Goal: Task Accomplishment & Management: Manage account settings

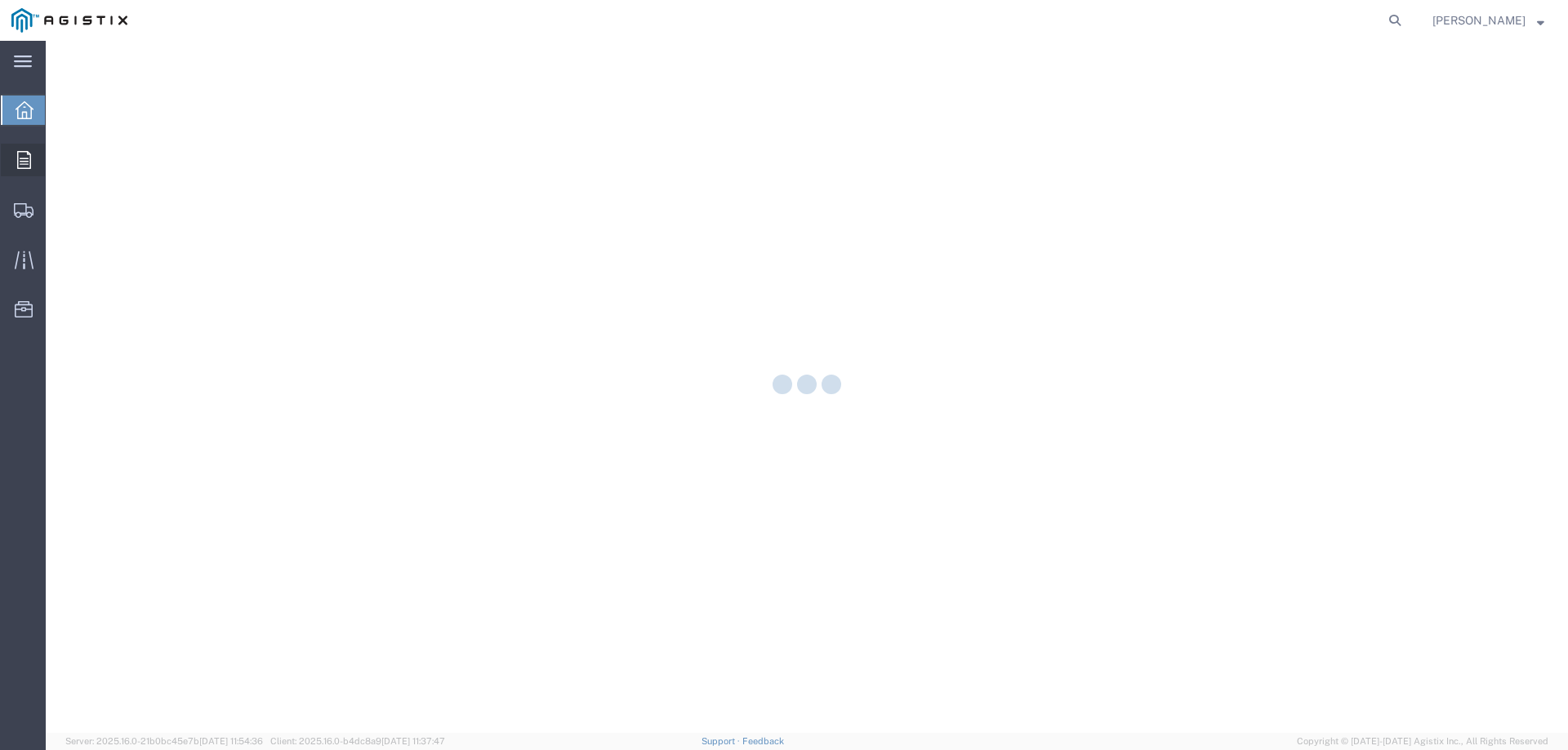
click at [20, 164] on icon at bounding box center [24, 160] width 14 height 18
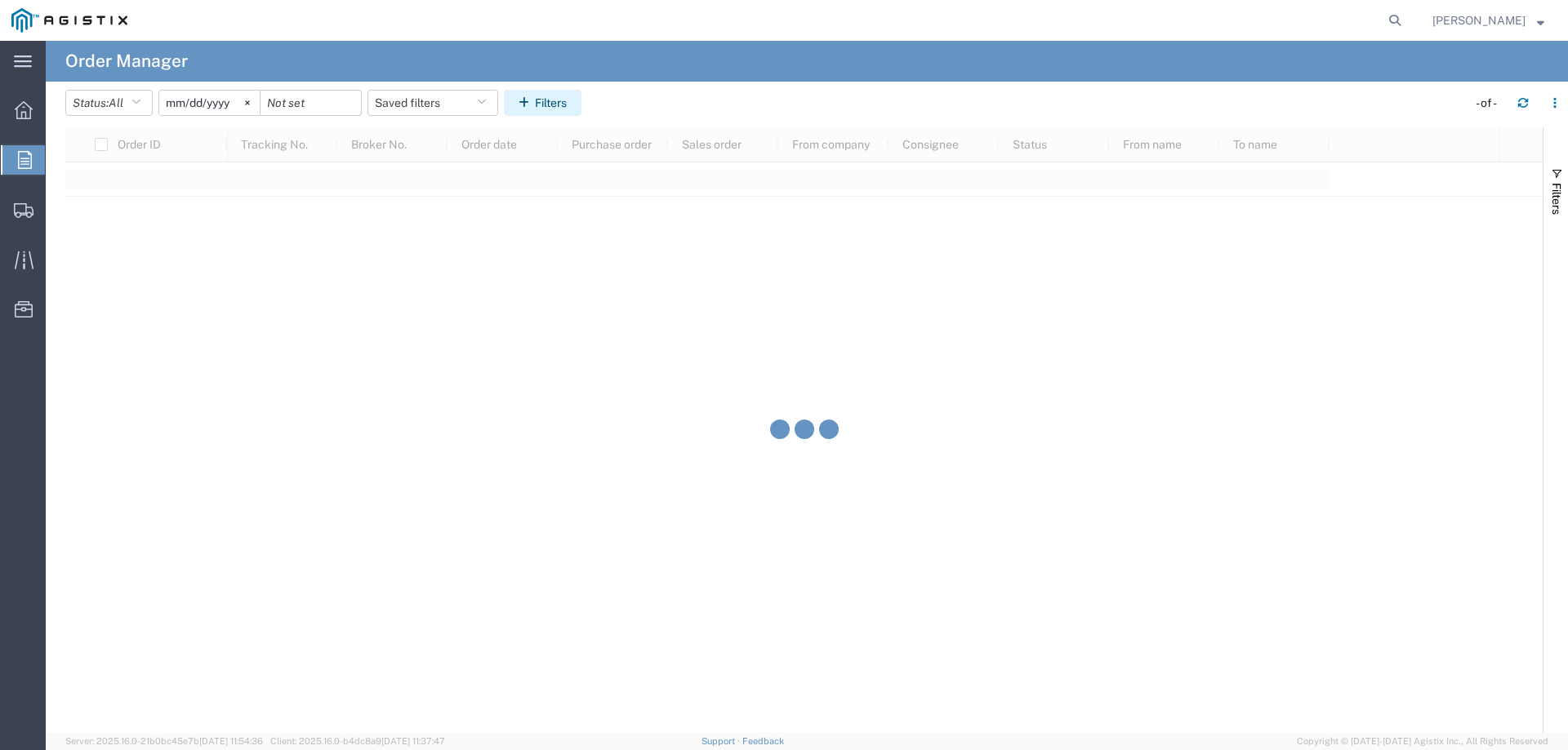
click at [554, 103] on button "Filters" at bounding box center [542, 103] width 78 height 27
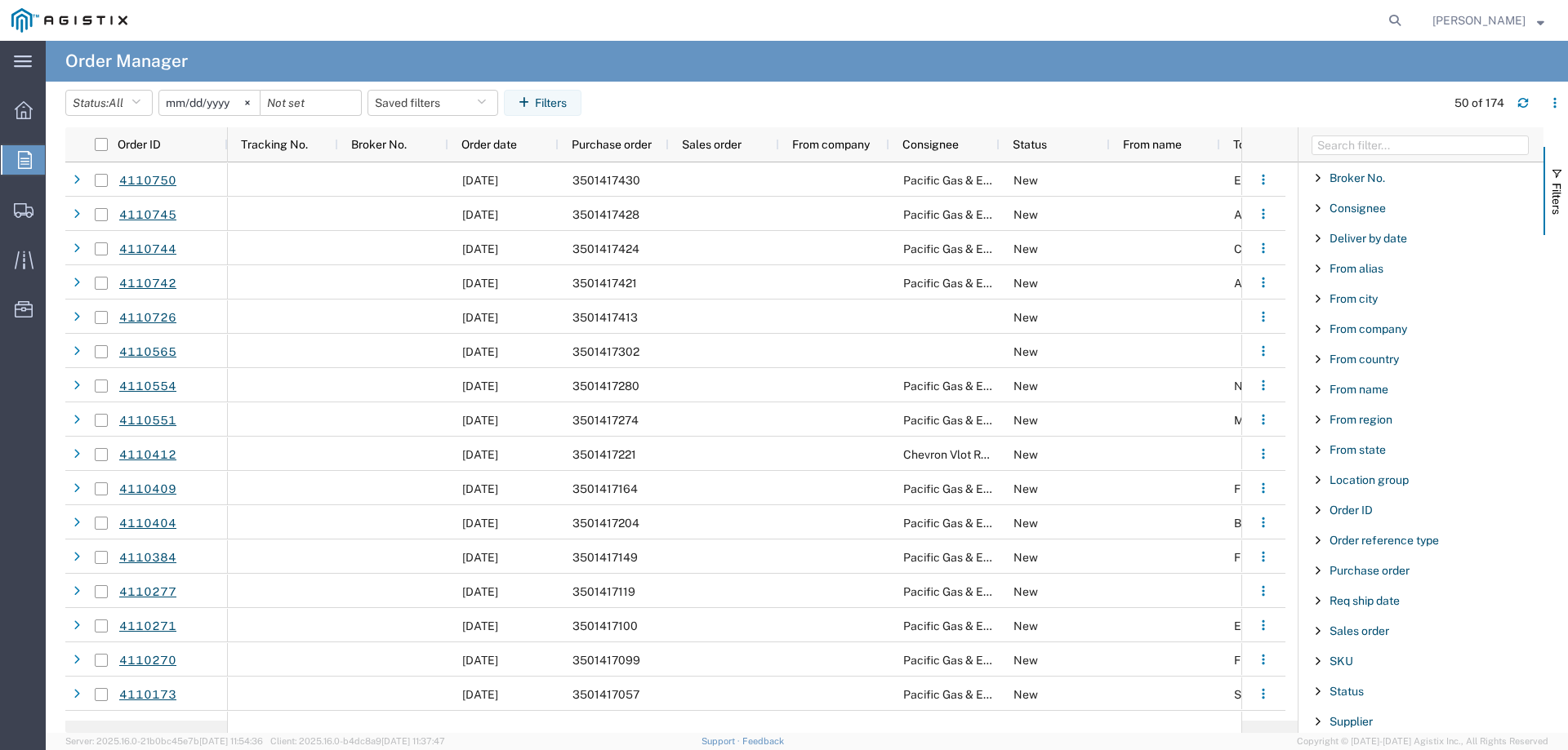
click at [208, 99] on input "2025-07-15" at bounding box center [209, 102] width 100 height 25
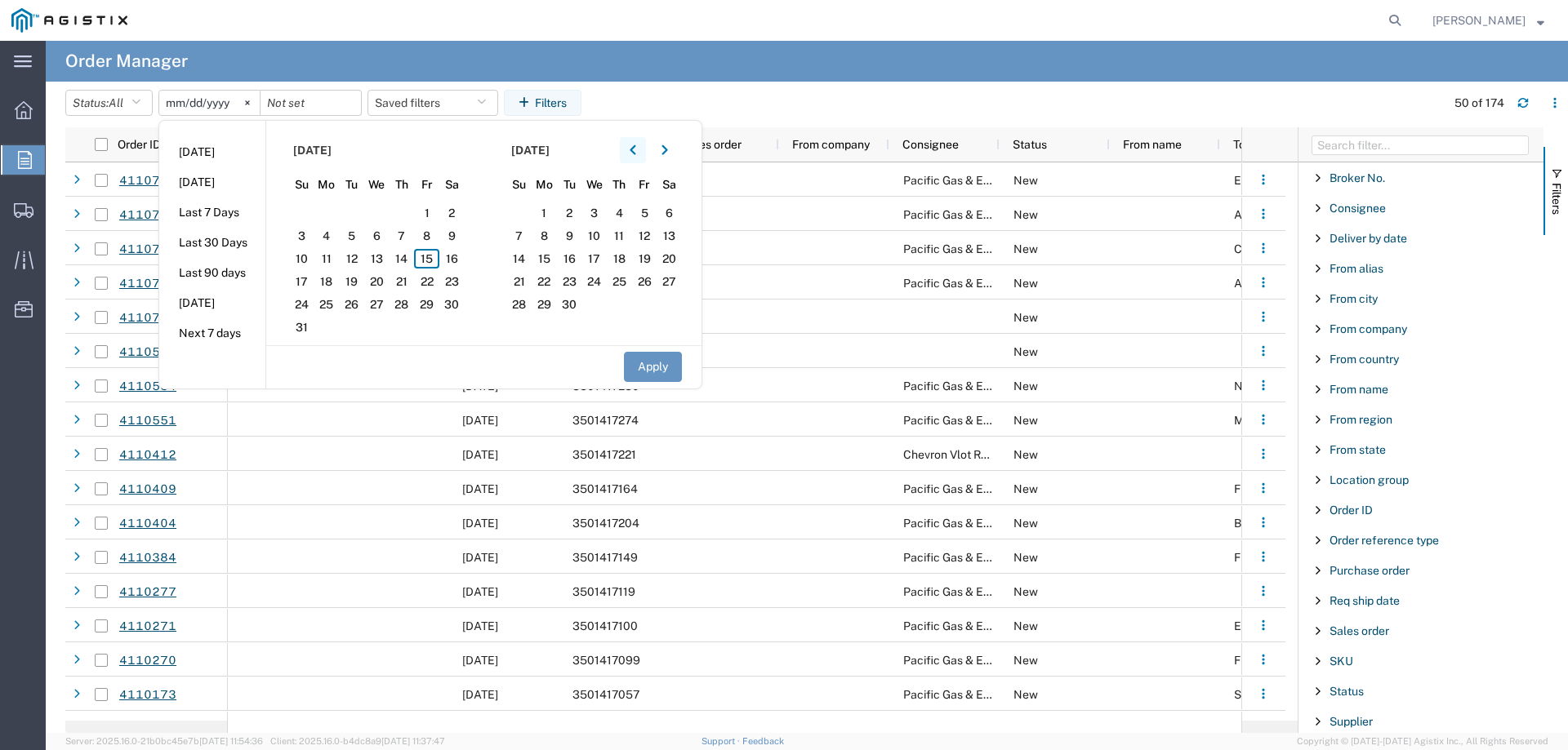
click at [636, 149] on icon "button" at bounding box center [632, 150] width 7 height 12
click at [635, 148] on icon "button" at bounding box center [632, 150] width 6 height 10
click at [407, 208] on span "1" at bounding box center [403, 213] width 26 height 20
click at [659, 366] on button "Apply" at bounding box center [653, 367] width 58 height 30
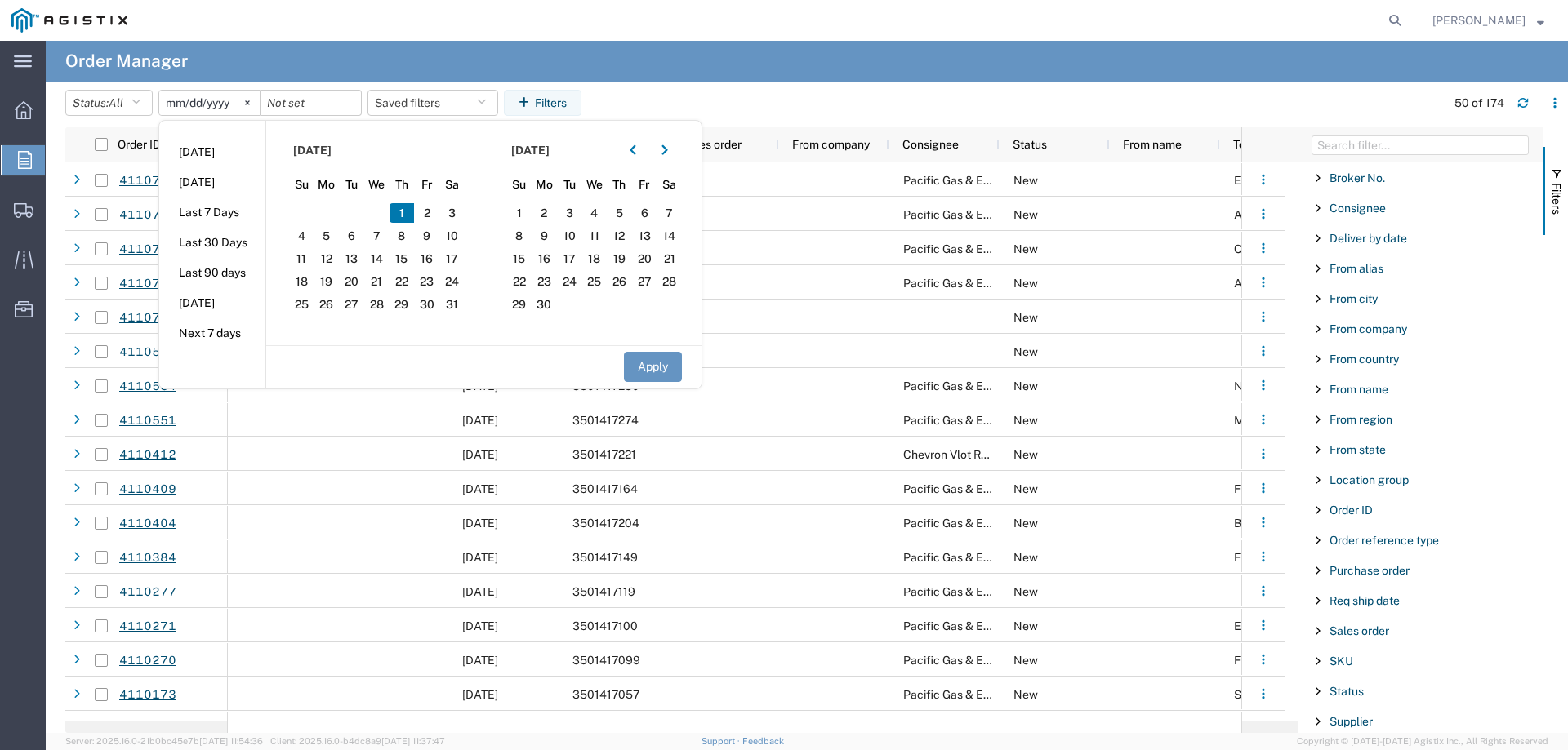
type input "2025-05-01"
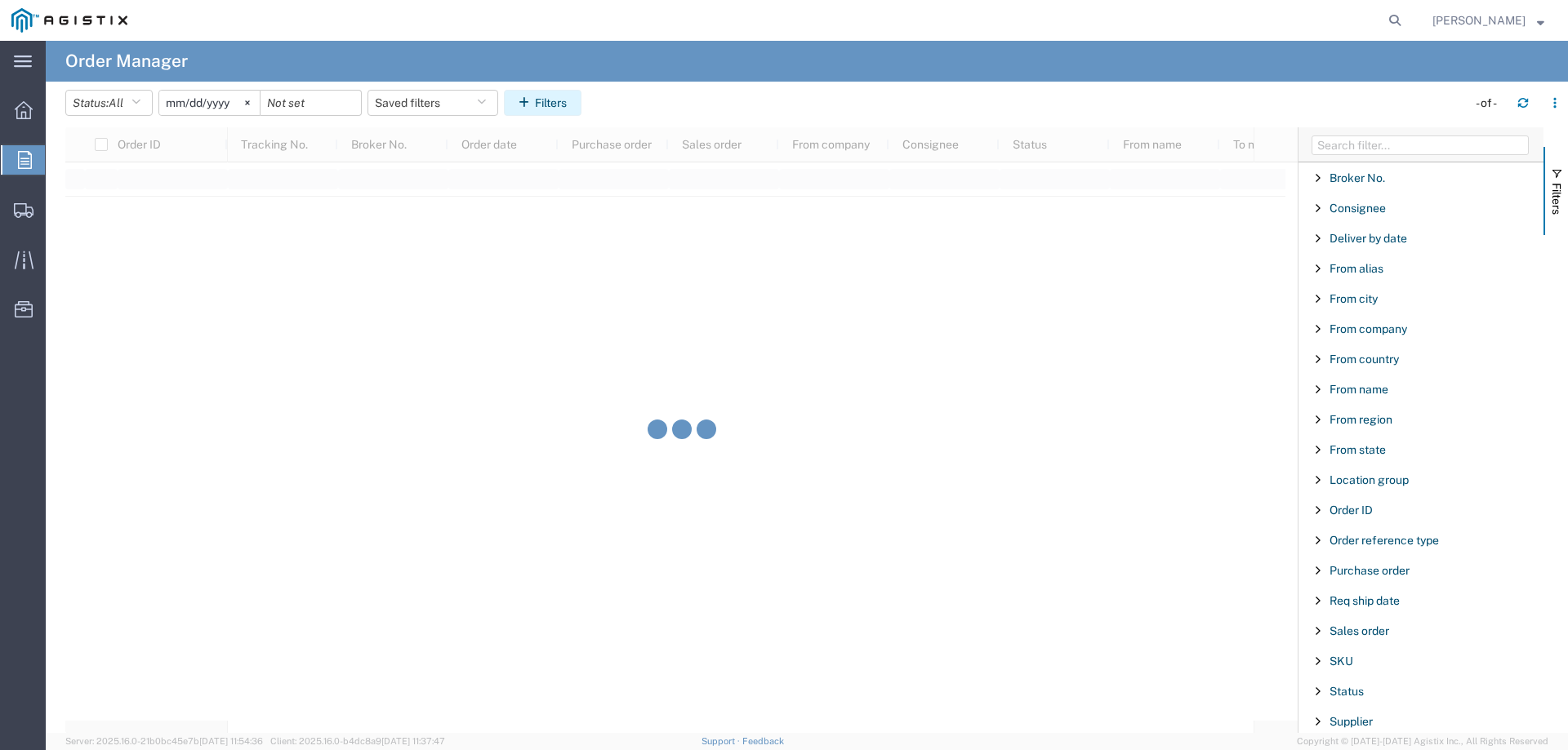
click at [561, 99] on button "Filters" at bounding box center [542, 103] width 78 height 27
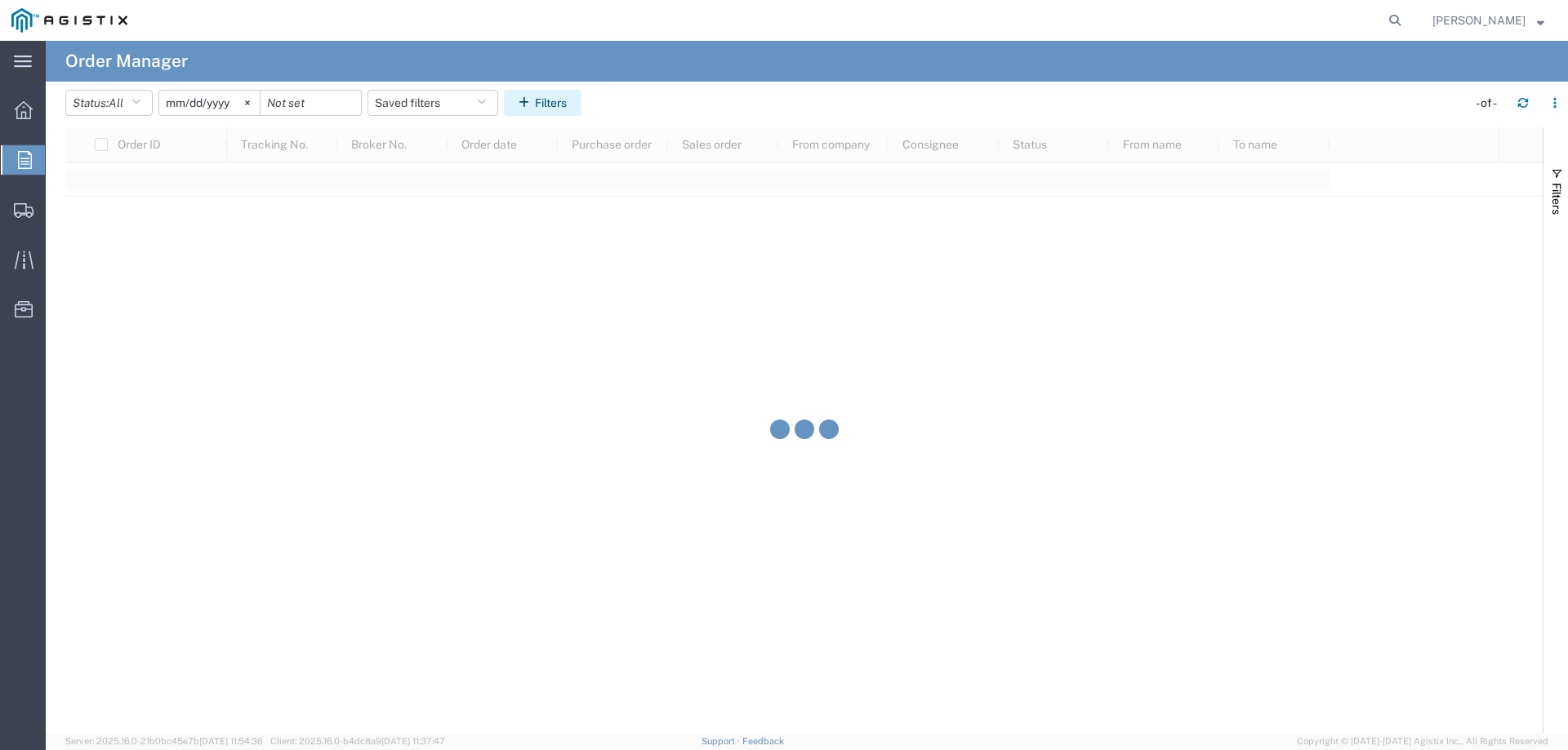
click at [575, 107] on button "Filters" at bounding box center [542, 103] width 78 height 27
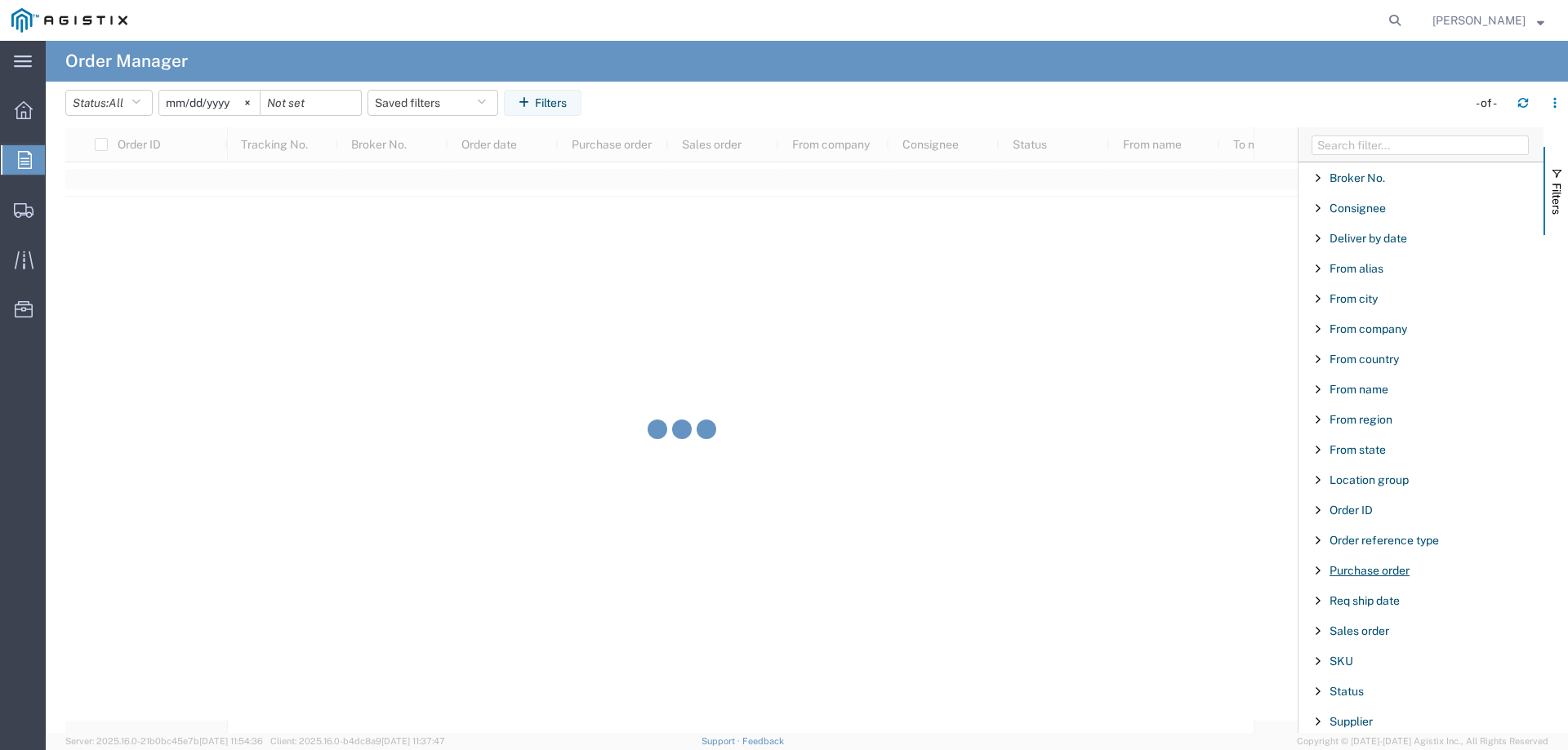
click at [1353, 570] on span "Purchase order" at bounding box center [1370, 570] width 81 height 13
click at [1349, 637] on input "Filter Value" at bounding box center [1427, 639] width 214 height 20
type input "350141704"
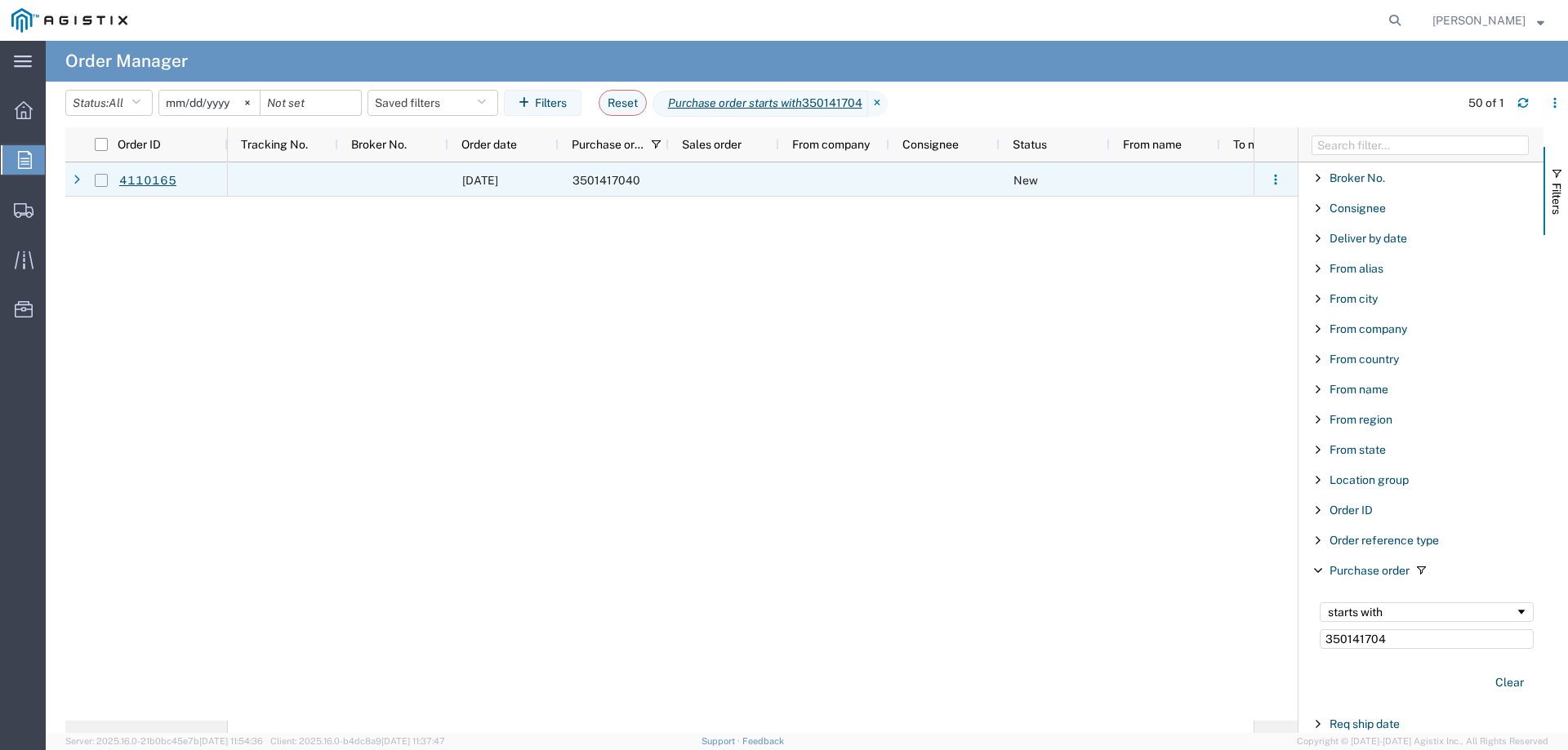
click at [97, 179] on input "Press Space to toggle row selection (unchecked)" at bounding box center [100, 180] width 13 height 13
checkbox input "true"
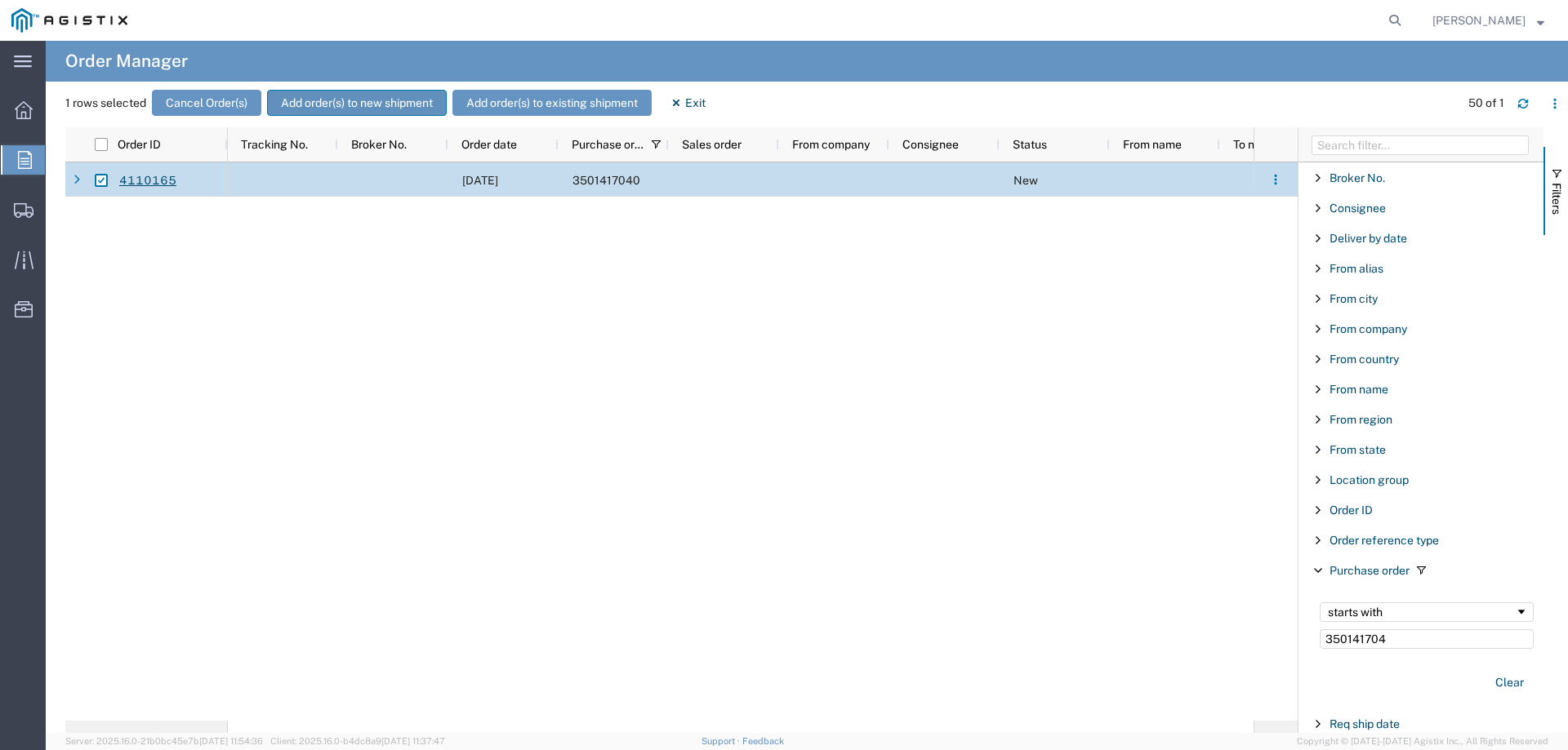
click at [319, 105] on button "Add order(s) to new shipment" at bounding box center [356, 103] width 180 height 27
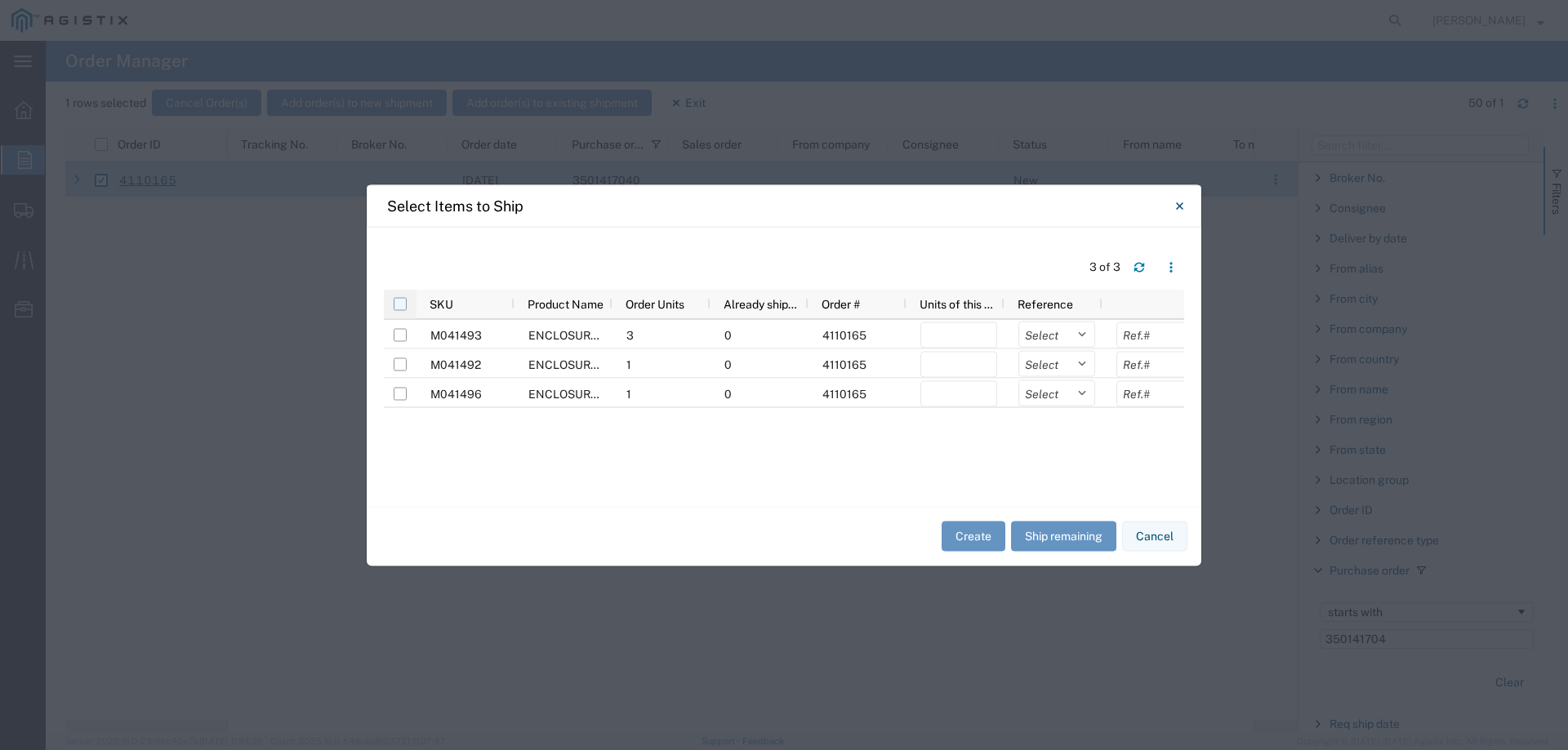
click at [401, 300] on input "checkbox" at bounding box center [400, 303] width 13 height 13
checkbox input "true"
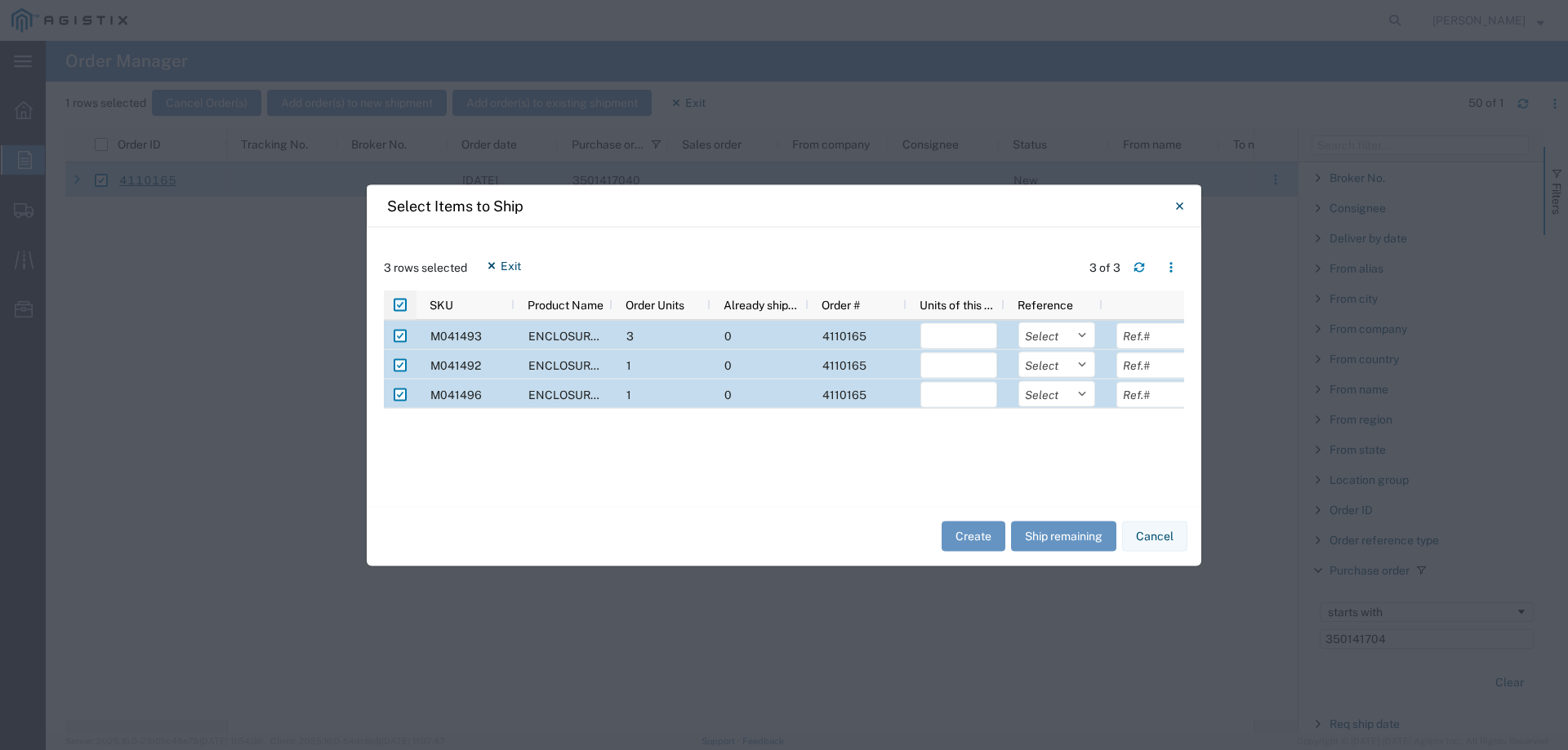
click at [402, 303] on input "checkbox" at bounding box center [400, 304] width 13 height 13
checkbox input "false"
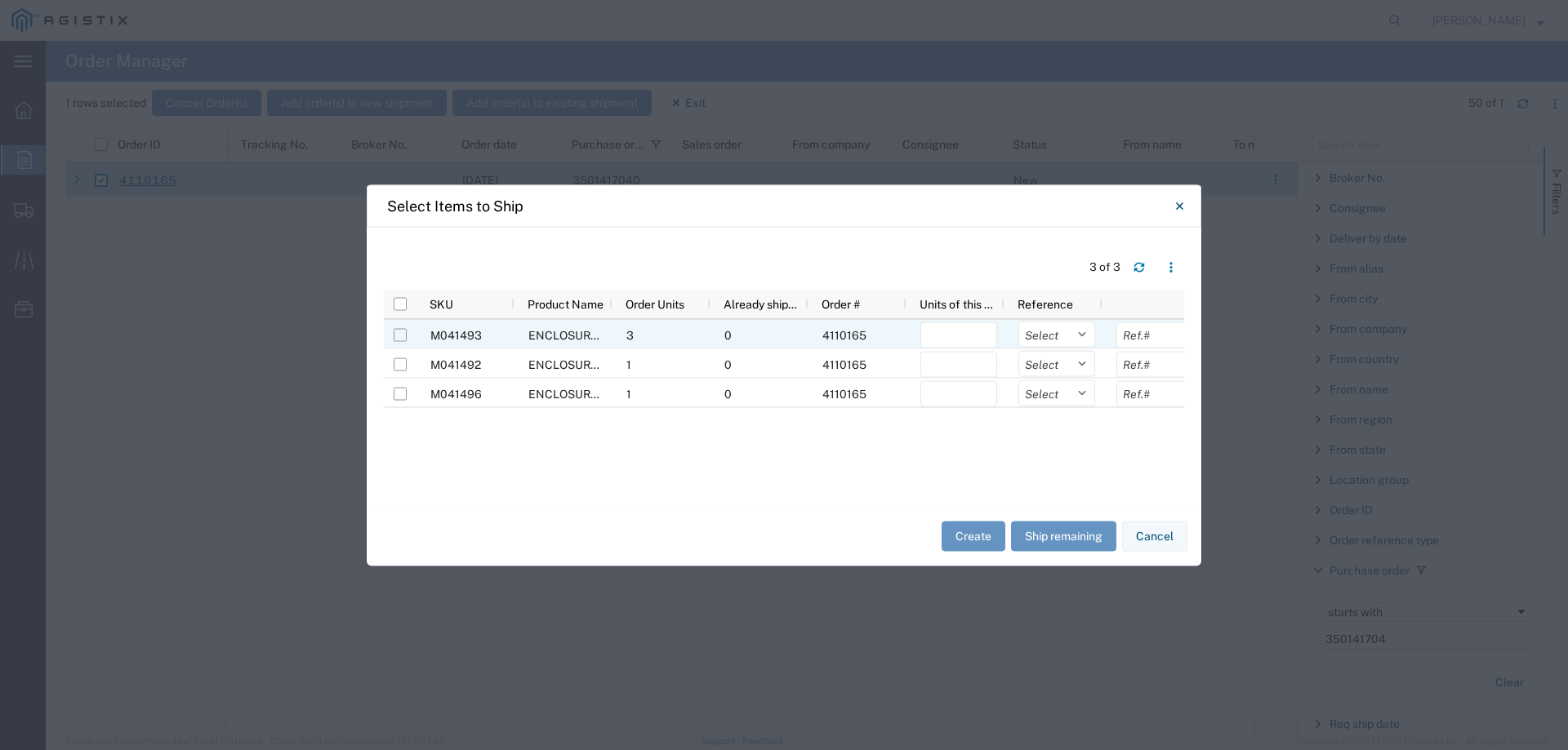
click at [403, 331] on input "Press Space to toggle row selection (unchecked)" at bounding box center [400, 334] width 13 height 13
checkbox input "true"
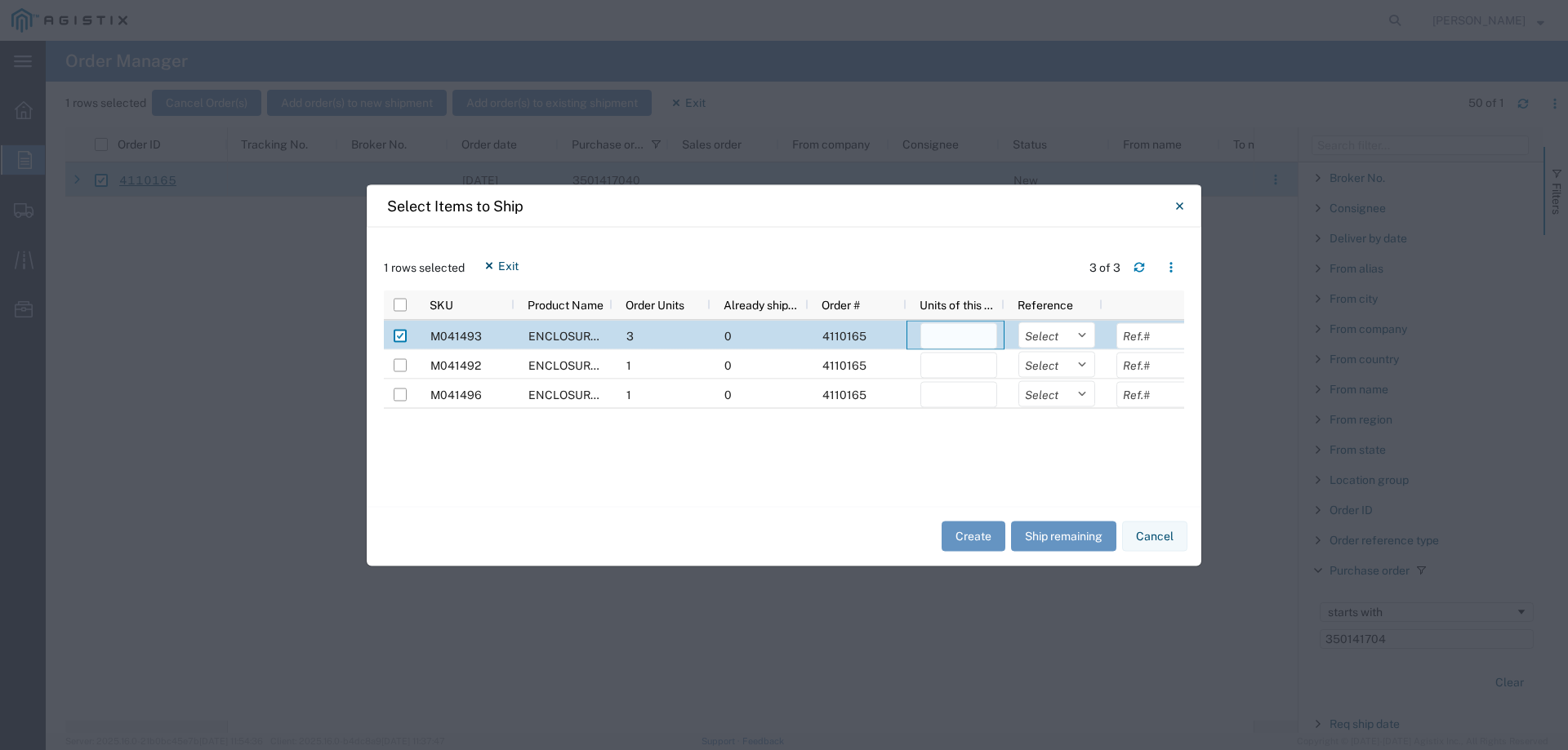
click at [951, 337] on input "number" at bounding box center [959, 336] width 77 height 27
type input "3"
click at [1053, 341] on select "Select Purchase Order Delivery Number" at bounding box center [1056, 335] width 77 height 27
select select "PURCHORD"
click at [1018, 322] on select "Select Purchase Order Delivery Number" at bounding box center [1056, 335] width 77 height 27
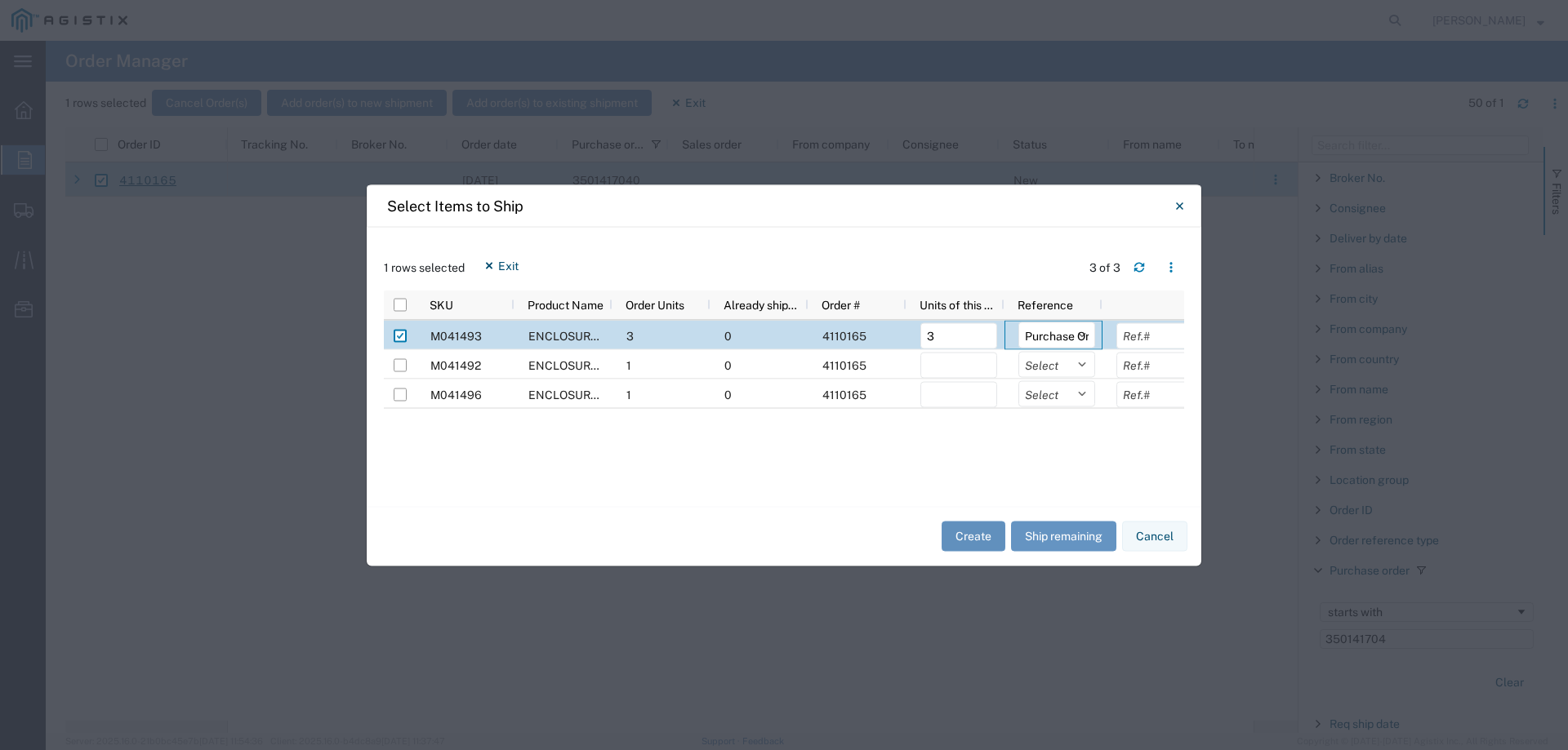
click at [974, 532] on button "Create" at bounding box center [973, 537] width 64 height 30
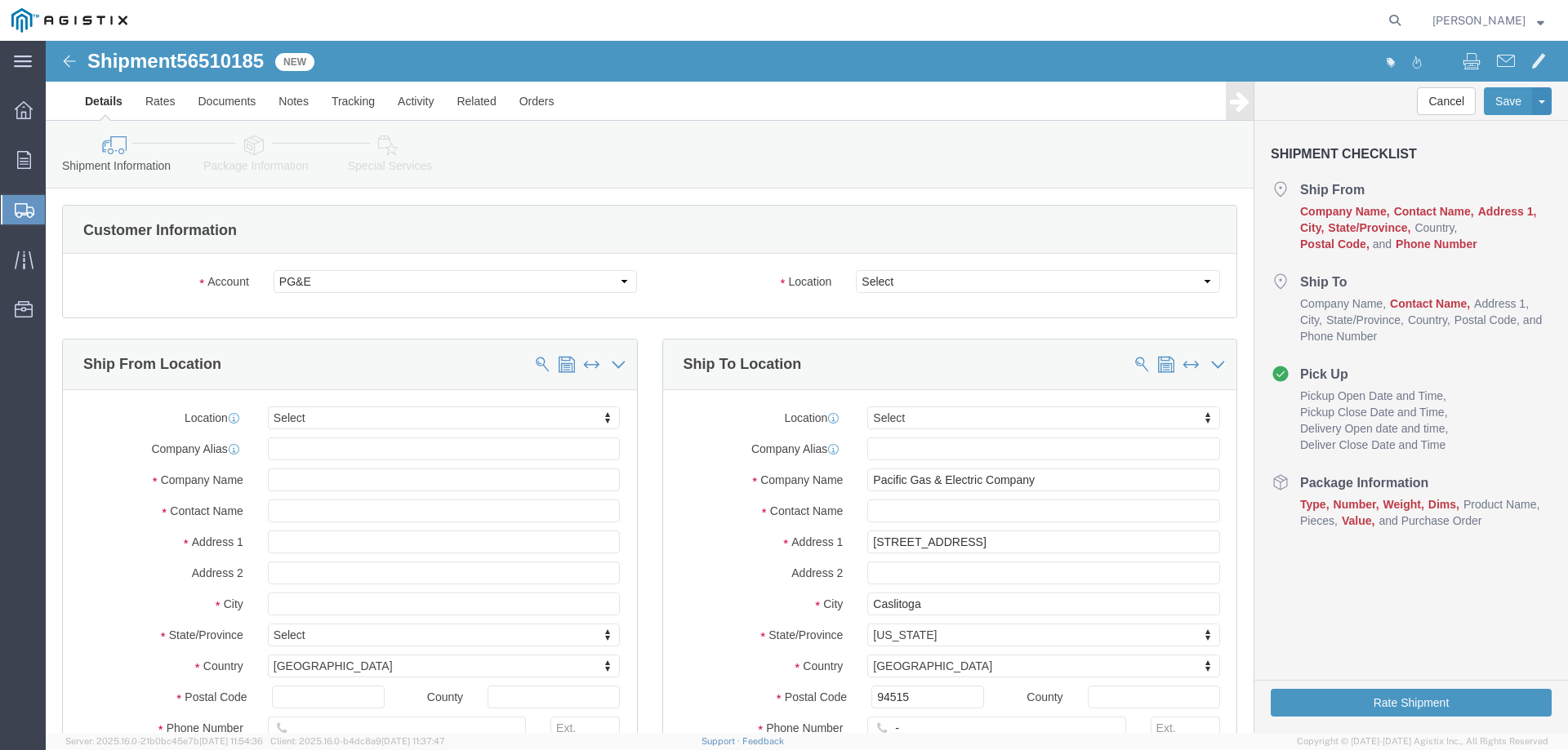
select select
drag, startPoint x: 45, startPoint y: 17, endPoint x: 223, endPoint y: 23, distance: 178.1
click h1 "Shipment 56510185"
copy h1 "Shipment 56510185"
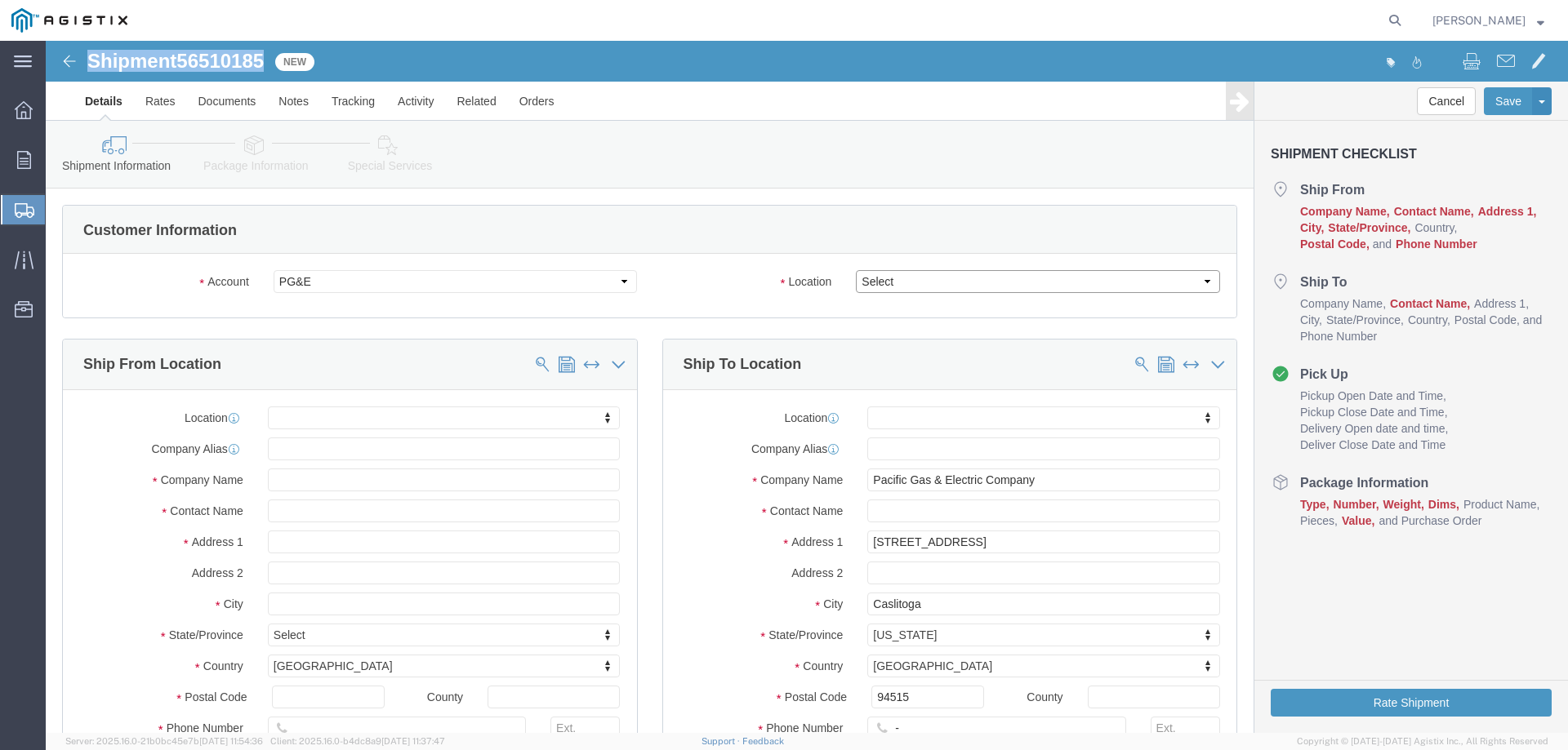
click select "Select All Others Fremont DC Fresno DC Wheatland DC"
select select "23082"
click select "Select All Others Fremont DC Fresno DC Wheatland DC"
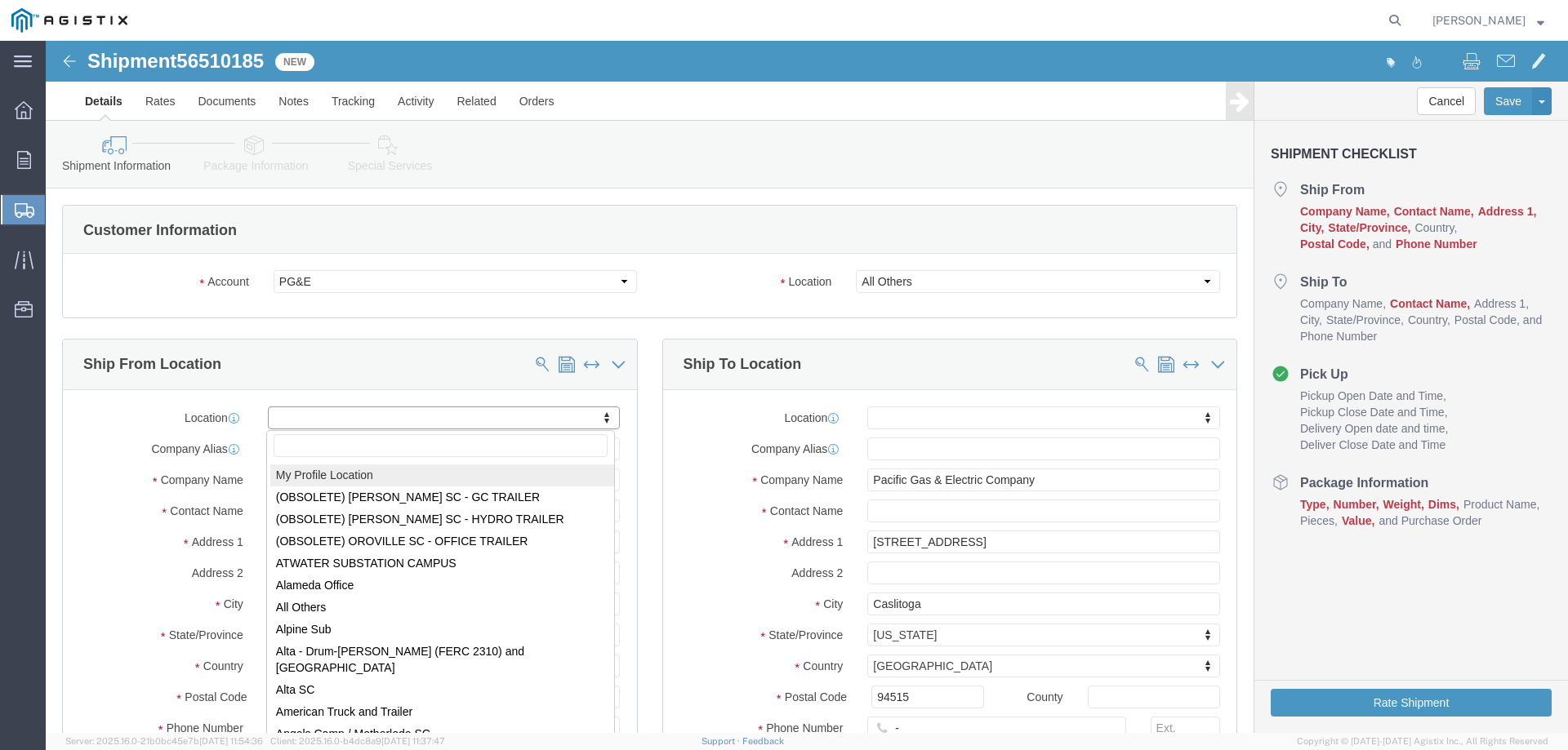
select select "MYPROFILE"
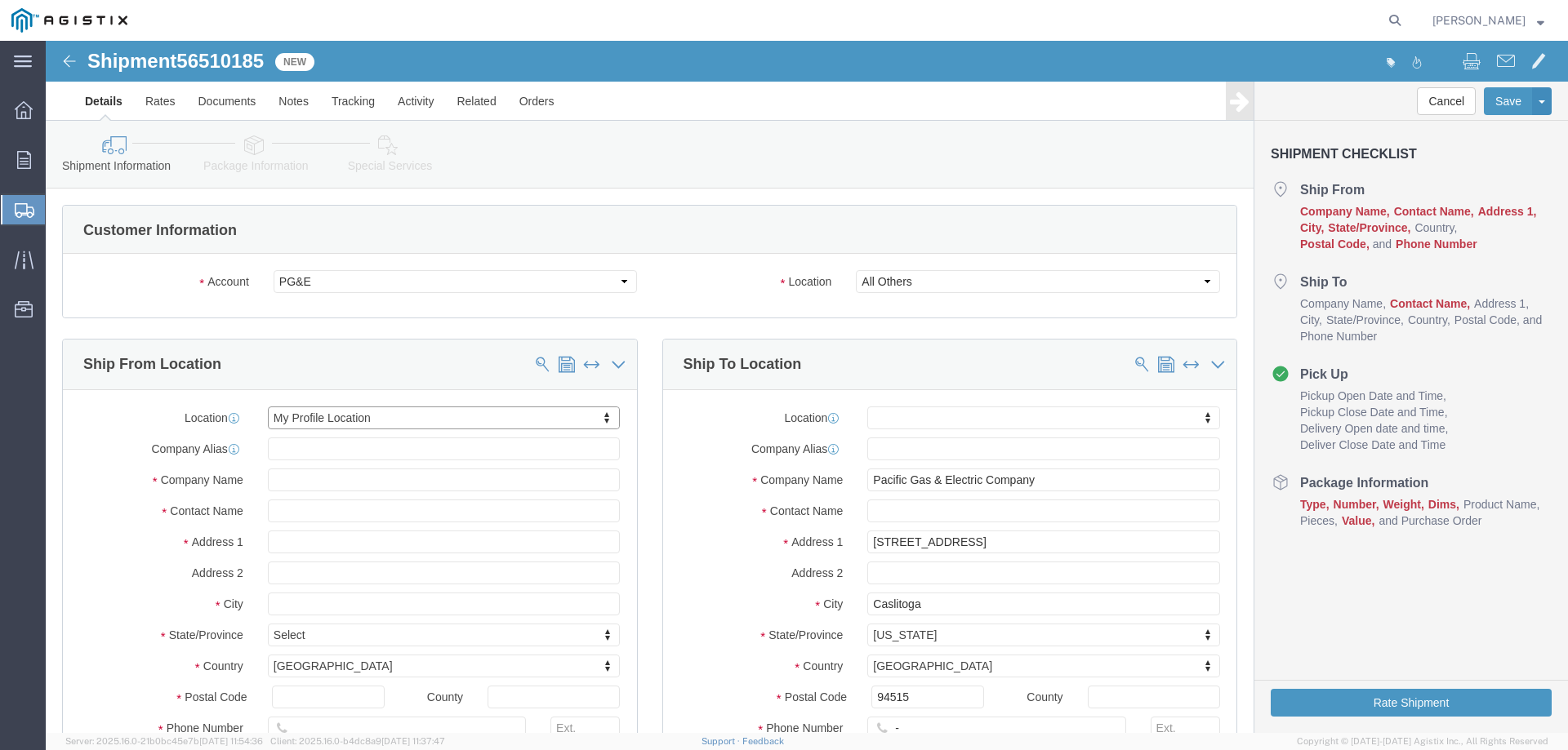
select select "CA"
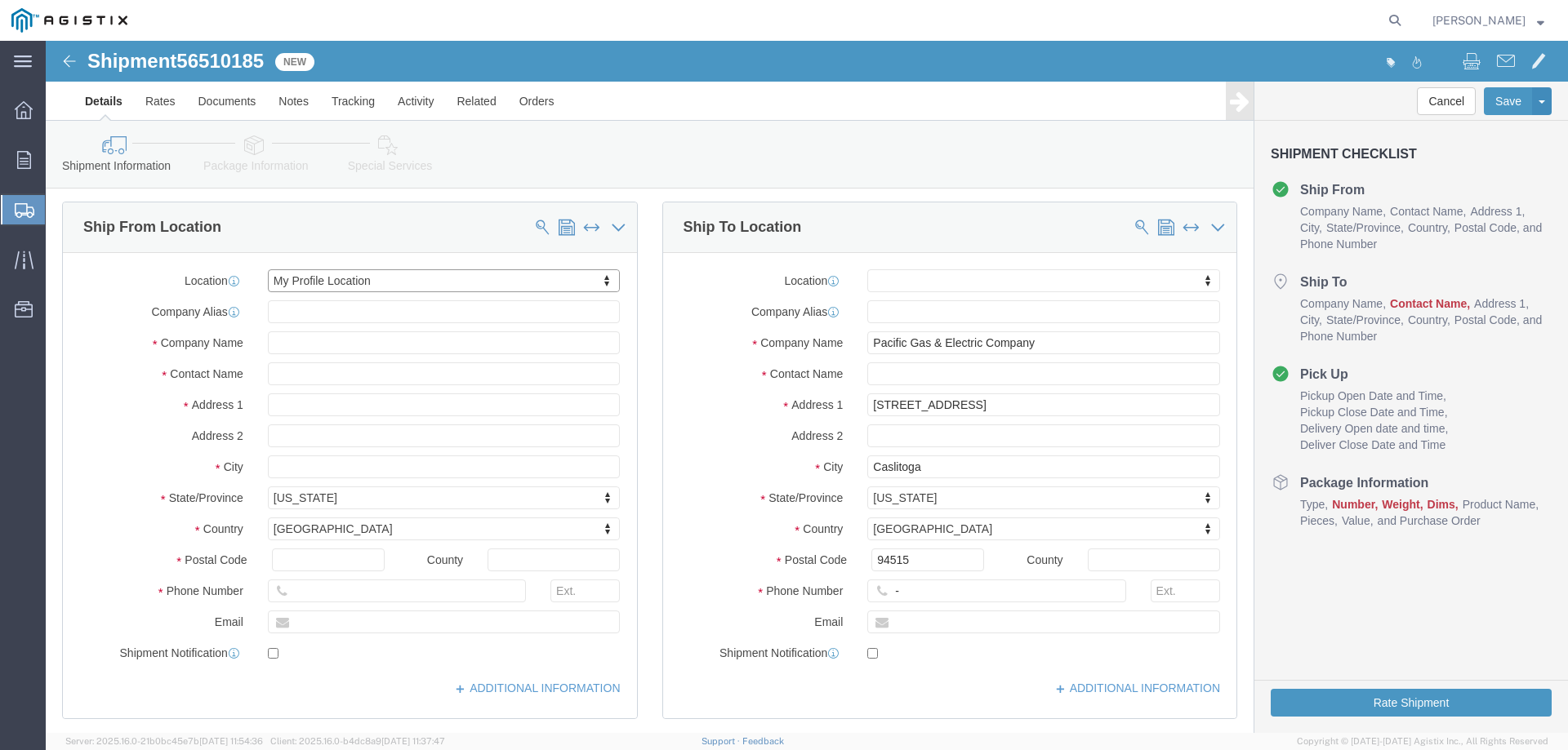
scroll to position [163, 0]
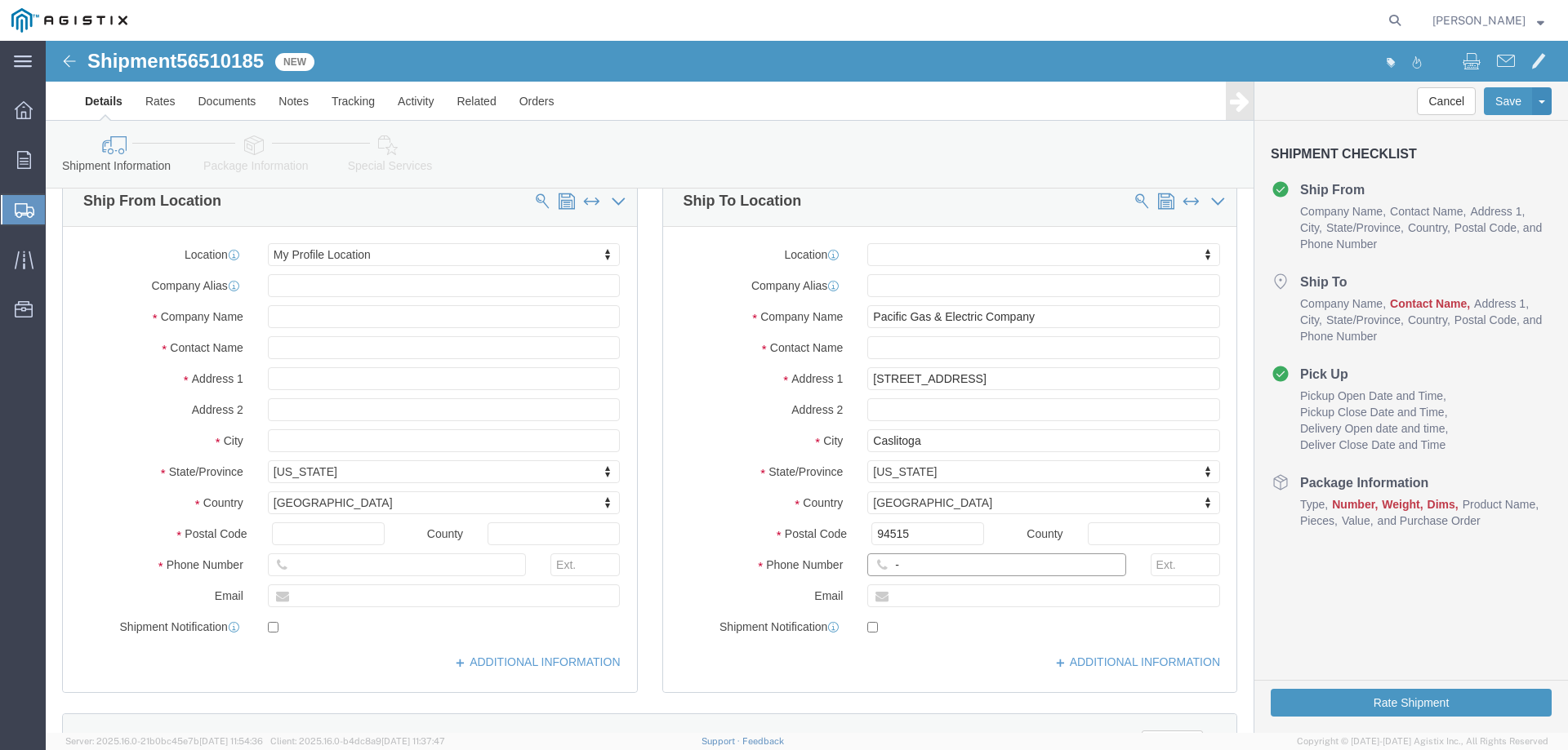
click input "-"
type input "123-456-7891"
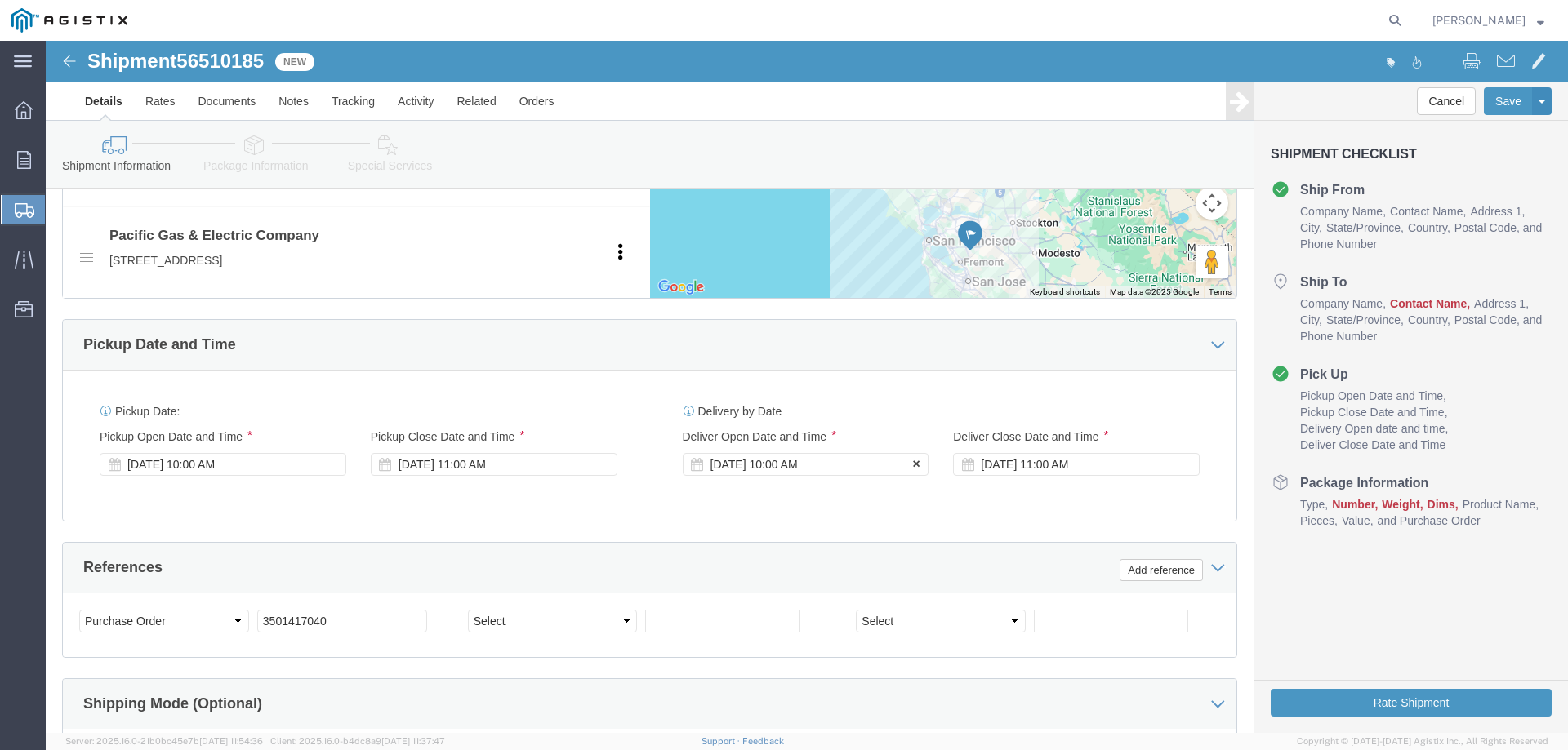
click div "Aug 22 2025 10:00 AM"
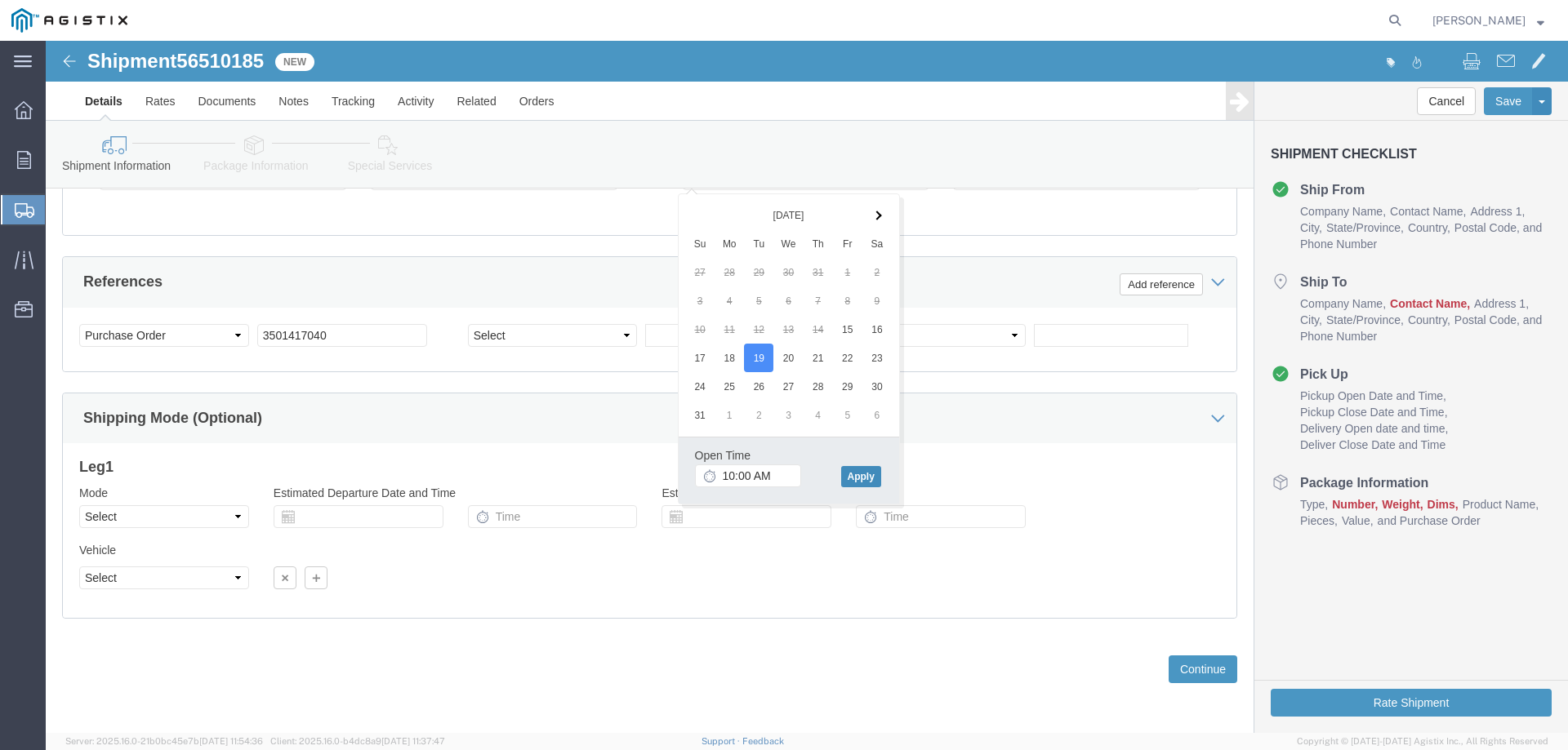
click button "Apply"
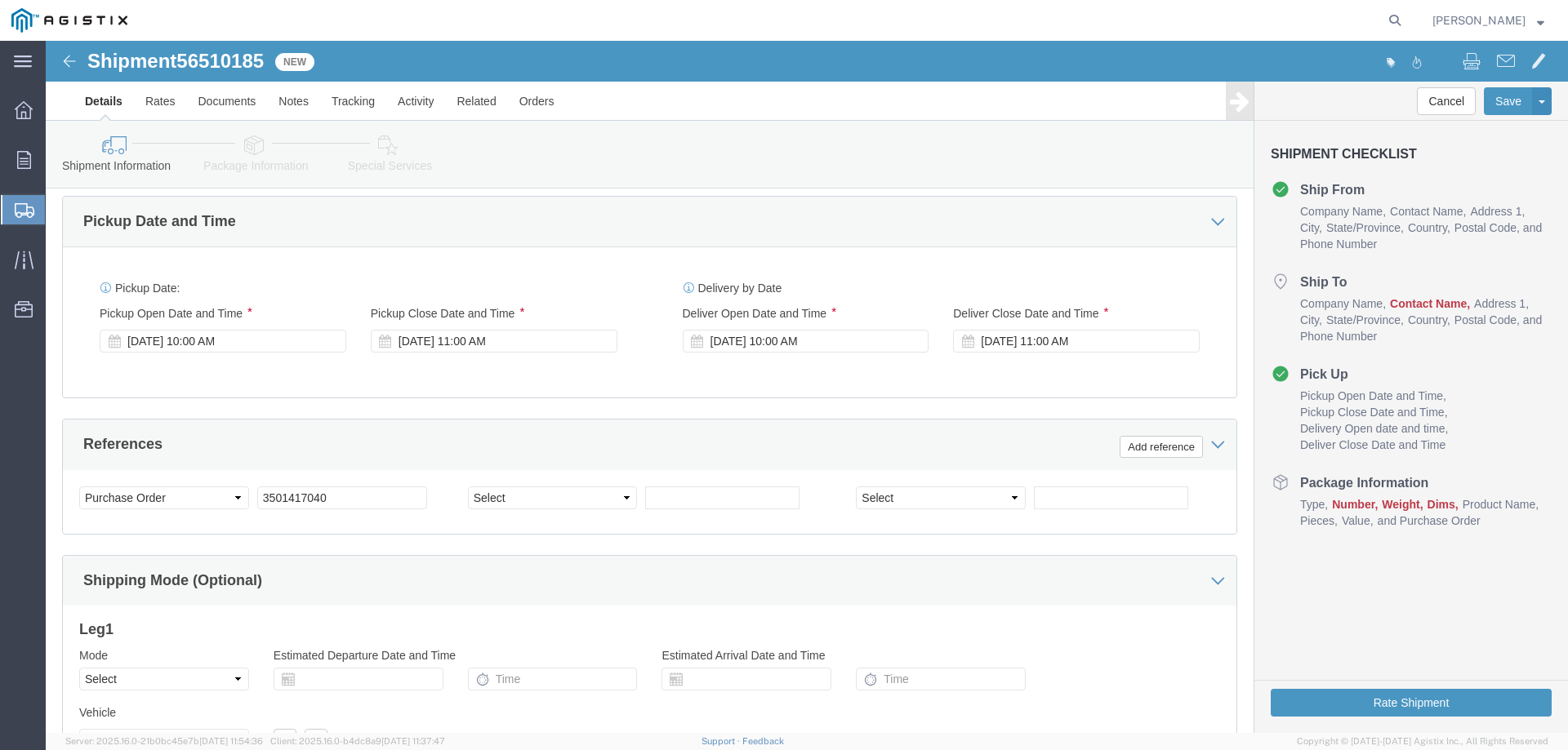
scroll to position [939, 0]
click div "Aug 22 2025 11:00 AM"
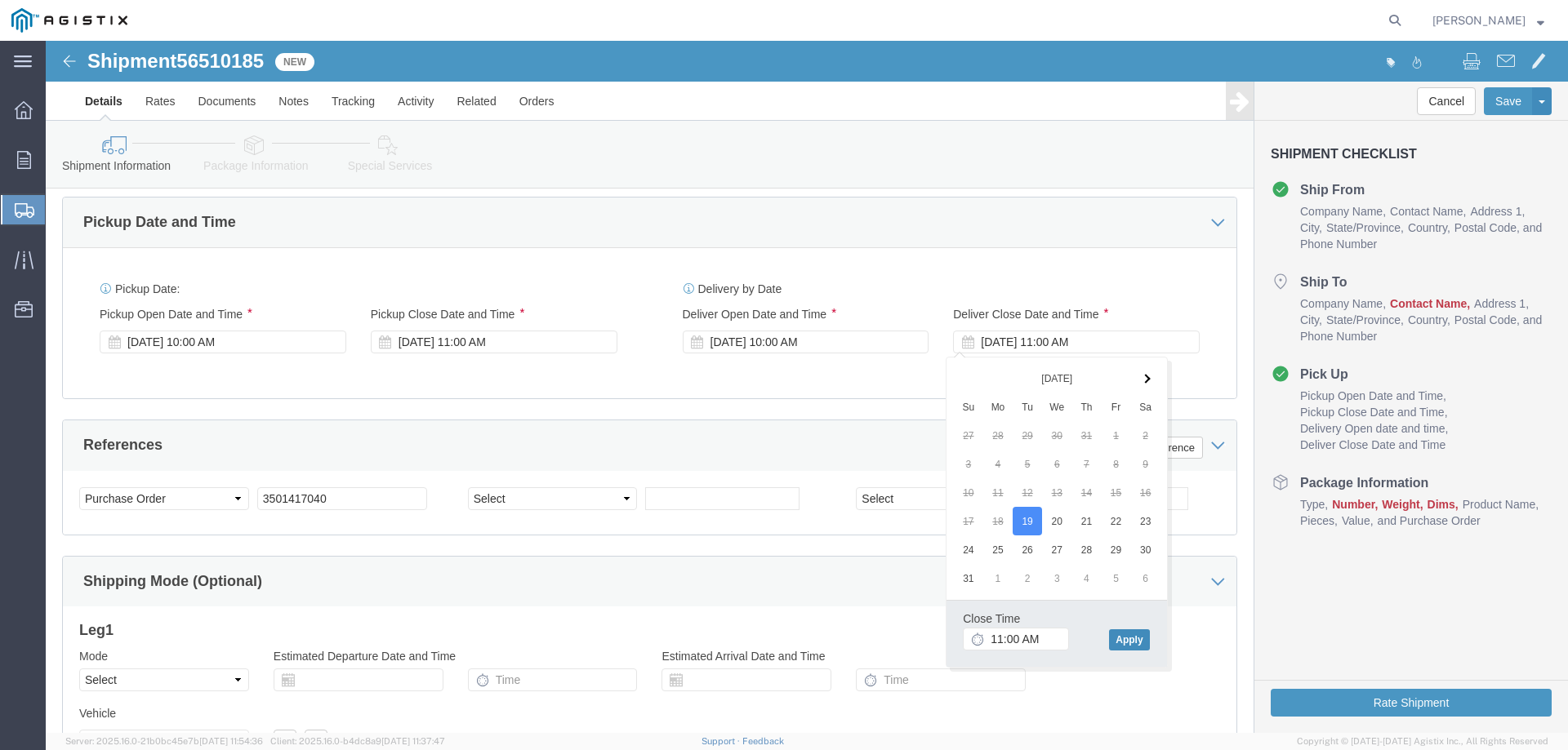
click button "Apply"
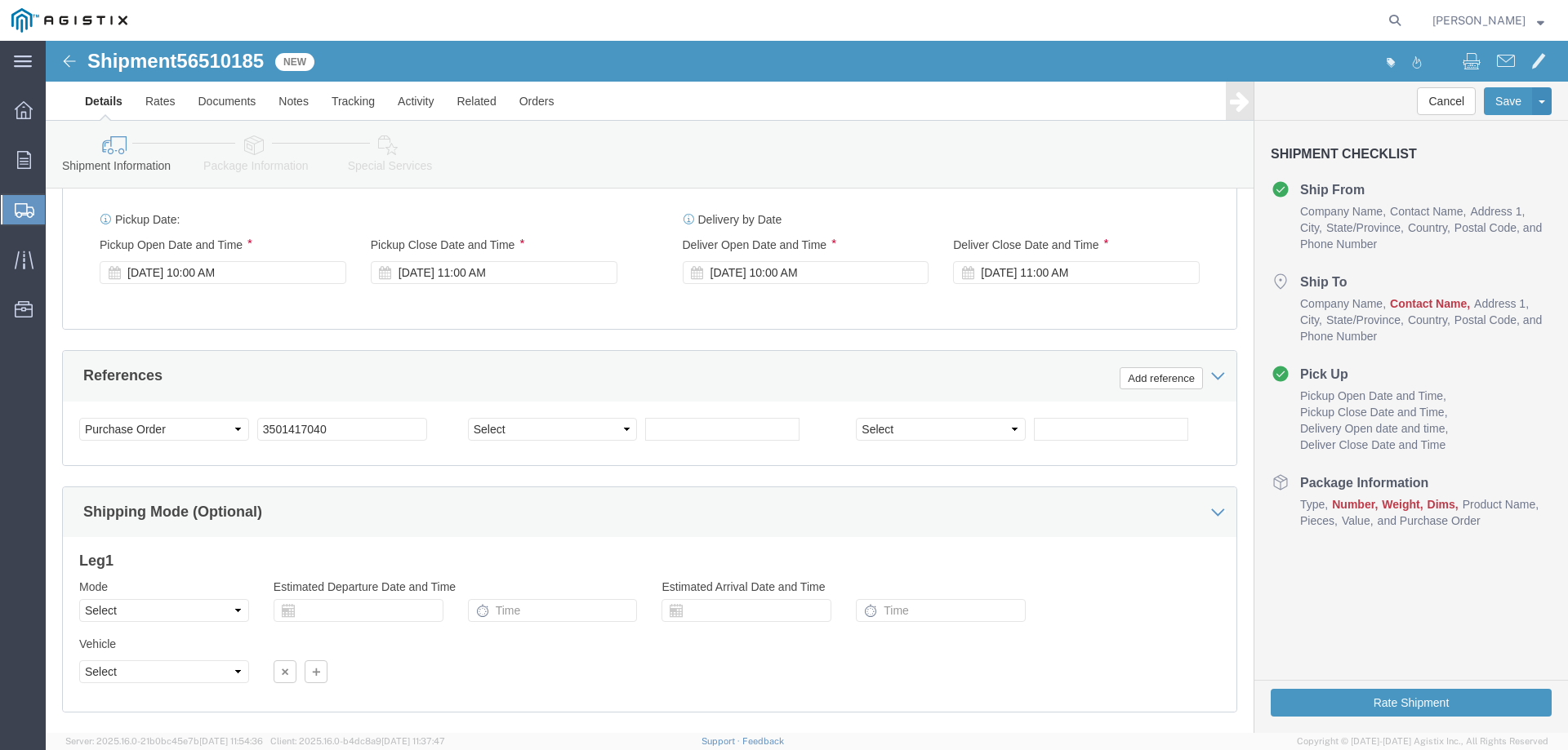
scroll to position [1102, 0]
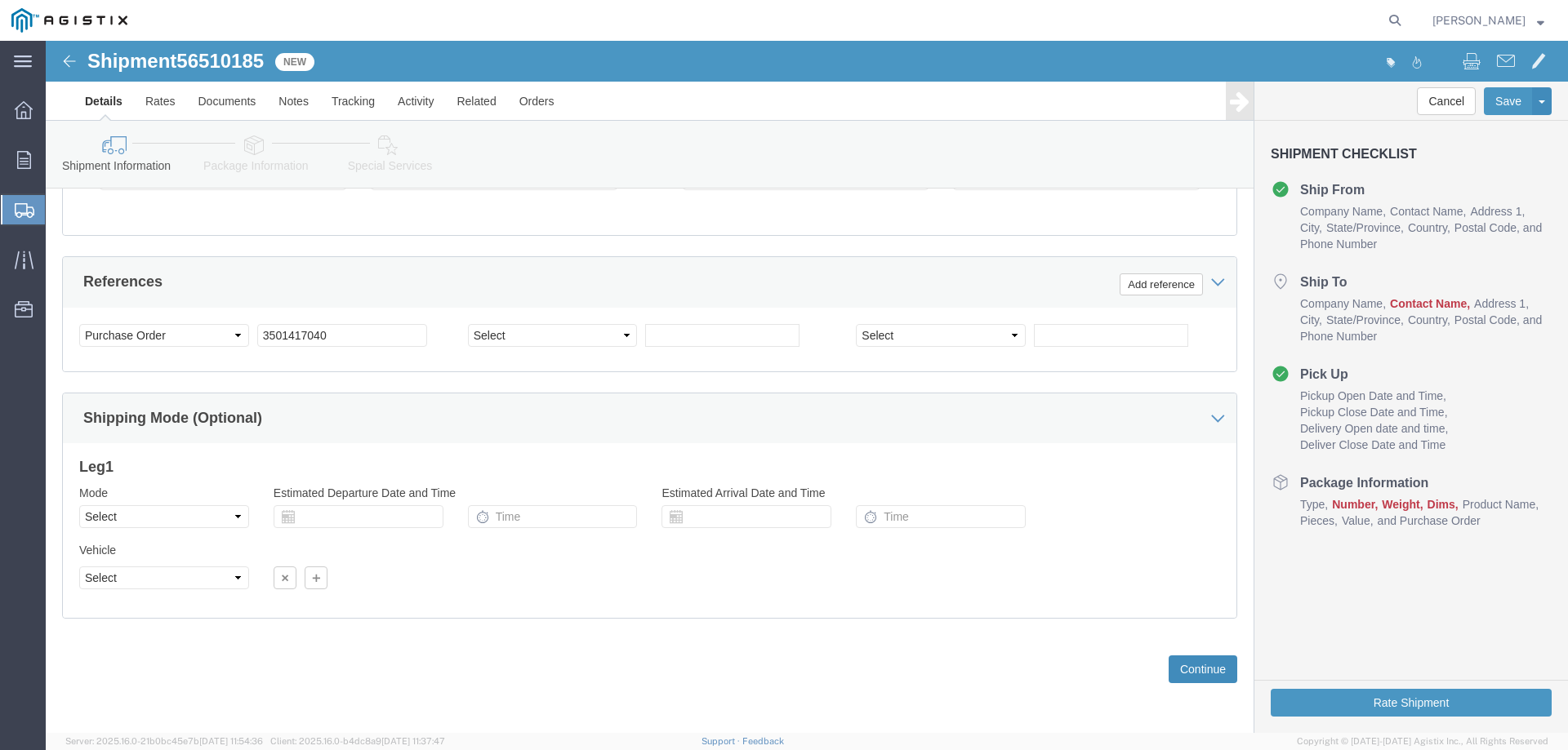
click button "Continue"
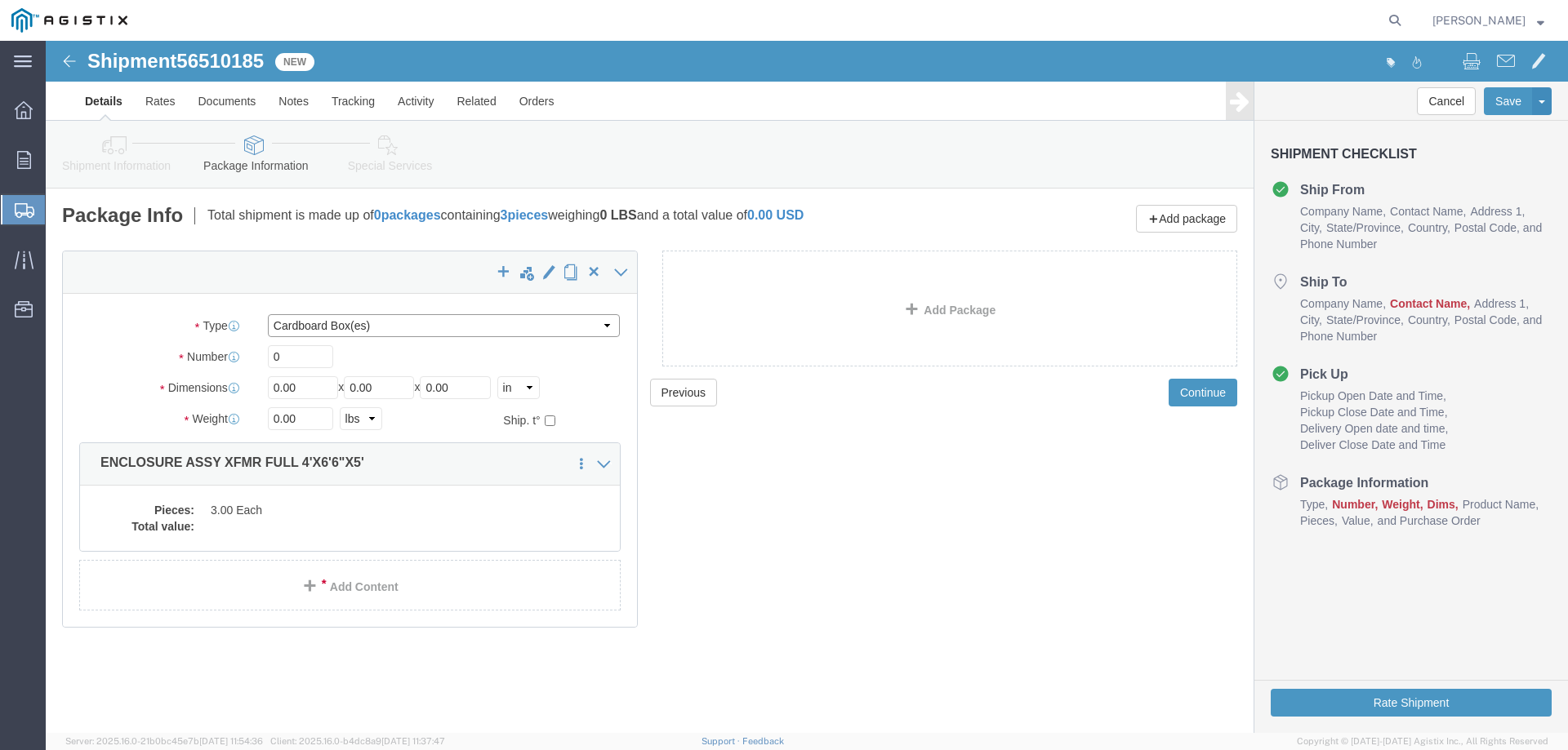
click select "Select Bulk Bundle(s) Cardboard Box(es) Carton(s) Crate(s) Drum(s) (Fiberboard)…"
select select "YRPK"
click select "Select Bulk Bundle(s) Cardboard Box(es) Carton(s) Crate(s) Drum(s) (Fiberboard)…"
click input "0"
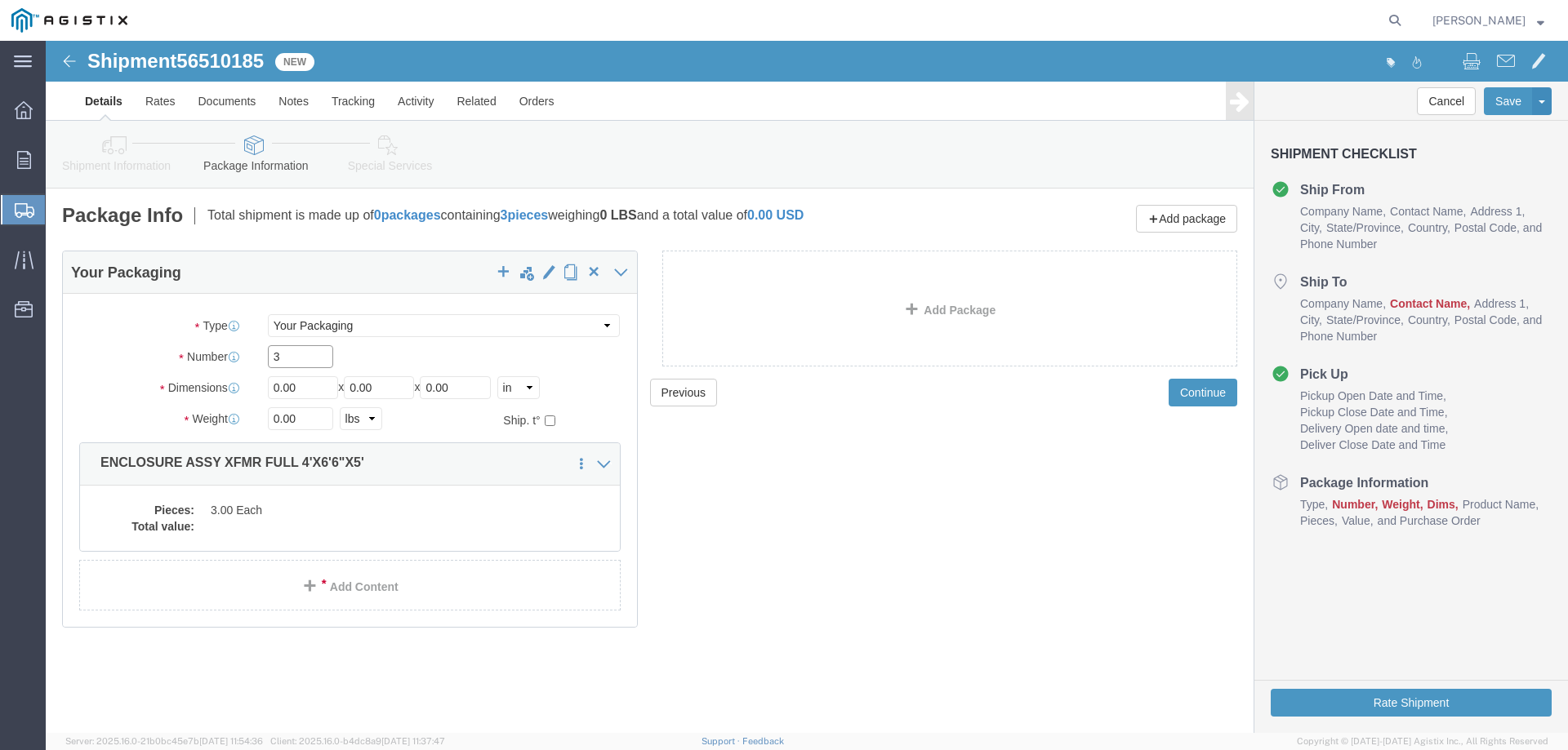
type input "3"
type input "48"
type input "78"
type input "60"
type input "39242"
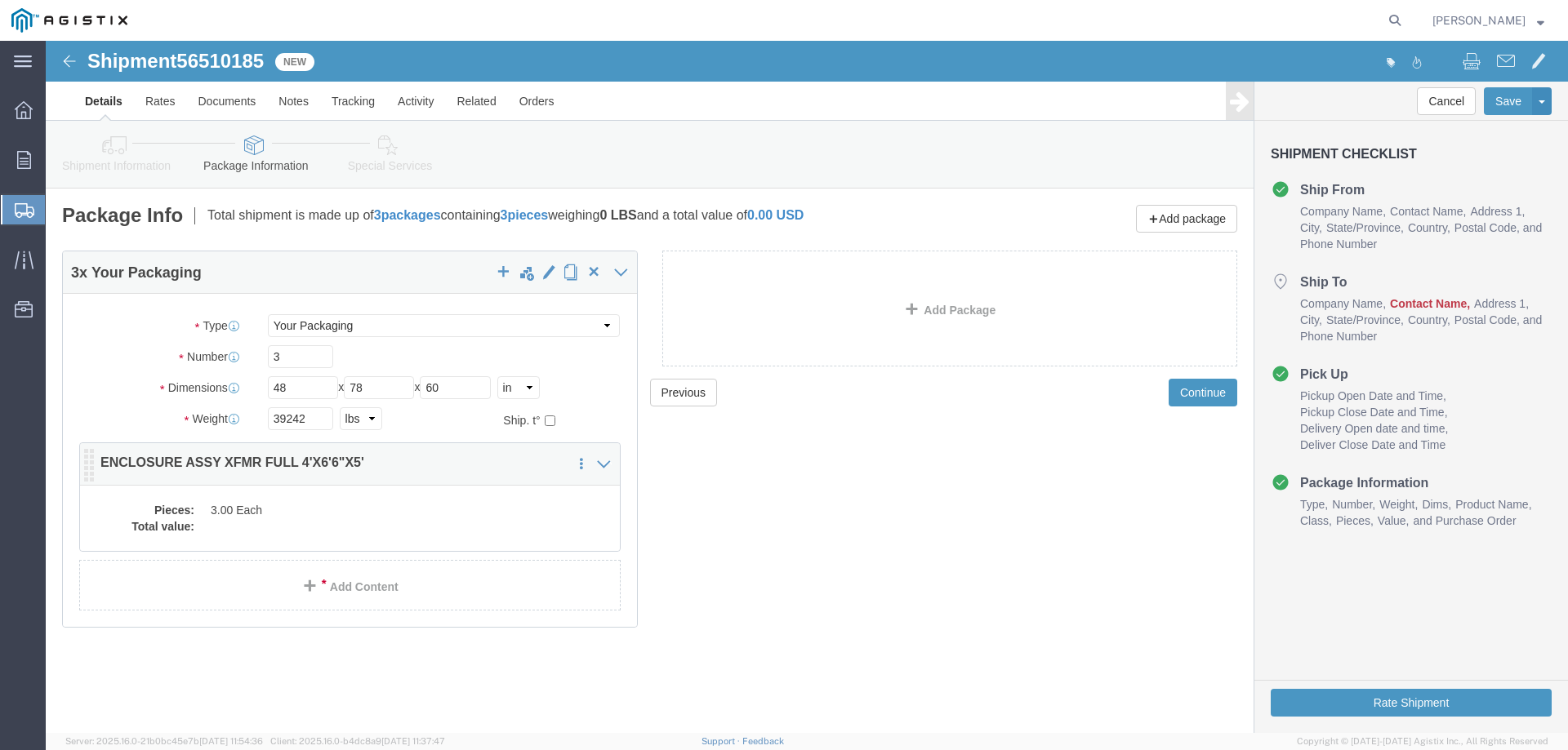
click dd "3.00 Each"
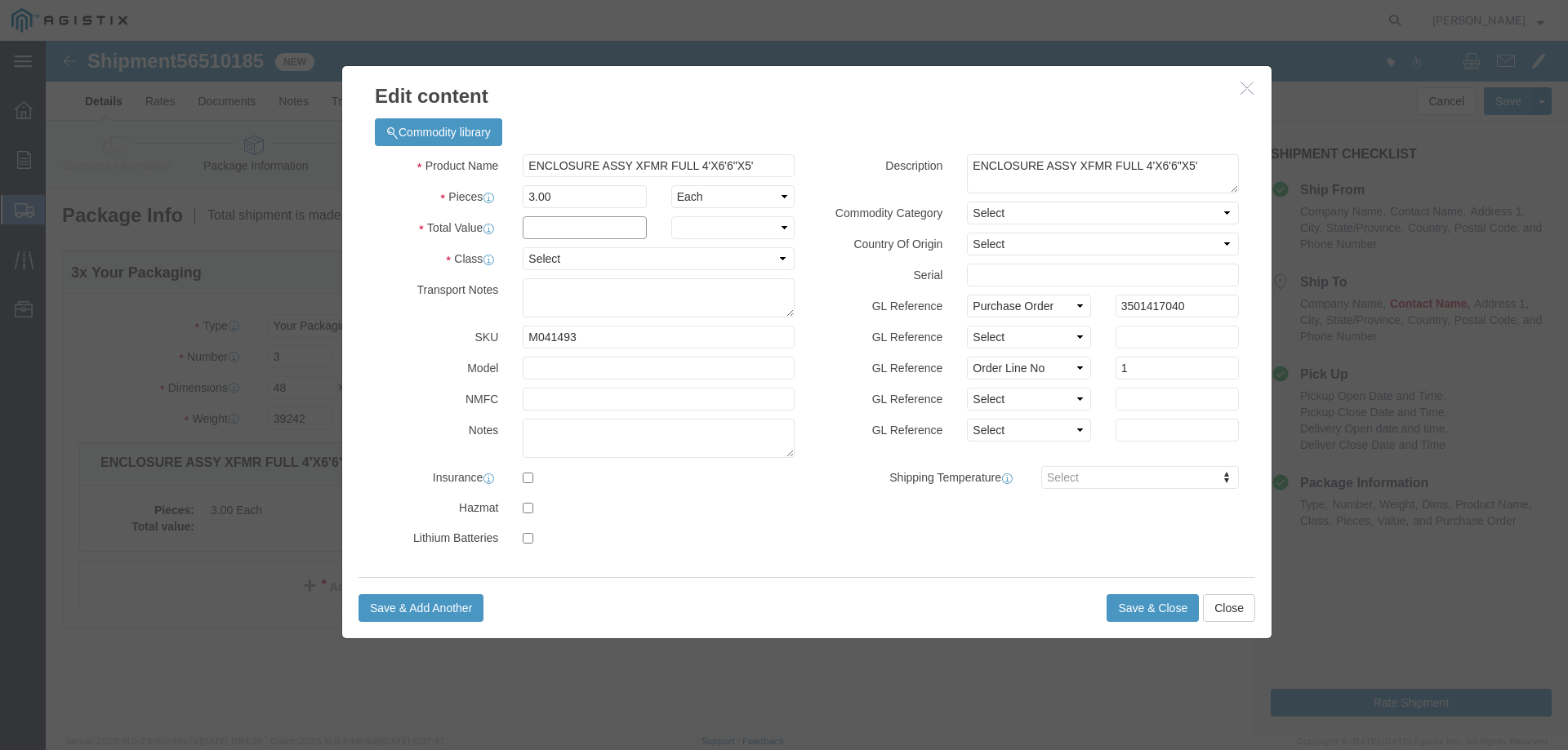
click input "text"
type input "1"
click select "Select 50 55 60 65 70 85 92.5 100 125 175 250 300 400"
select select "55"
click select "Select 50 55 60 65 70 85 92.5 100 125 175 250 300 400"
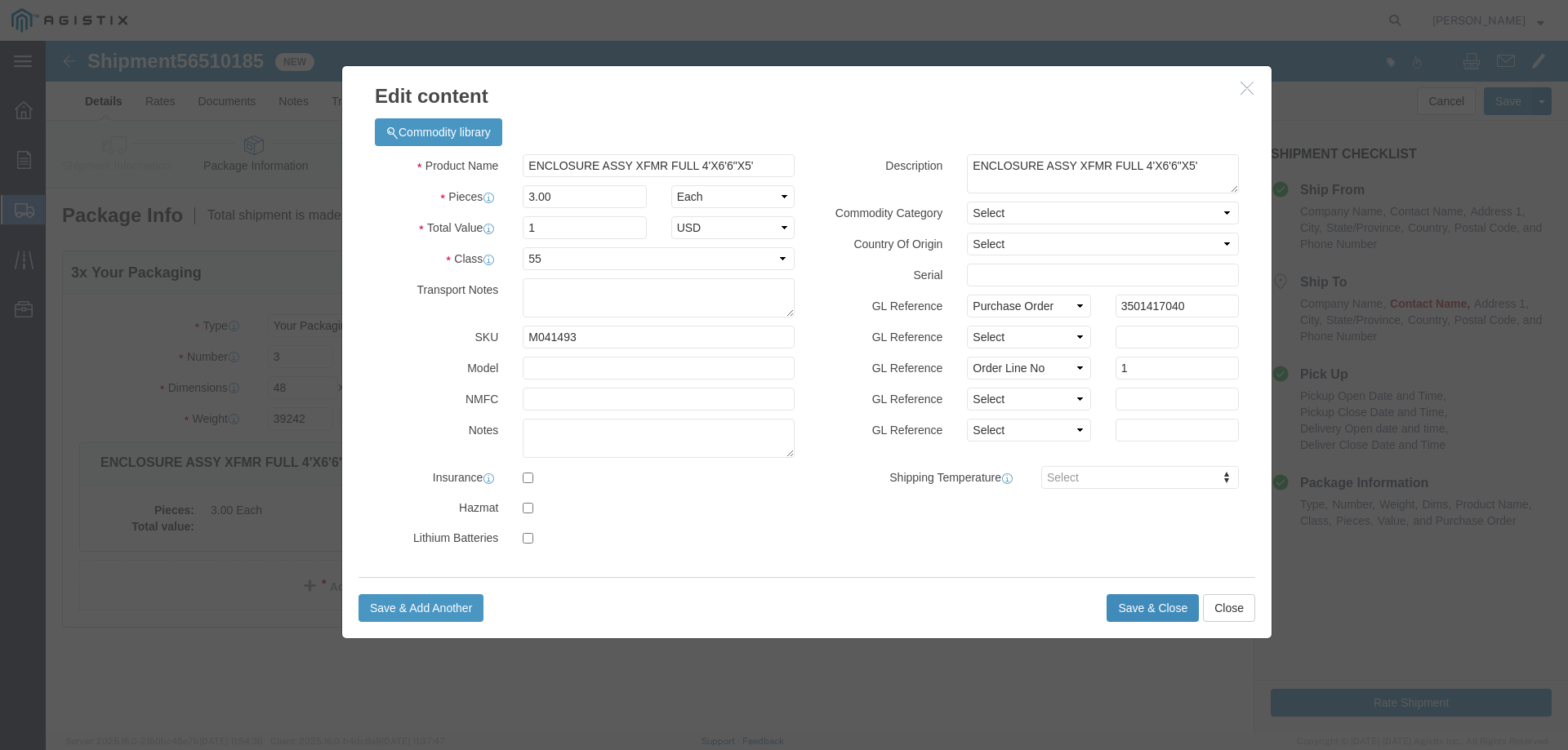
click button "Save & Close"
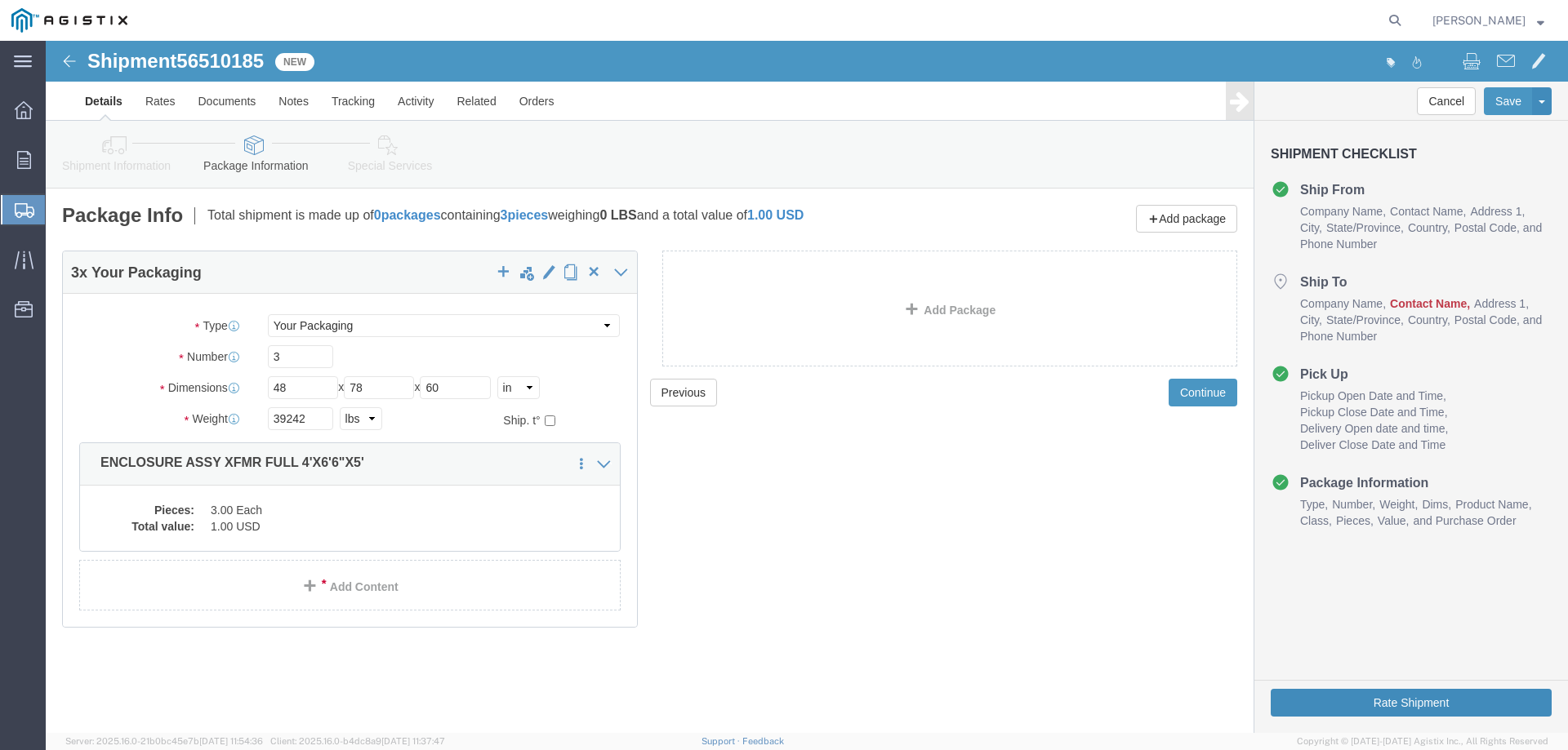
click button "Rate Shipment"
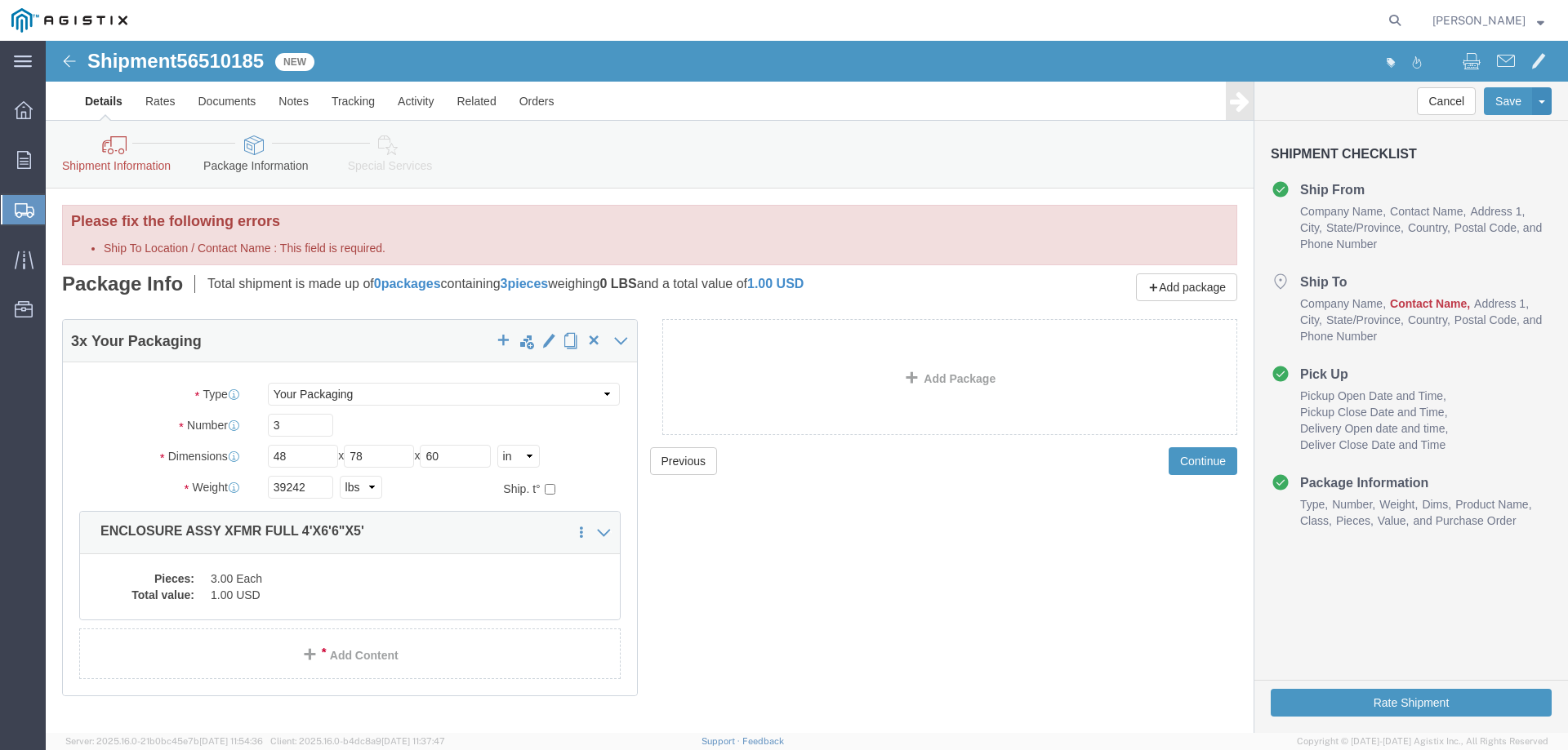
click icon
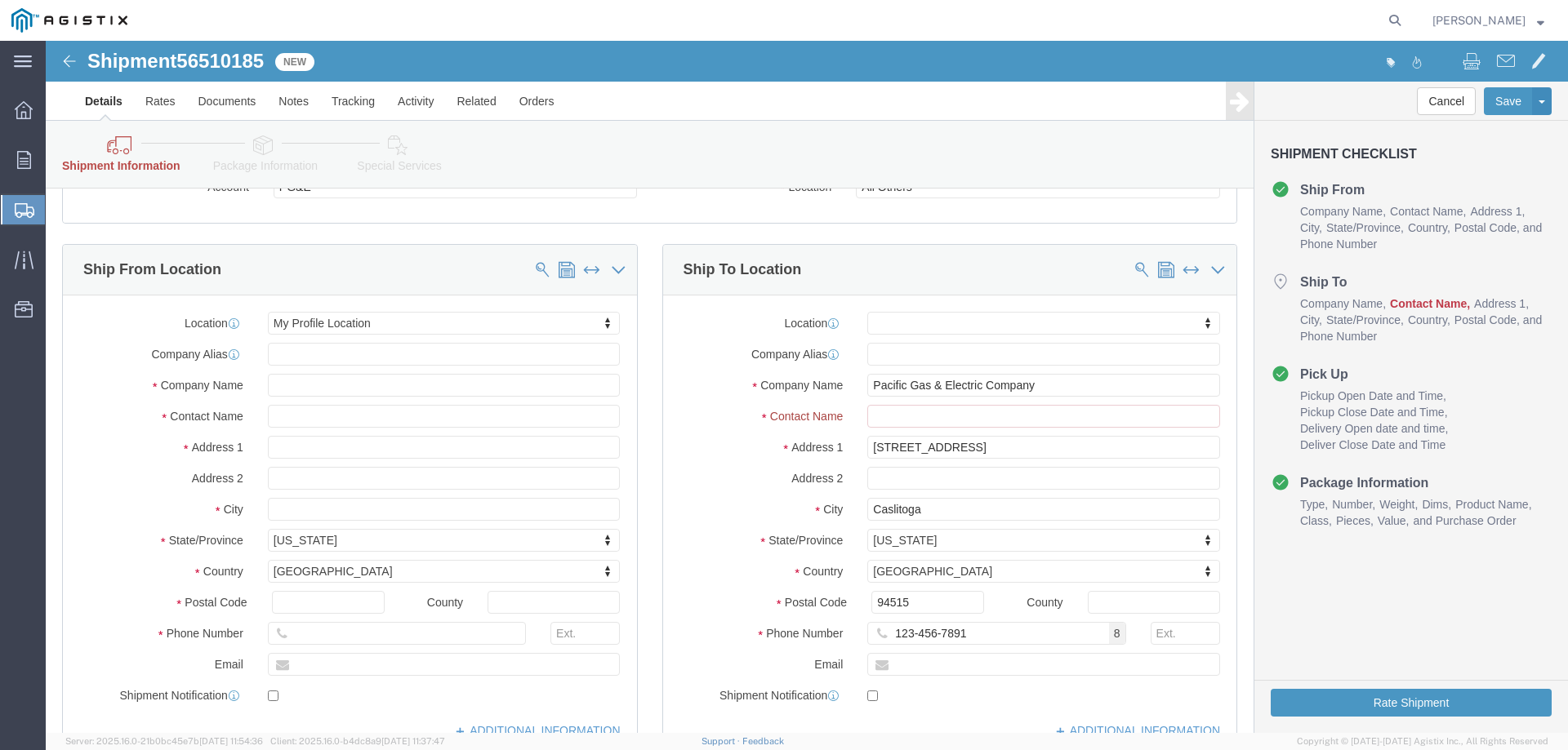
scroll to position [245, 0]
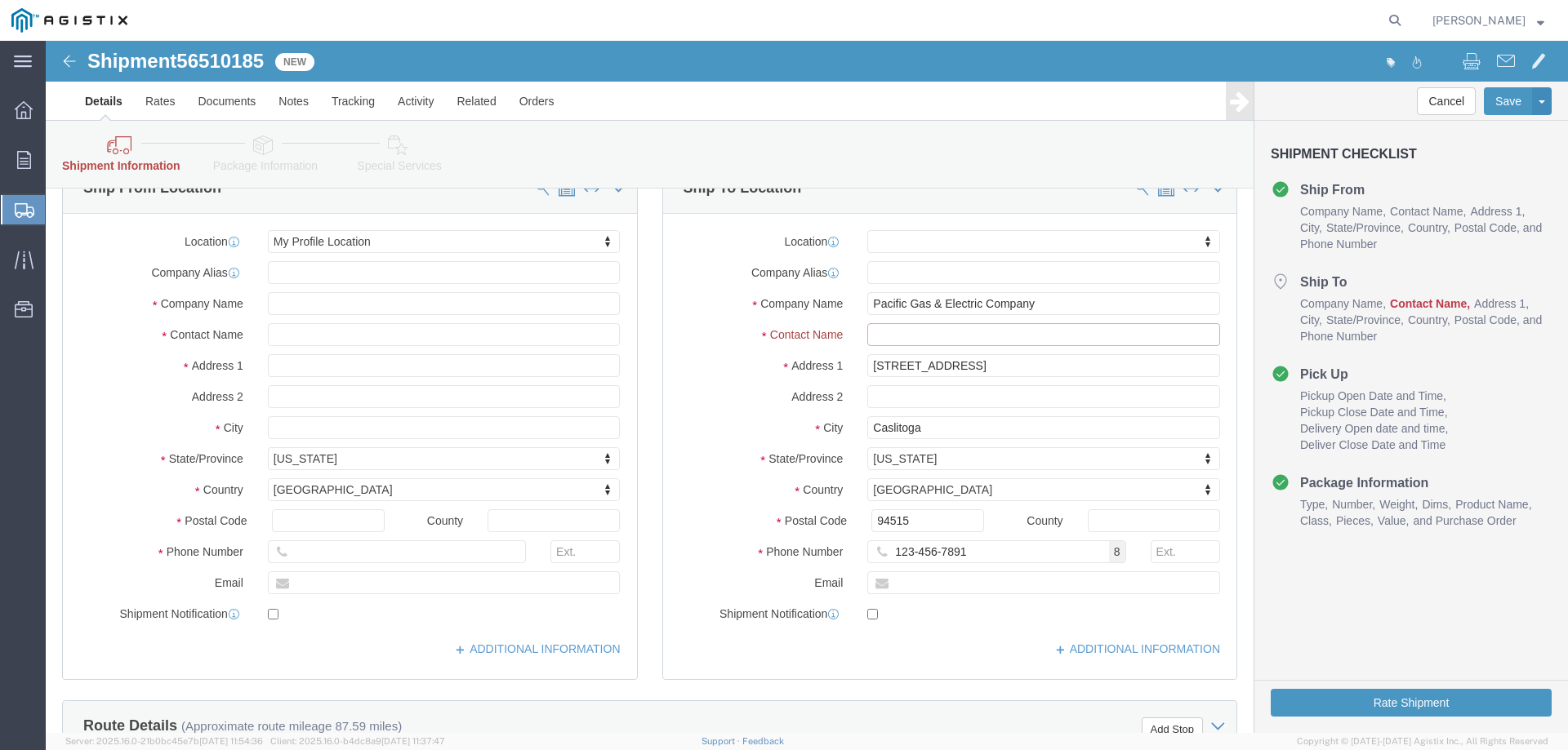
click input "Ship To Location / Contact Name : This field is required."
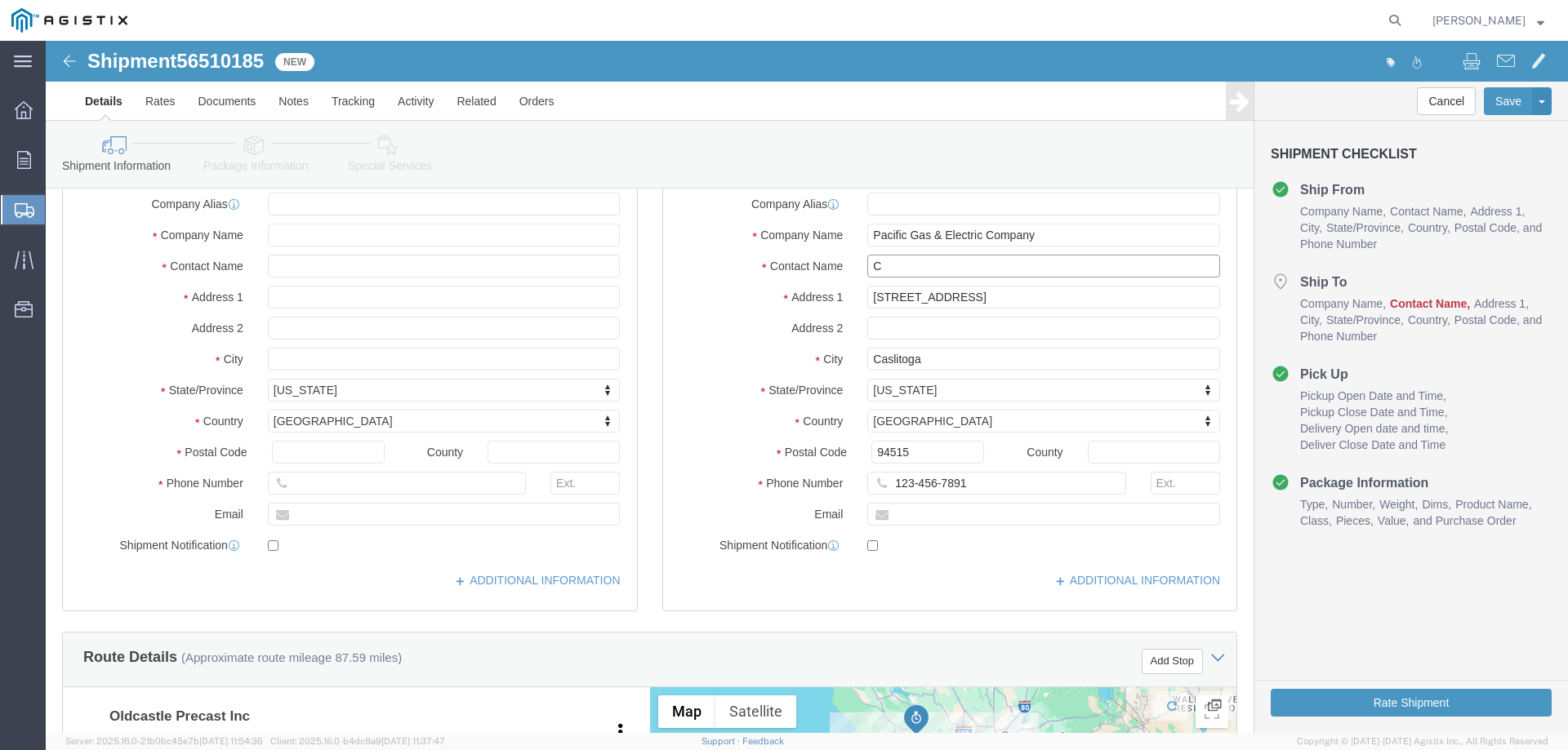
scroll to position [177, 0]
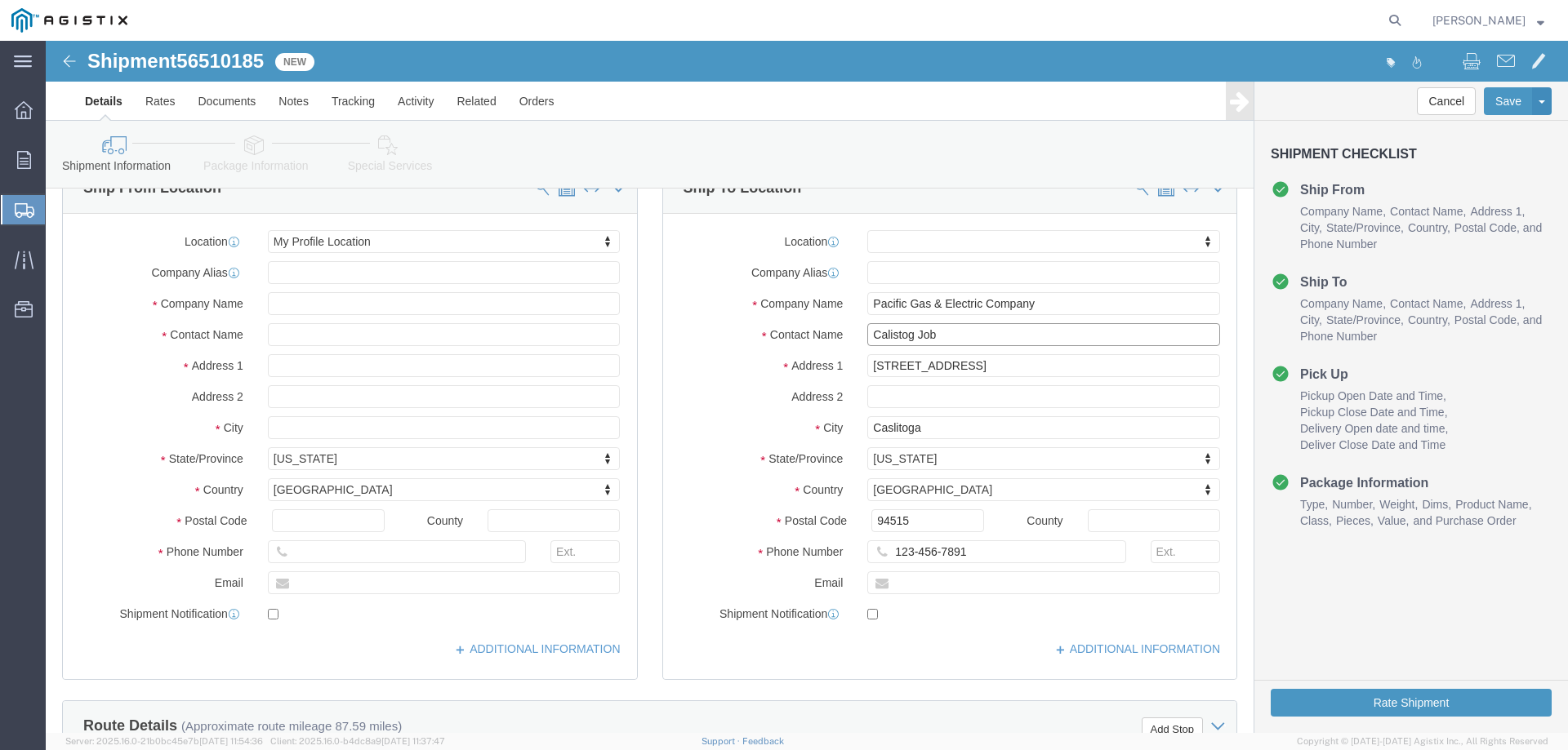
type input "Calistog Job"
click button "Rate Shipment"
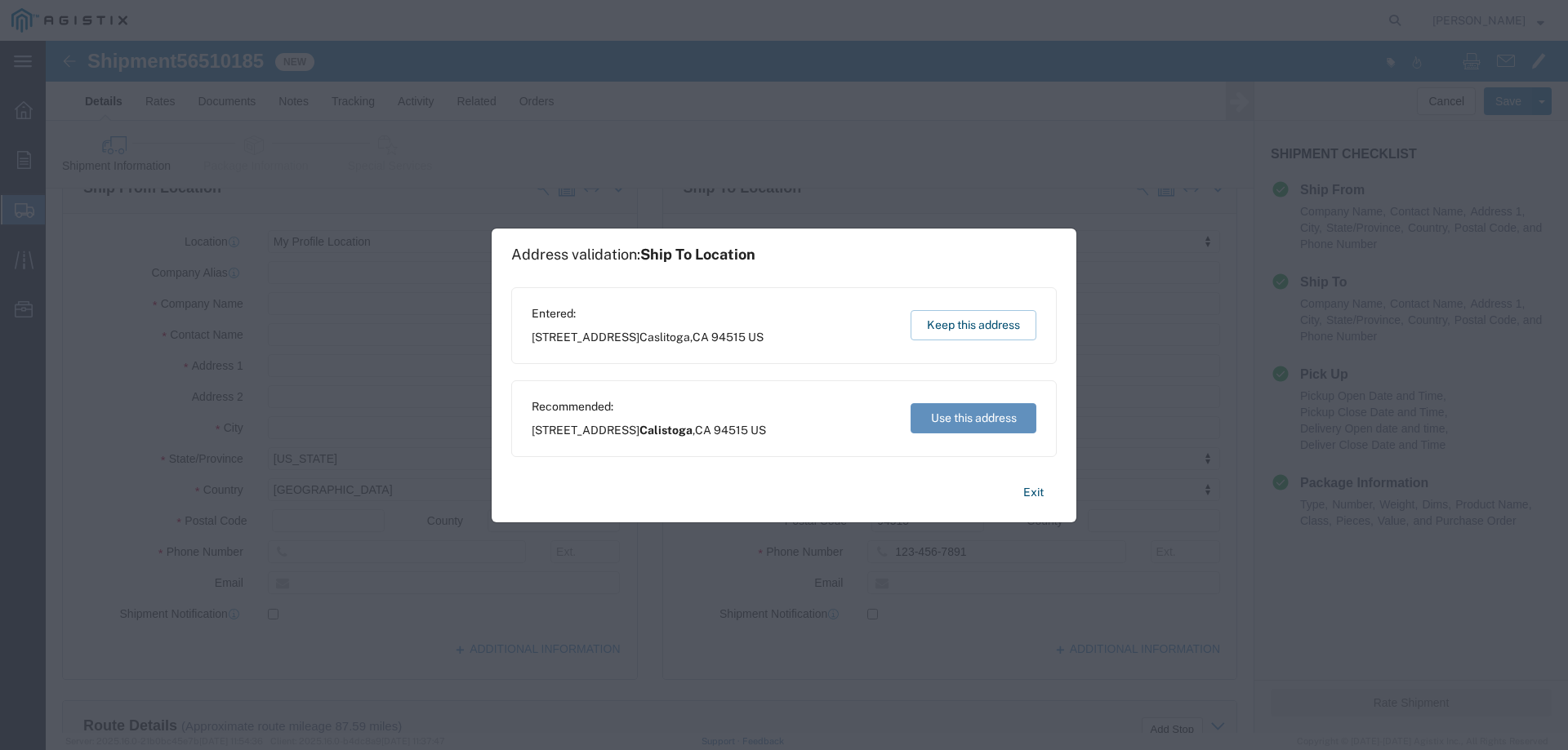
click at [974, 418] on button "Use this address" at bounding box center [974, 418] width 126 height 30
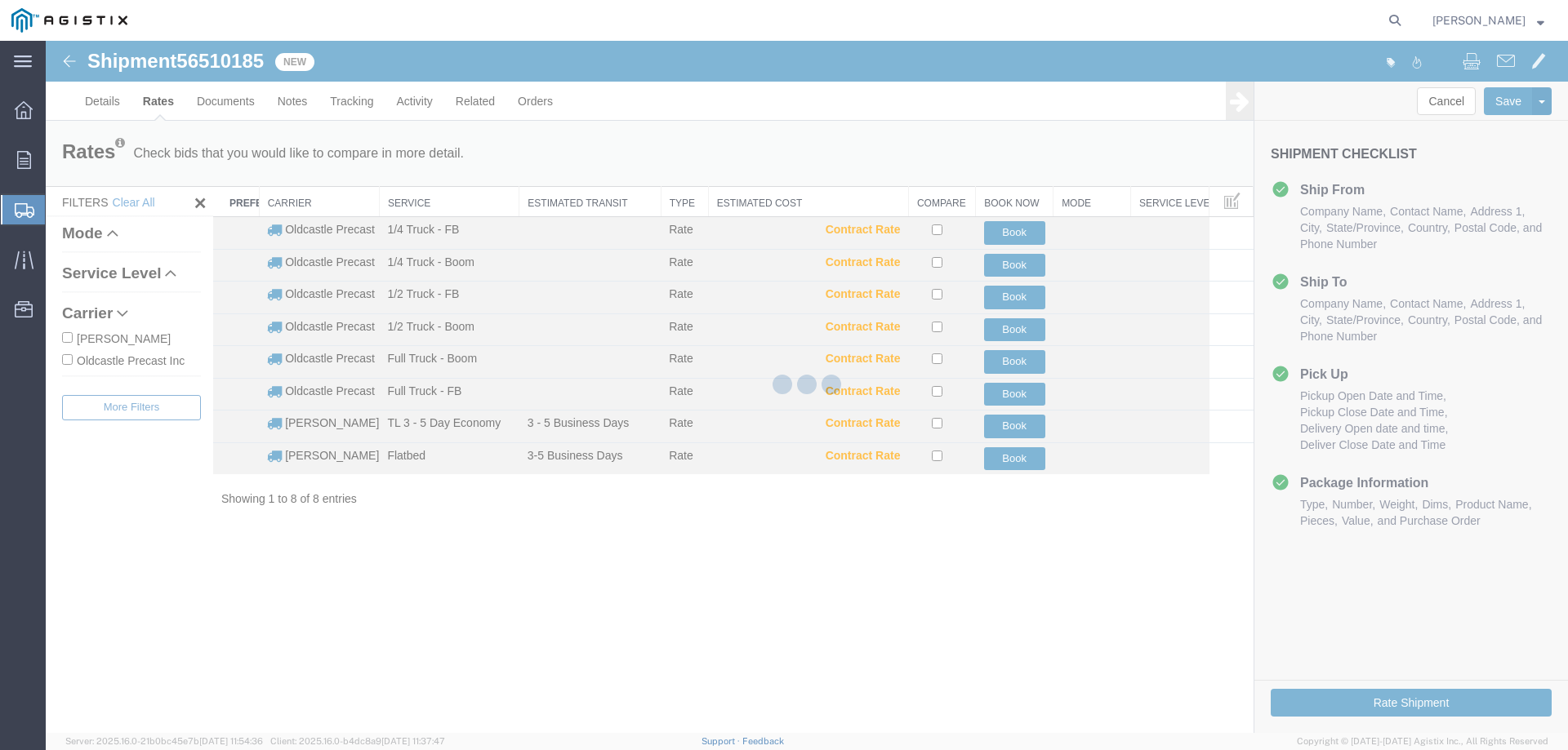
scroll to position [0, 0]
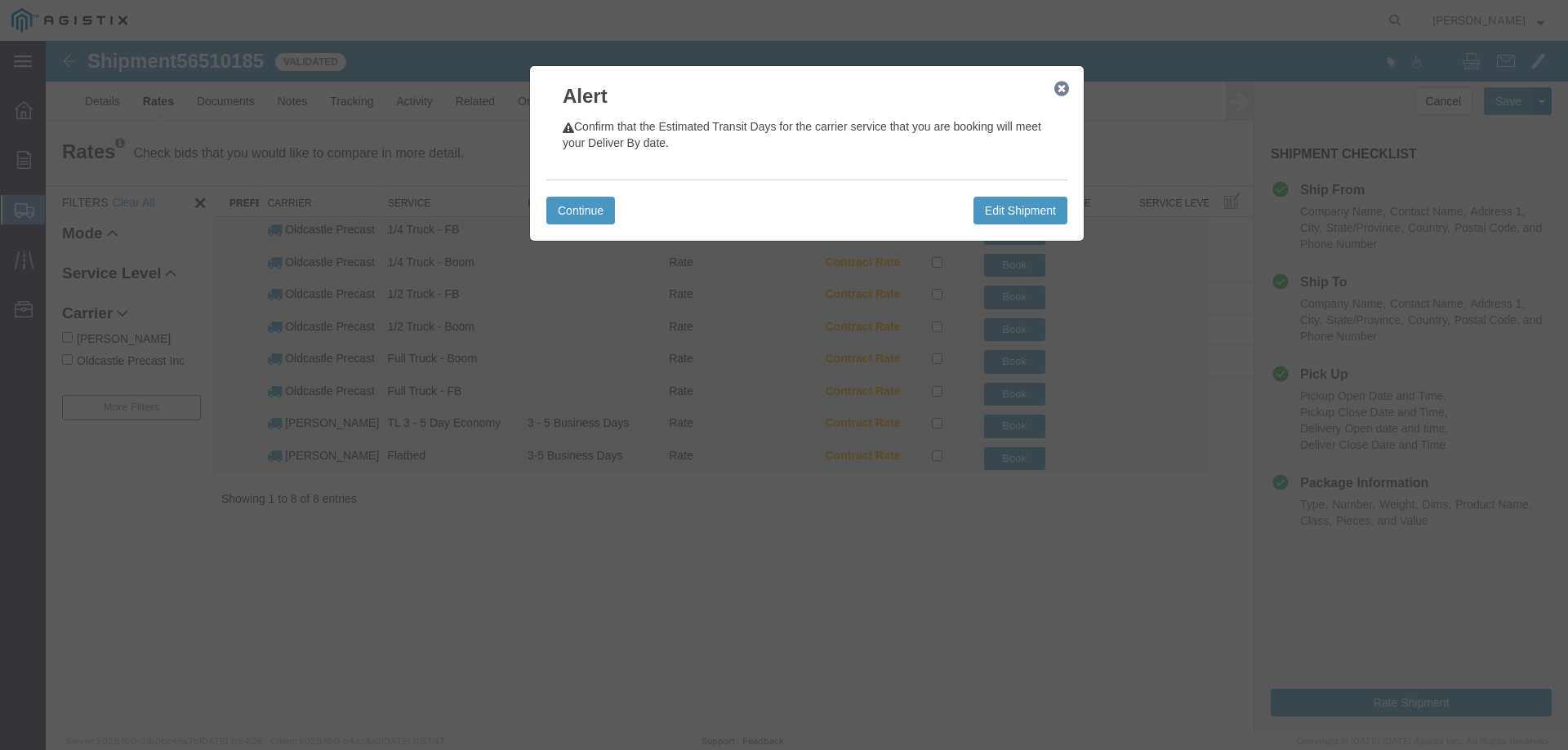
click at [1057, 89] on icon "button" at bounding box center [1061, 88] width 15 height 13
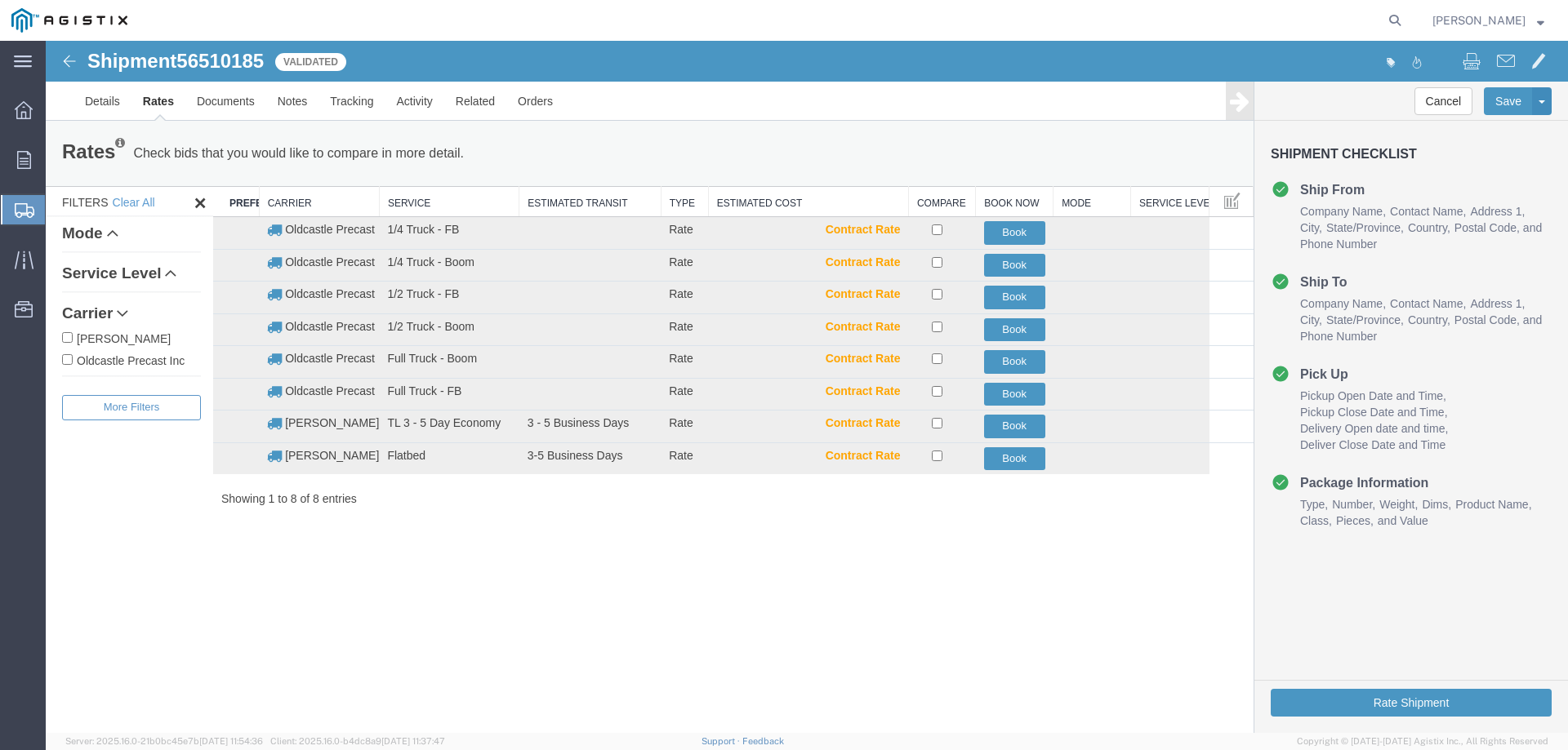
click at [148, 362] on label "Oldcastle Precast Inc" at bounding box center [131, 360] width 138 height 18
click at [73, 362] on input "Oldcastle Precast Inc" at bounding box center [67, 359] width 11 height 11
checkbox input "true"
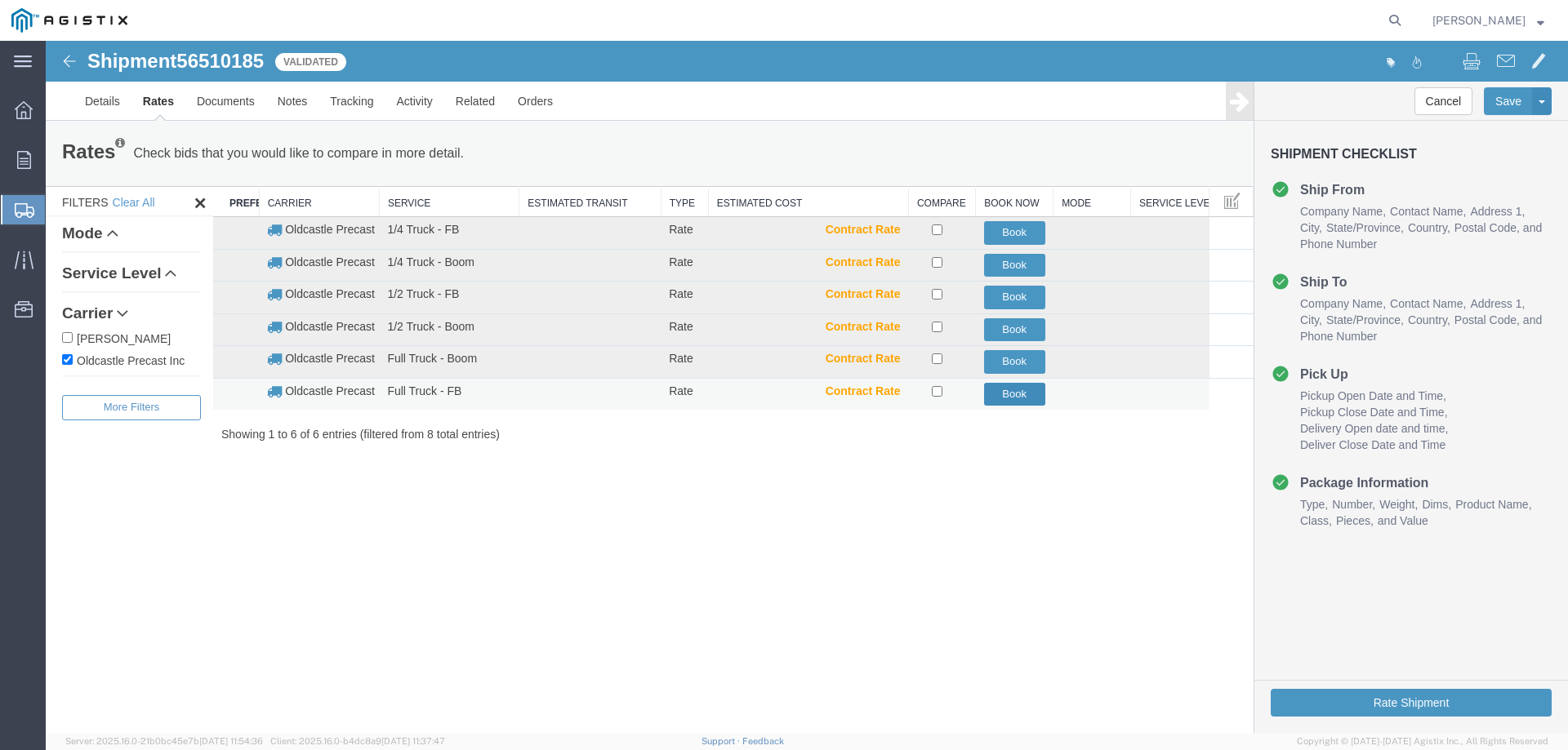
click at [1011, 395] on button "Book" at bounding box center [1014, 395] width 61 height 24
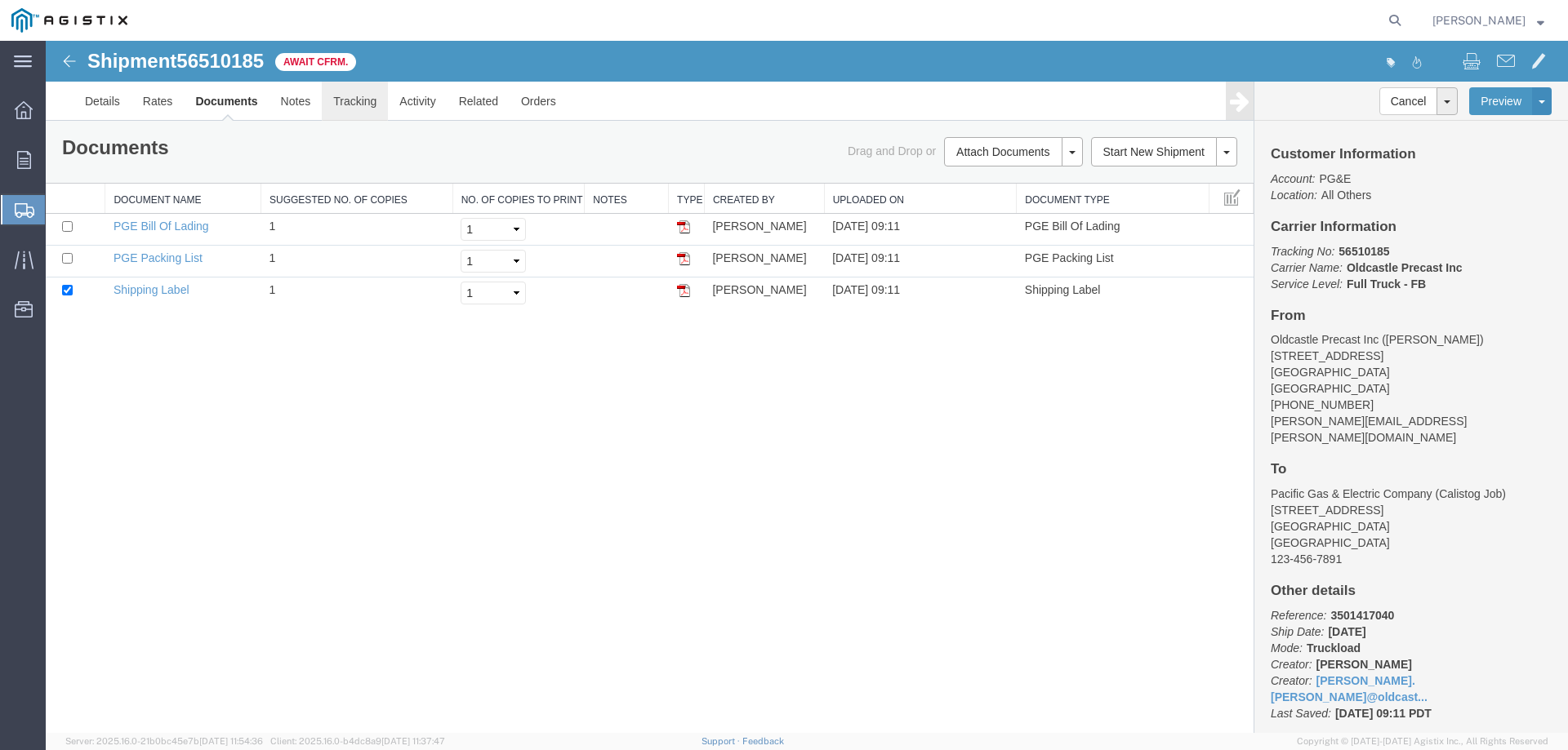
click at [365, 95] on link "Tracking" at bounding box center [354, 101] width 66 height 39
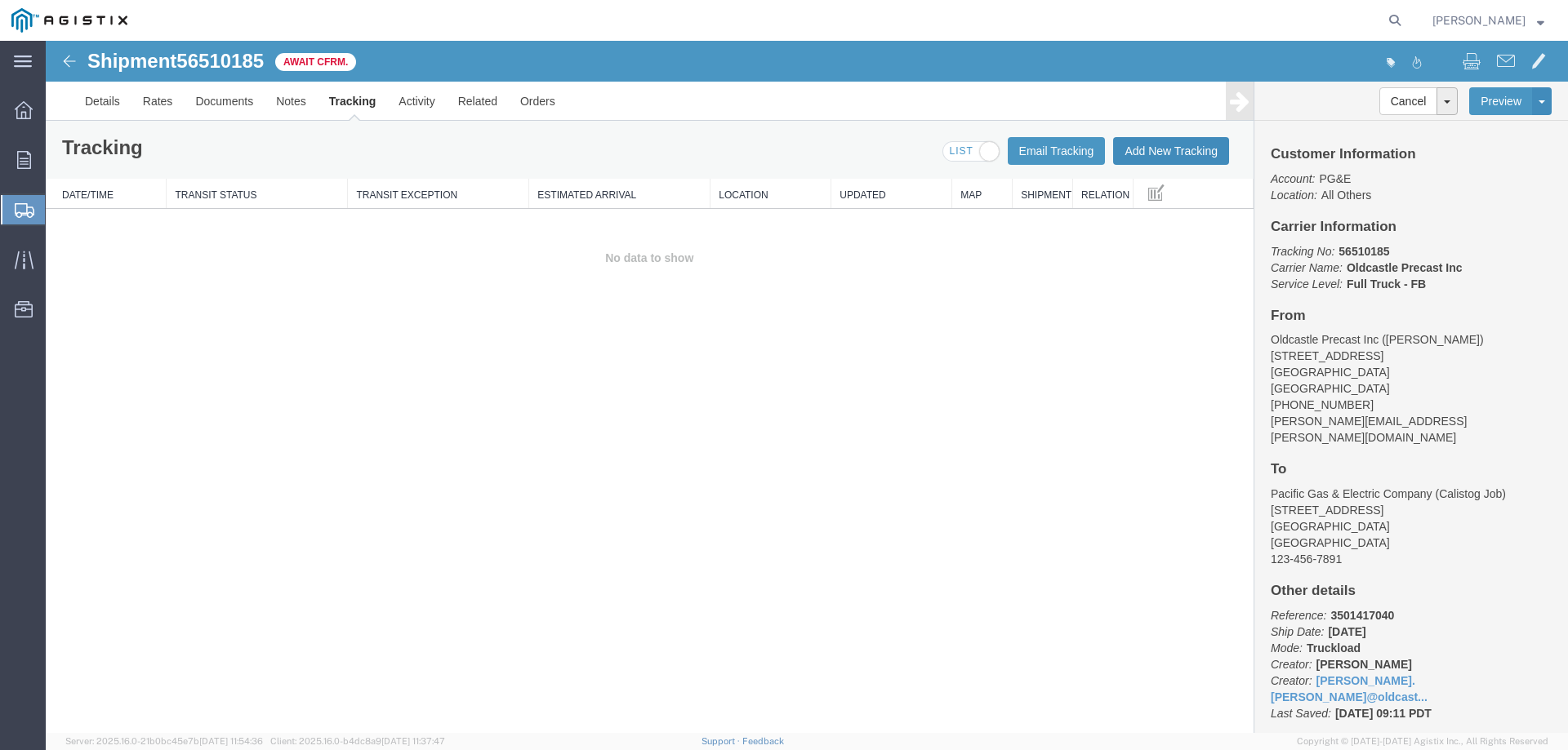
click at [1162, 153] on button "Add New Tracking" at bounding box center [1171, 151] width 116 height 27
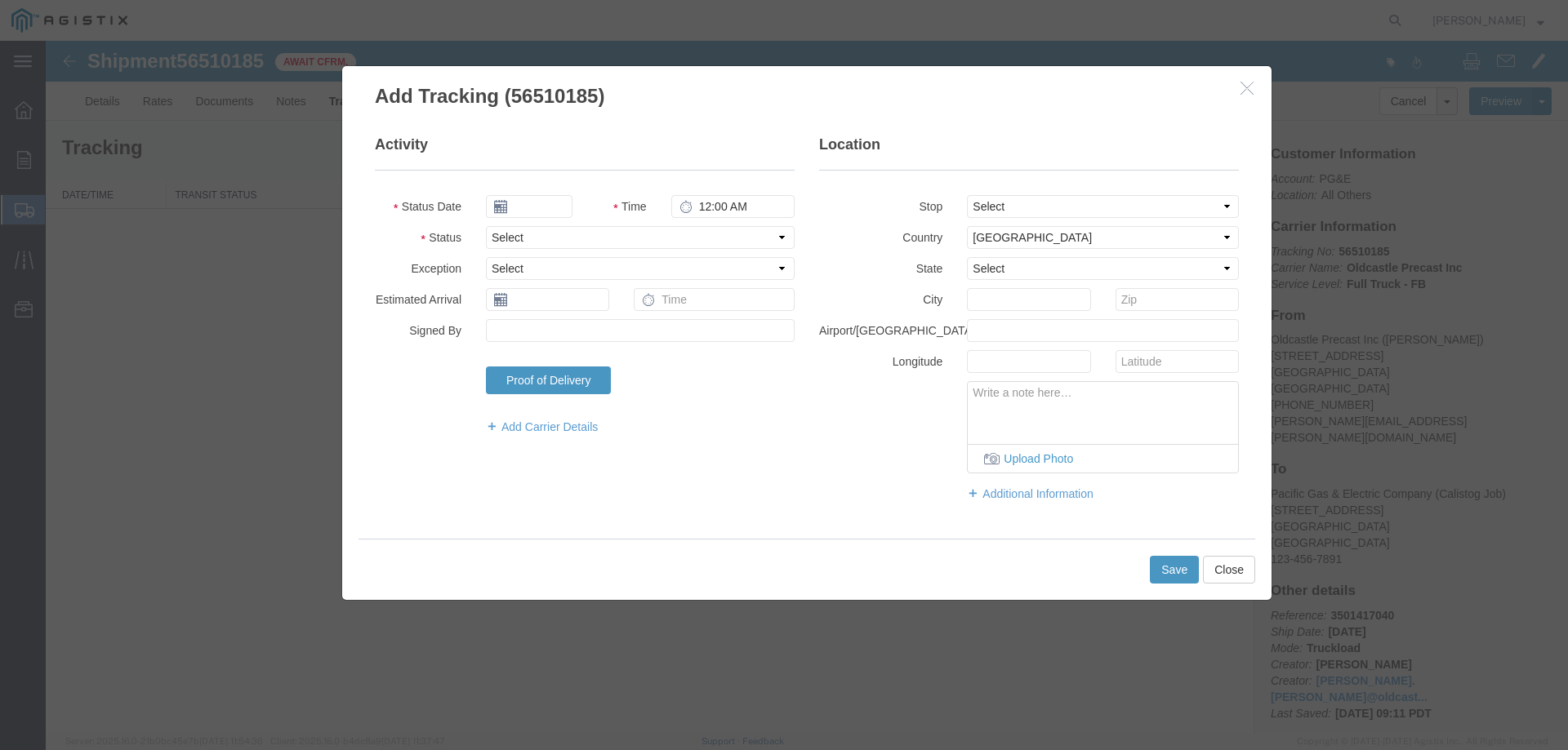
type input "08/15/2025"
type input "10:00 AM"
click at [575, 231] on select "Select Arrival Notice Available Arrival Notice Imported Arrive at Delivery Loca…" at bounding box center [640, 237] width 308 height 23
select select "DELIVRED"
click at [486, 226] on select "Select Arrival Notice Available Arrival Notice Imported Arrive at Delivery Loca…" at bounding box center [640, 237] width 308 height 23
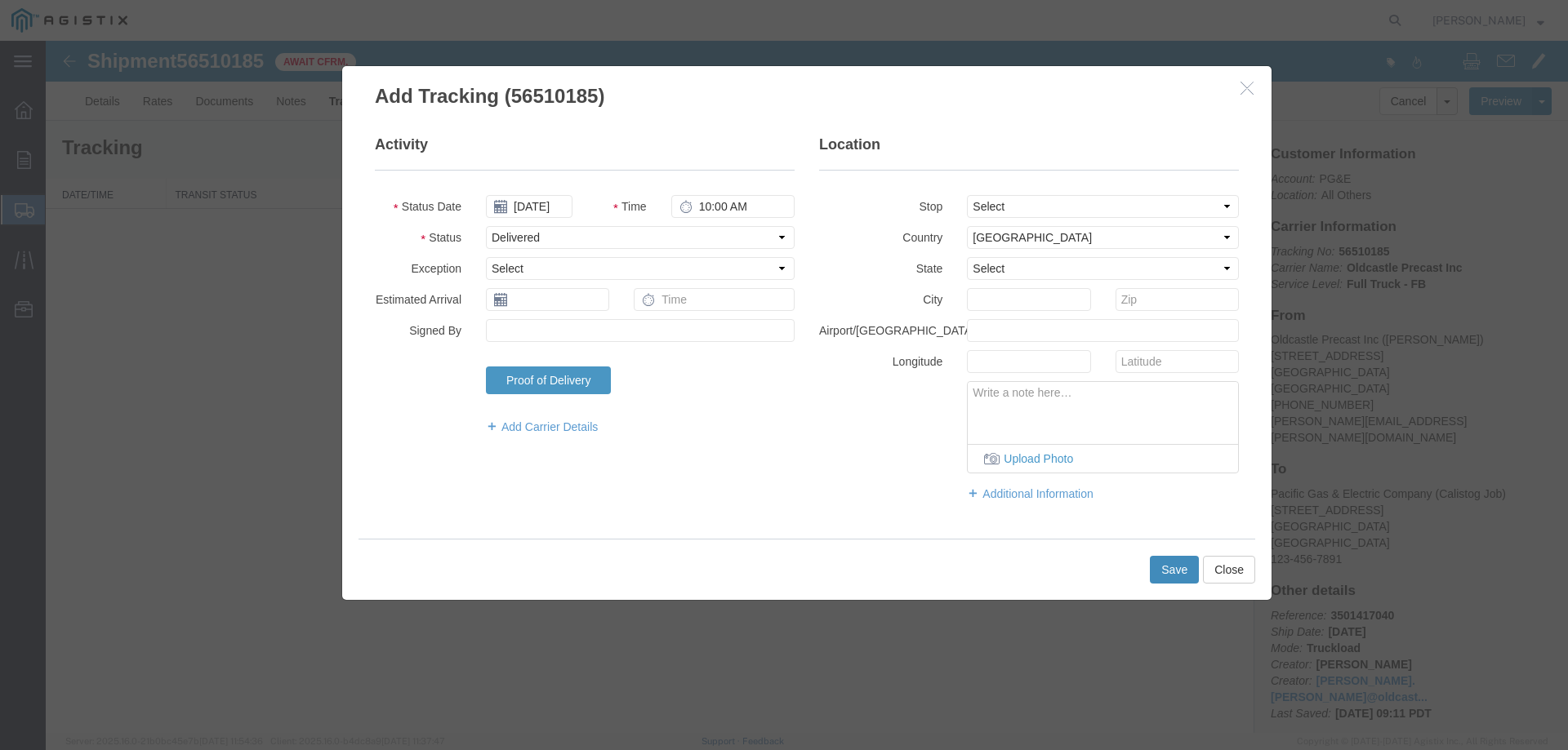
click at [1182, 569] on button "Save" at bounding box center [1174, 570] width 49 height 27
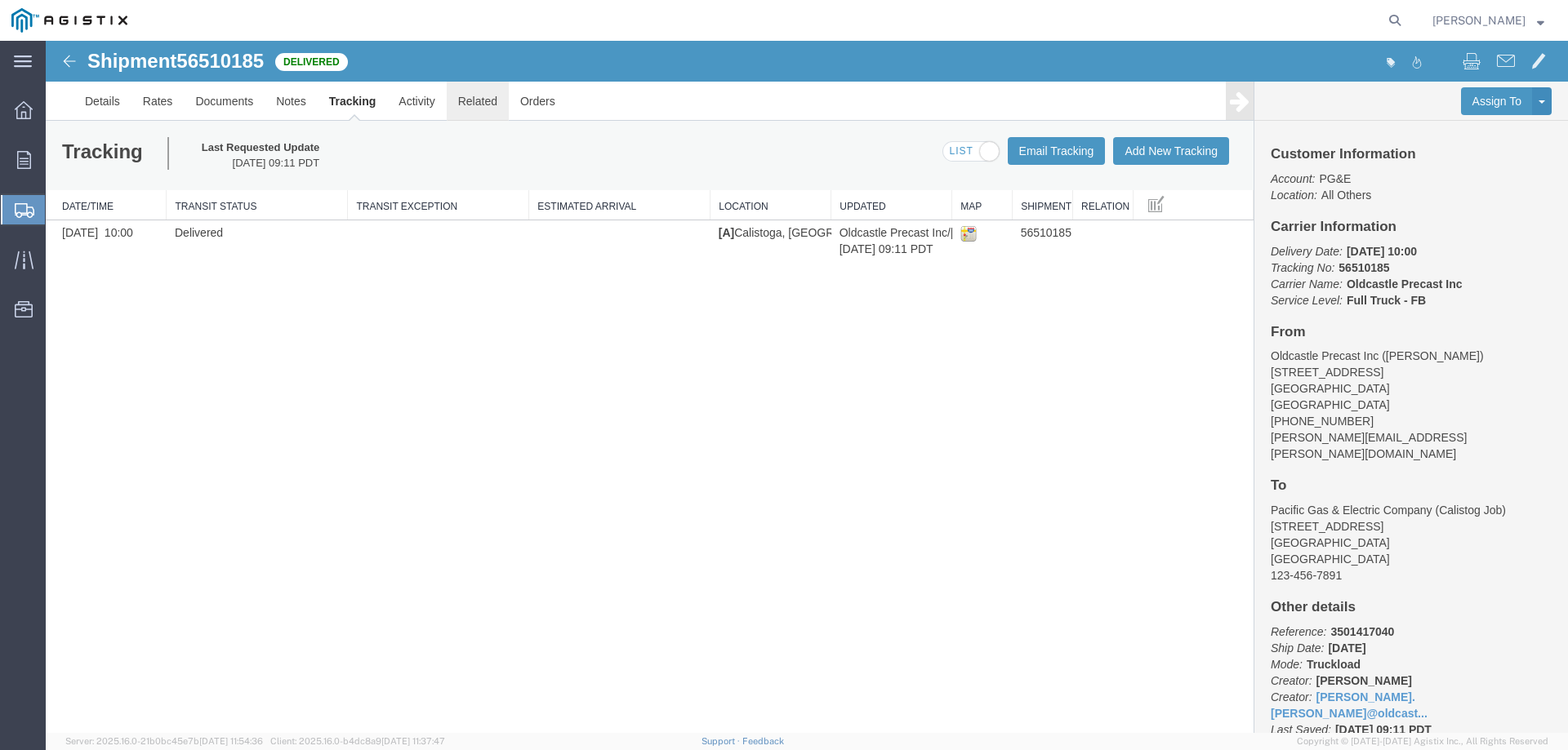
click at [477, 103] on link "Related" at bounding box center [477, 101] width 62 height 39
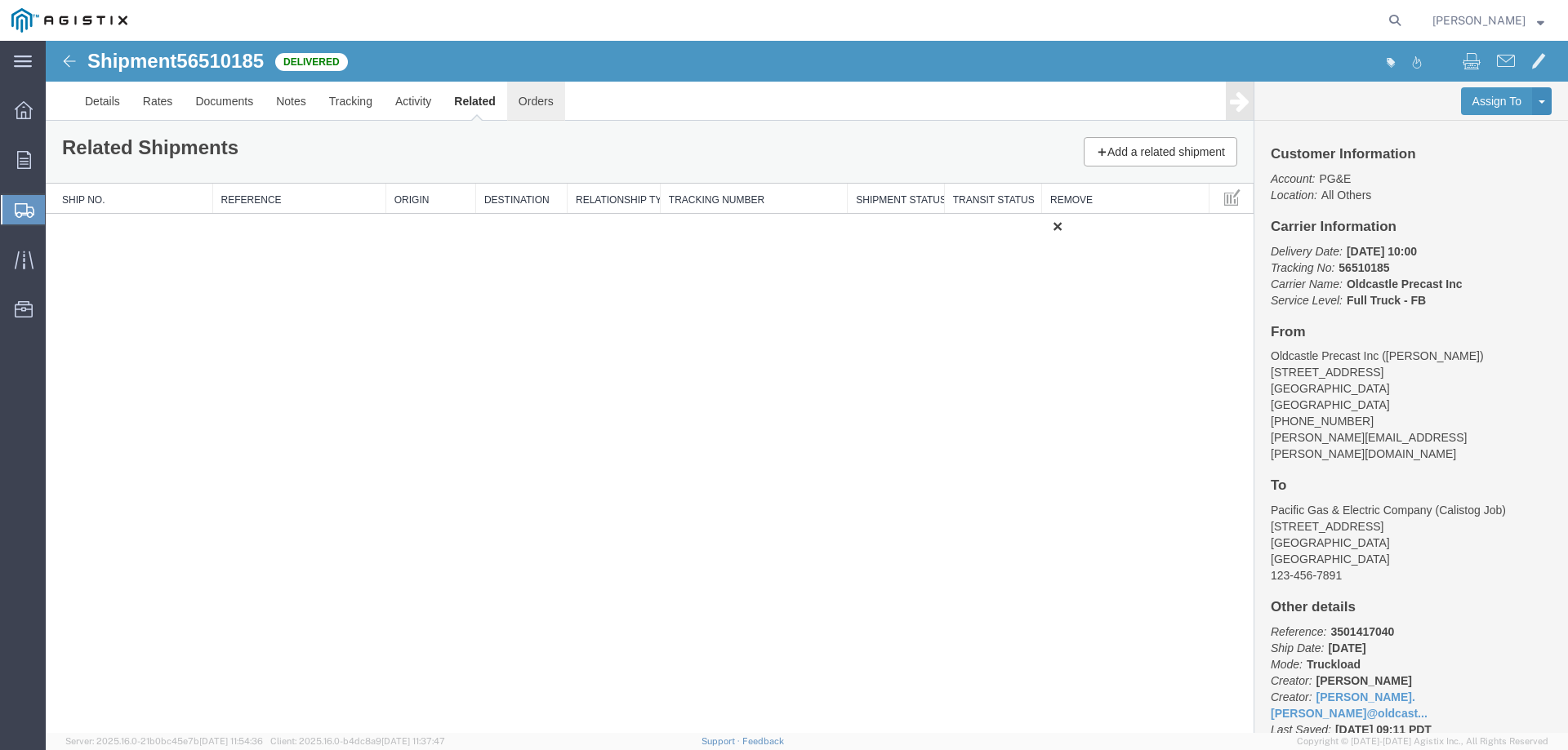
click at [549, 104] on link "Orders" at bounding box center [536, 101] width 58 height 39
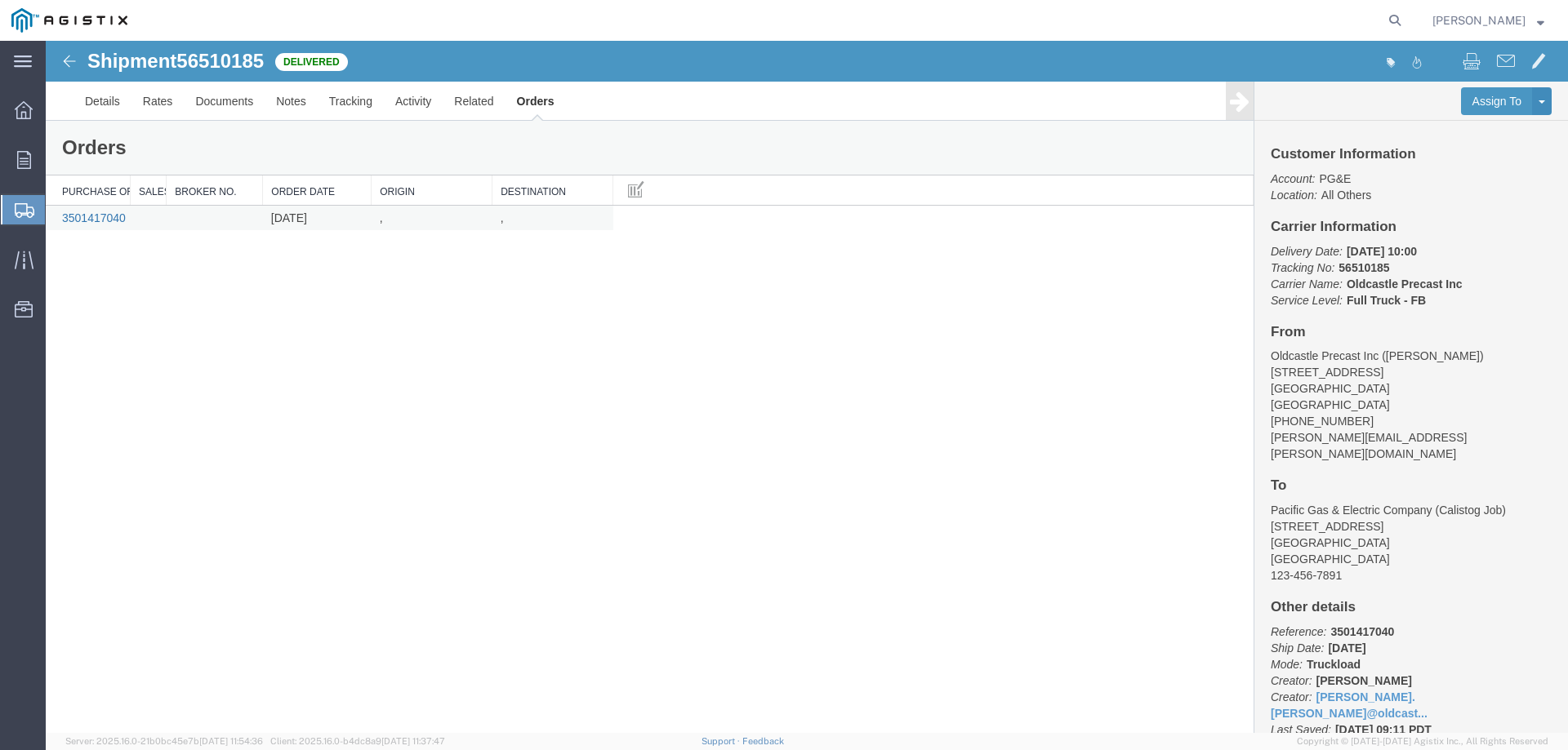
click at [103, 219] on link "3501417040" at bounding box center [93, 217] width 64 height 13
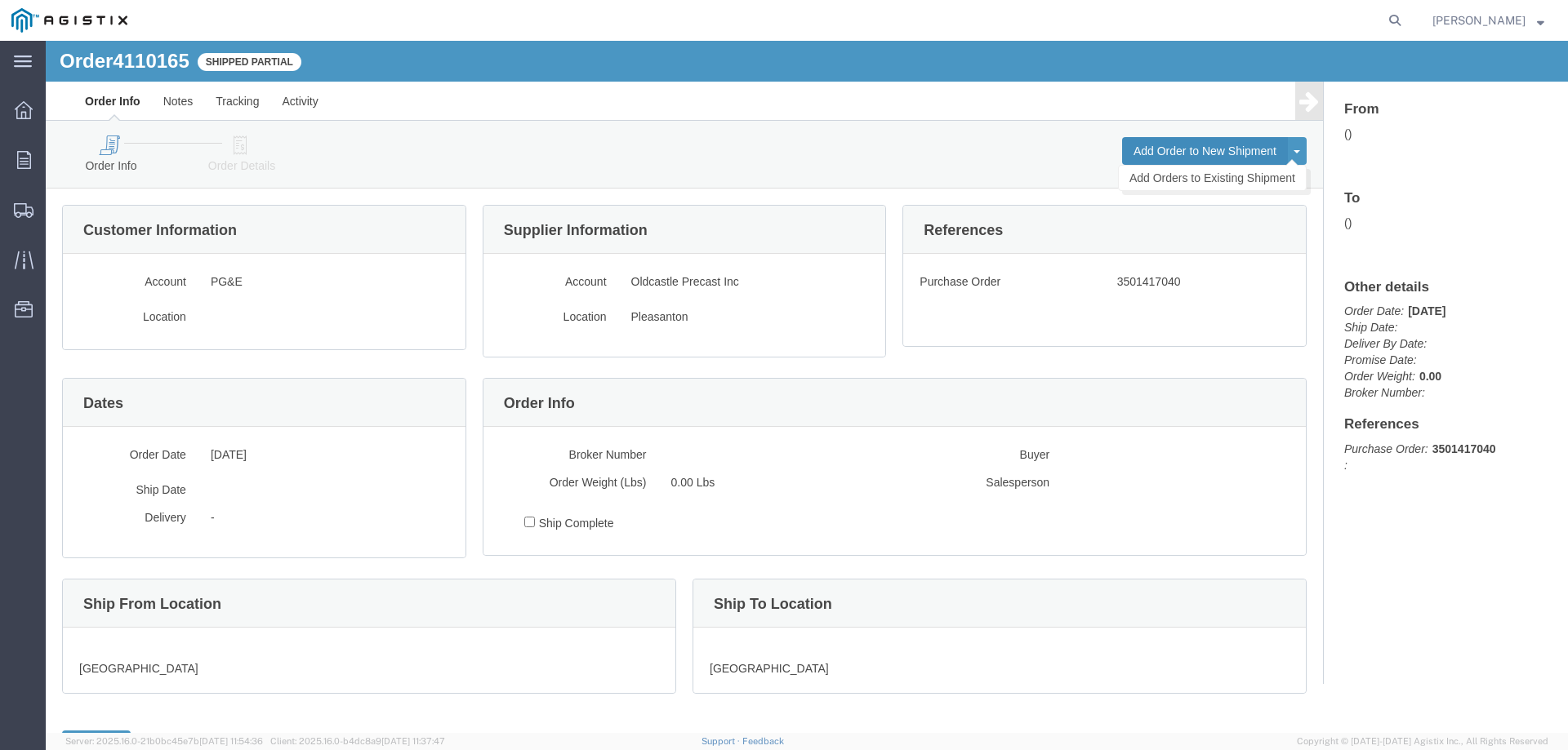
click at [1166, 148] on button "Add Order to New Shipment" at bounding box center [1205, 151] width 166 height 27
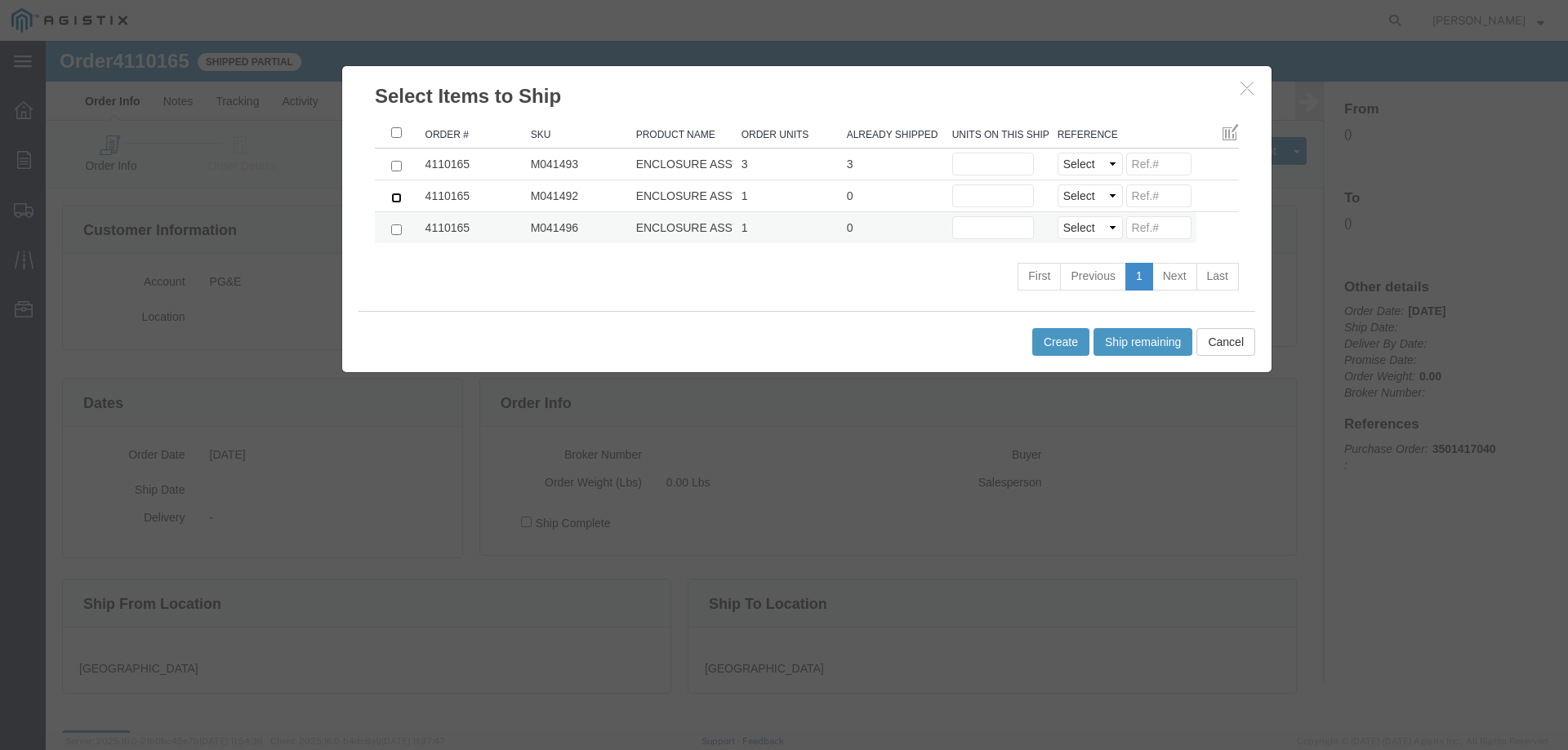
drag, startPoint x: 391, startPoint y: 198, endPoint x: 391, endPoint y: 213, distance: 15.0
click at [391, 199] on input "checkbox" at bounding box center [396, 197] width 11 height 11
checkbox input "true"
click at [392, 231] on input "checkbox" at bounding box center [396, 230] width 11 height 11
checkbox input "true"
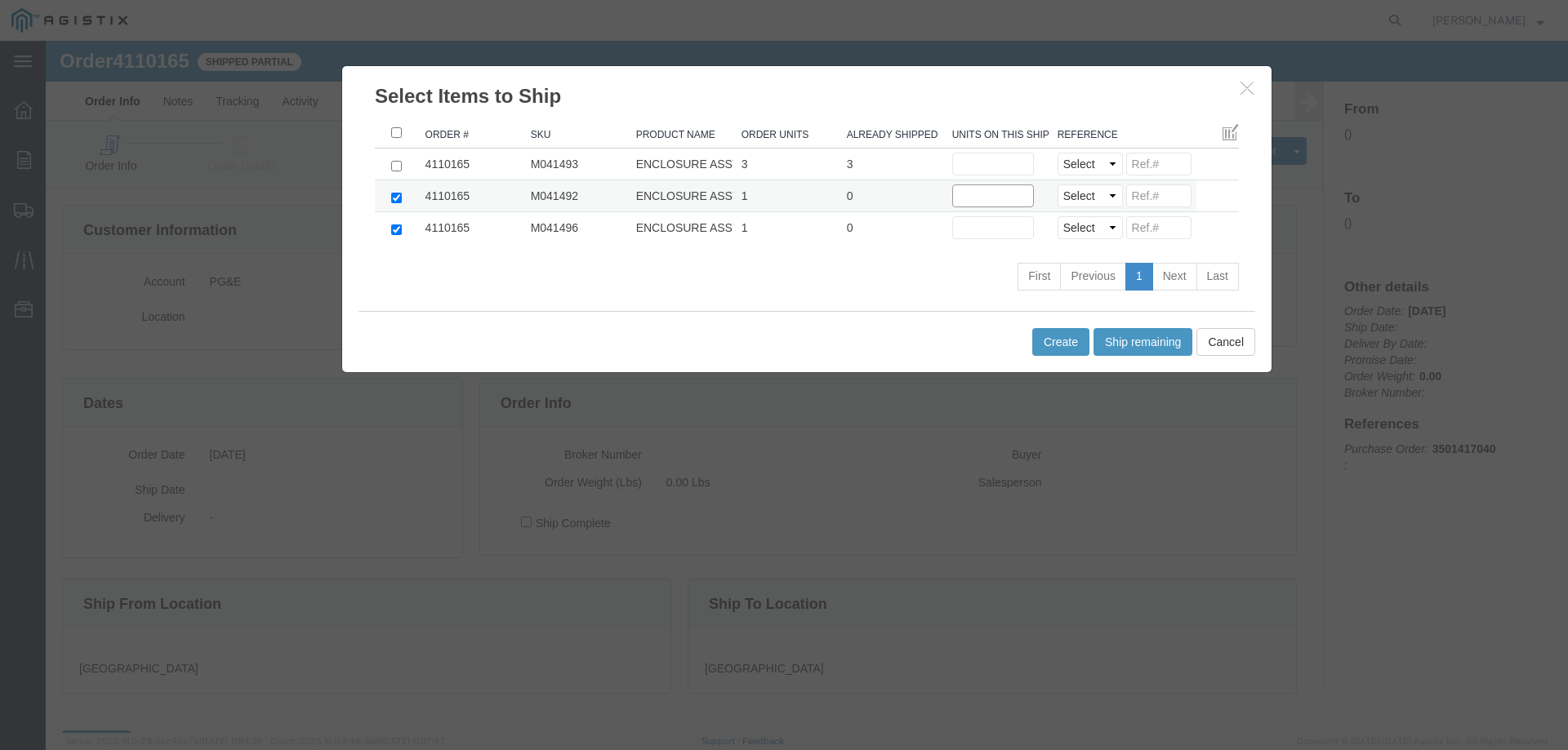
click at [993, 200] on input "text" at bounding box center [993, 195] width 81 height 23
type input "1"
click at [975, 229] on input "text" at bounding box center [993, 227] width 81 height 23
type input "1"
click at [1068, 190] on select "Select Purchase Order Delivery Number" at bounding box center [1090, 195] width 66 height 23
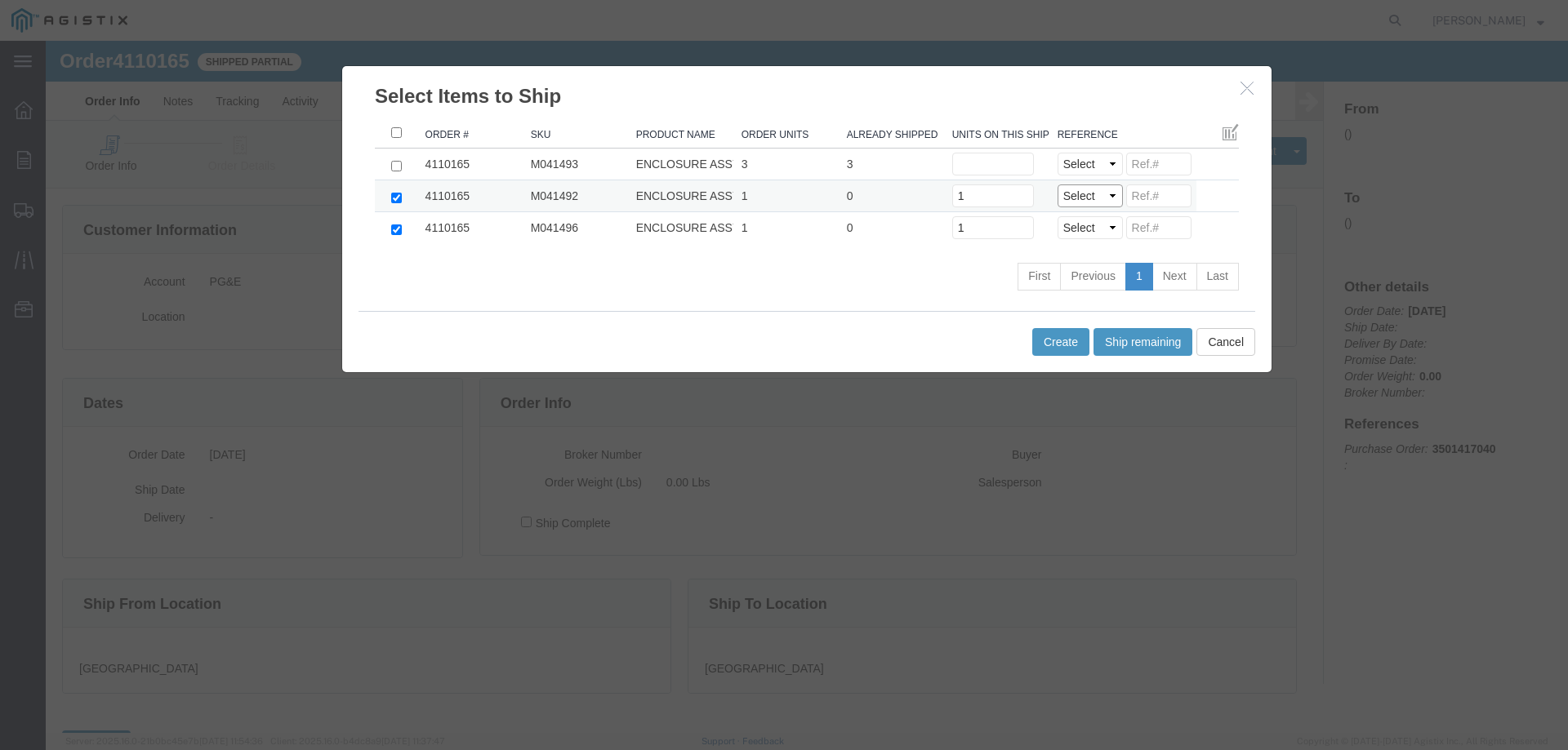
select select "PO"
click at [1057, 185] on select "Select Purchase Order Delivery Number" at bounding box center [1090, 195] width 66 height 23
click at [1082, 230] on select "Select Purchase Order Delivery Number" at bounding box center [1090, 227] width 66 height 23
select select "PO"
click at [1057, 216] on select "Select Purchase Order Delivery Number" at bounding box center [1090, 227] width 66 height 23
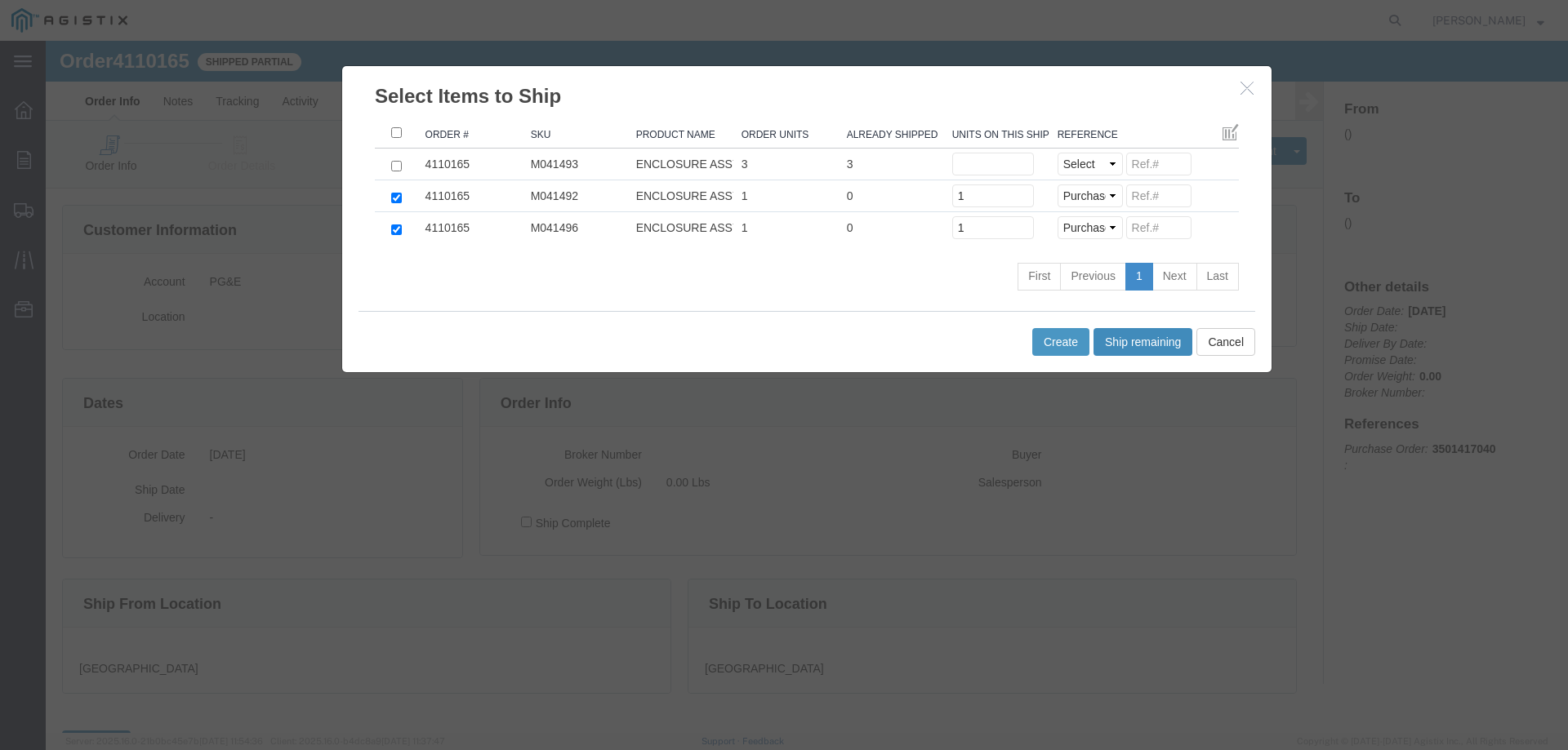
click at [1127, 335] on button "Ship remaining" at bounding box center [1143, 342] width 99 height 27
type input "0"
click at [1060, 345] on button "Create" at bounding box center [1060, 342] width 57 height 27
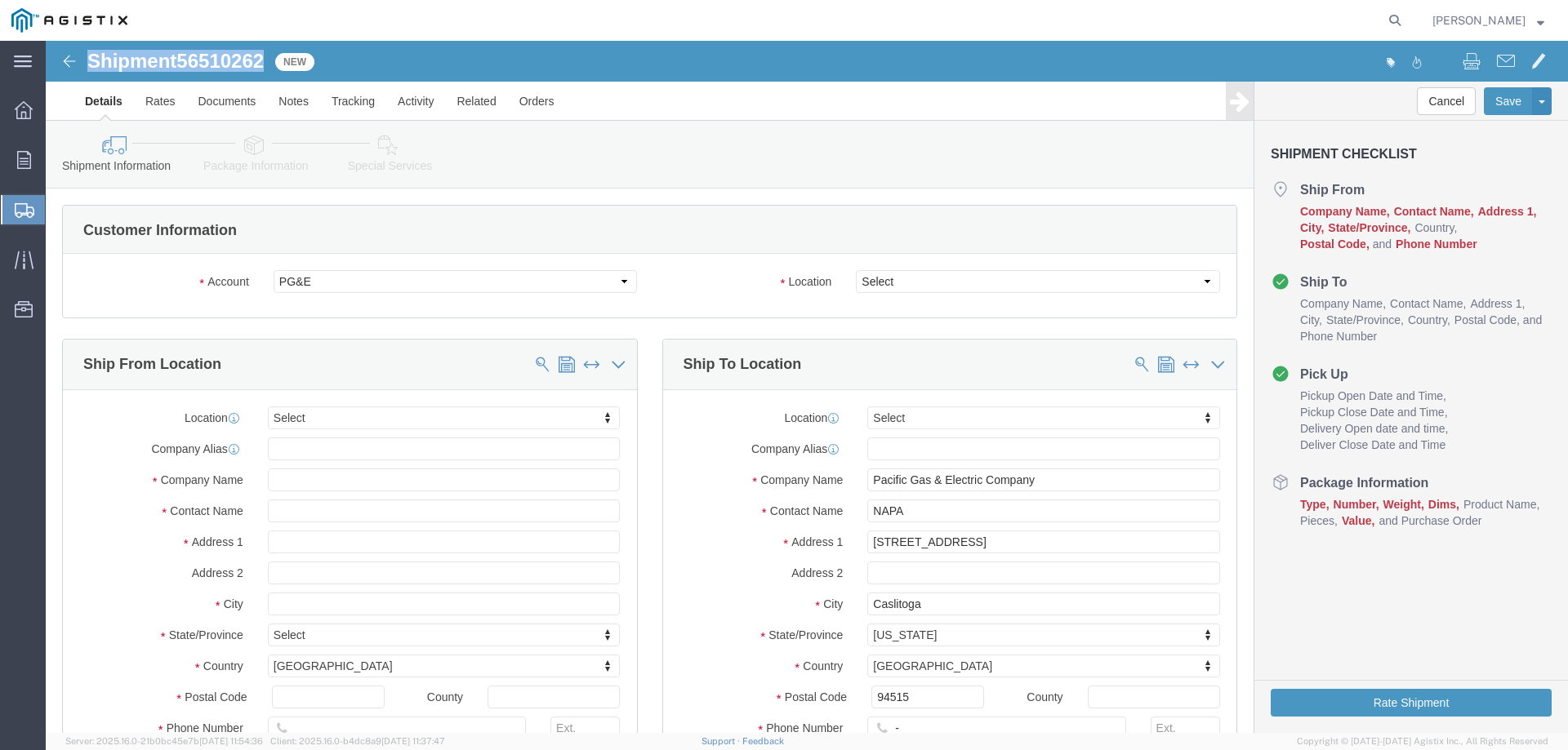
drag, startPoint x: 42, startPoint y: 19, endPoint x: 221, endPoint y: 25, distance: 179.1
click h1 "Shipment 56510262"
copy h1 "Shipment 56510262"
click select "Select All Others Fremont DC Fresno DC Wheatland DC"
select select "23082"
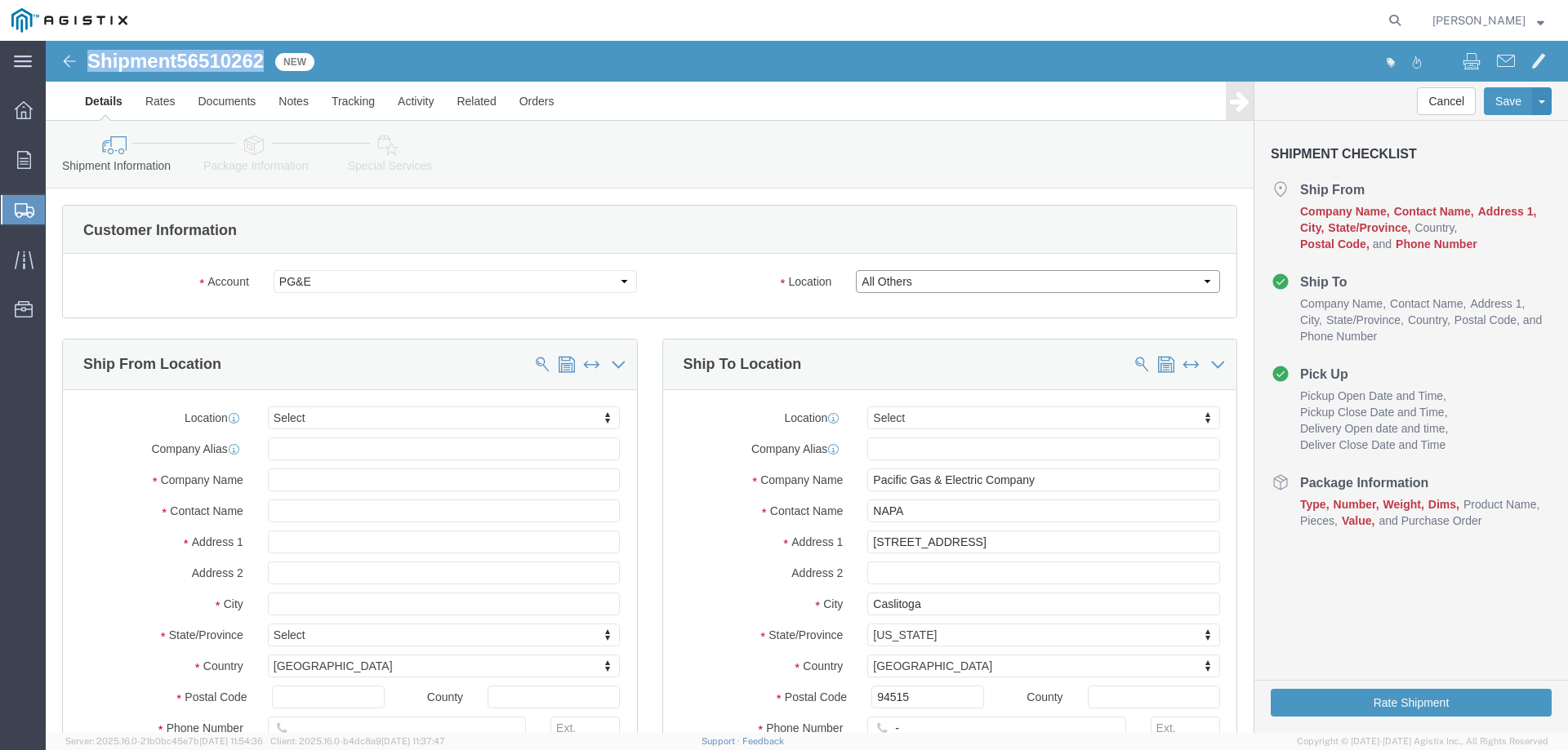
click select "Select All Others Fremont DC Fresno DC Wheatland DC"
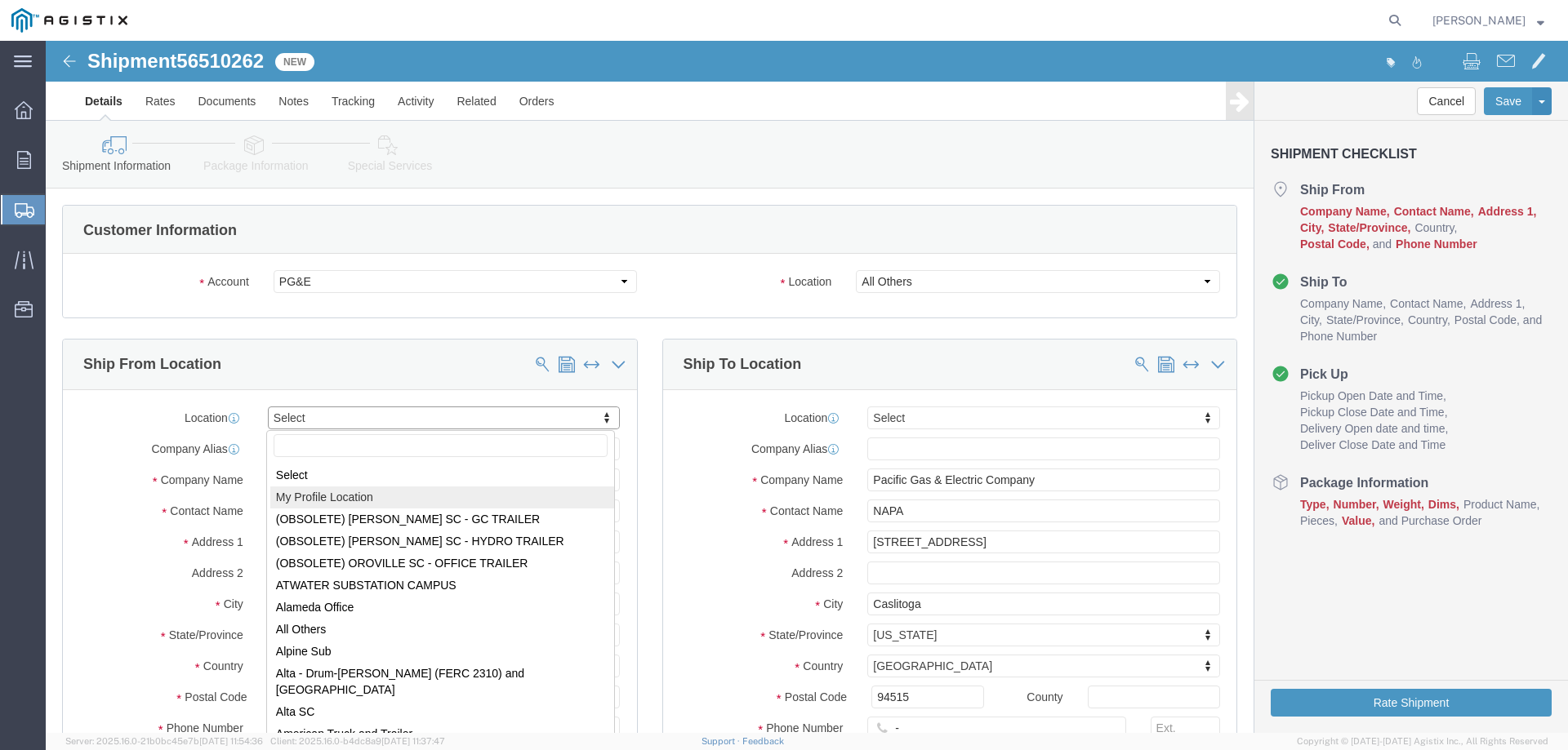
select select "MYPROFILE"
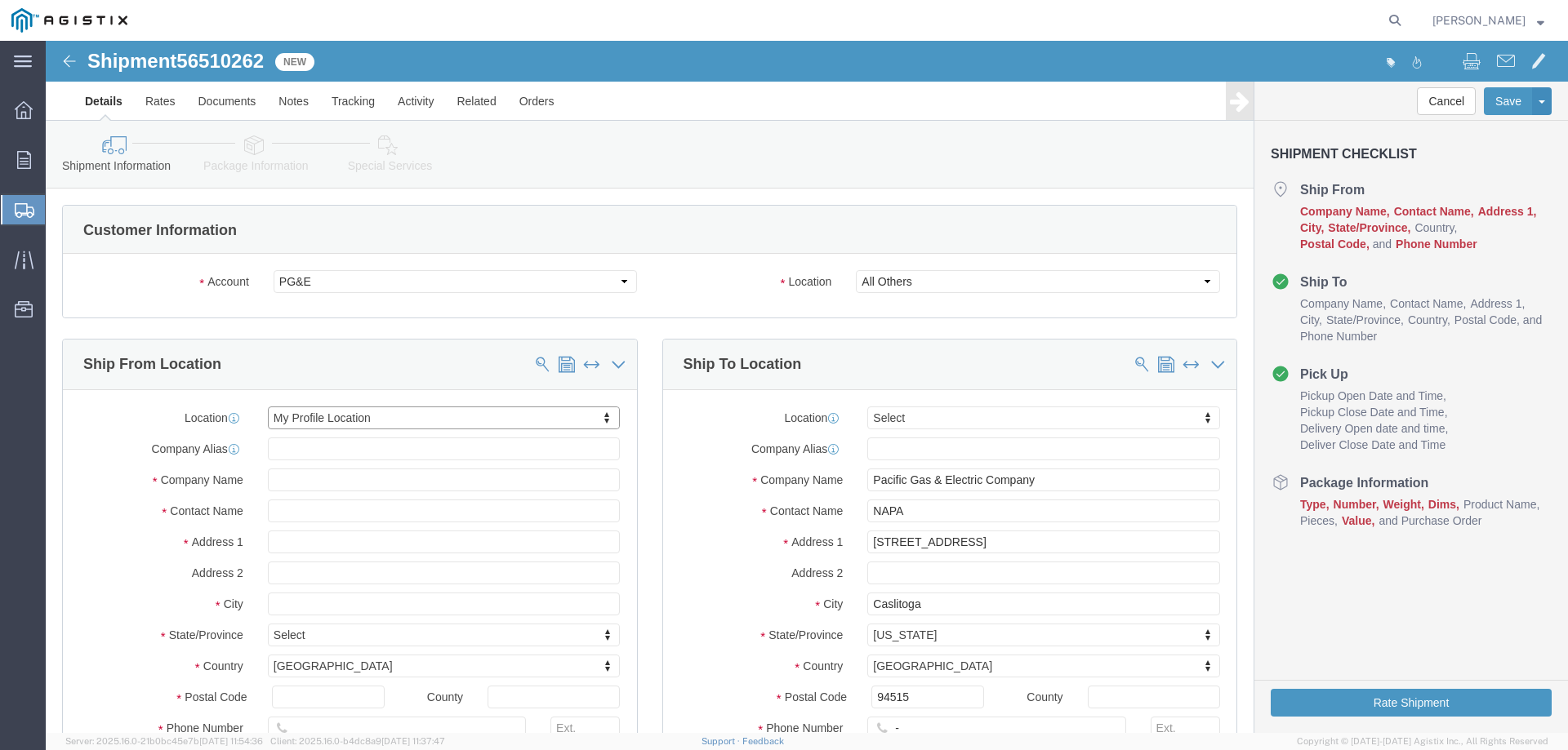
type input "Oldcastle Precast Inc"
type input "Dave Thomas"
type input "3786 VALLEY AVE"
type input "PLEASANTON"
type input "94566"
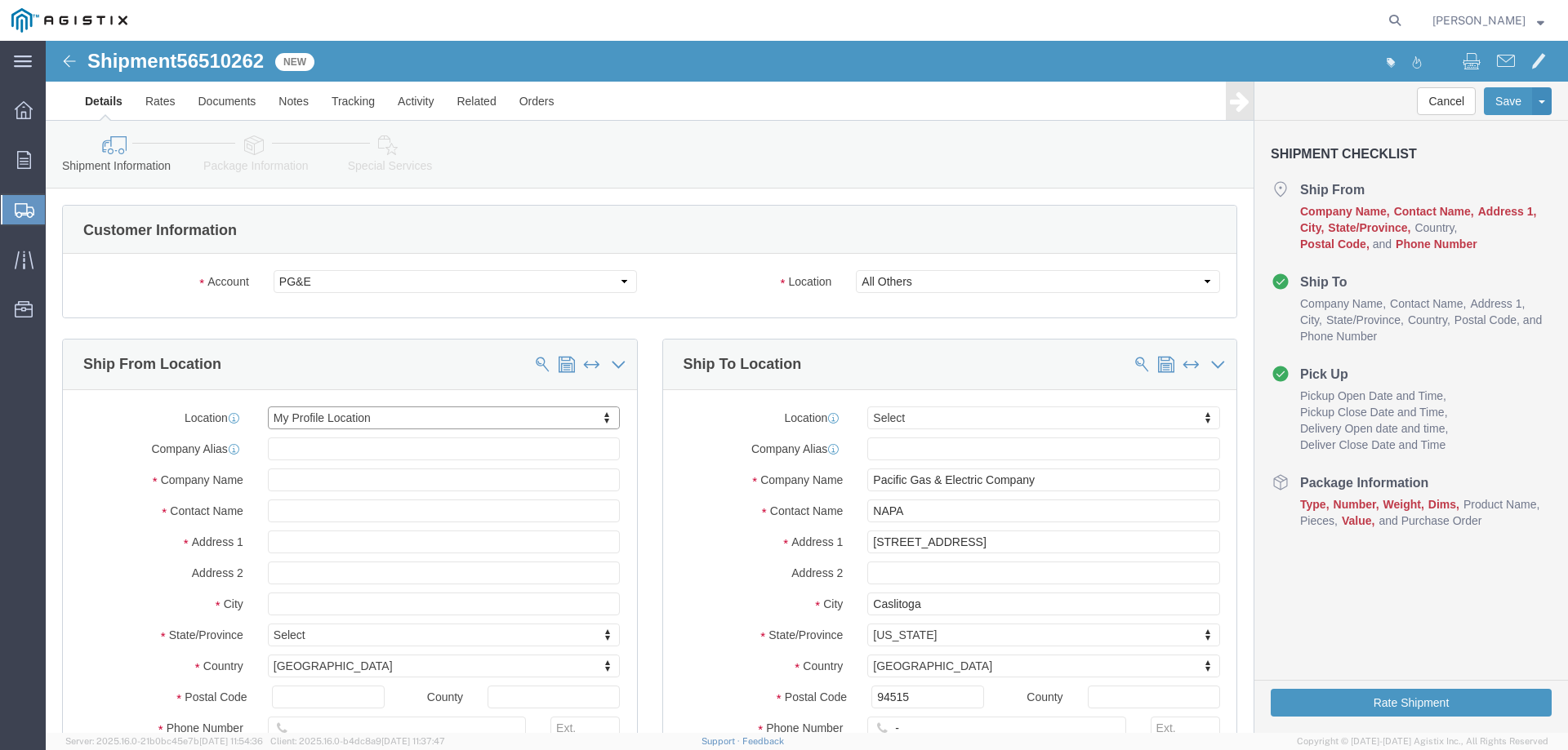
type input "925-417-6854"
type input "dave.thomas@oldcastle.com"
checkbox input "true"
select select "CA"
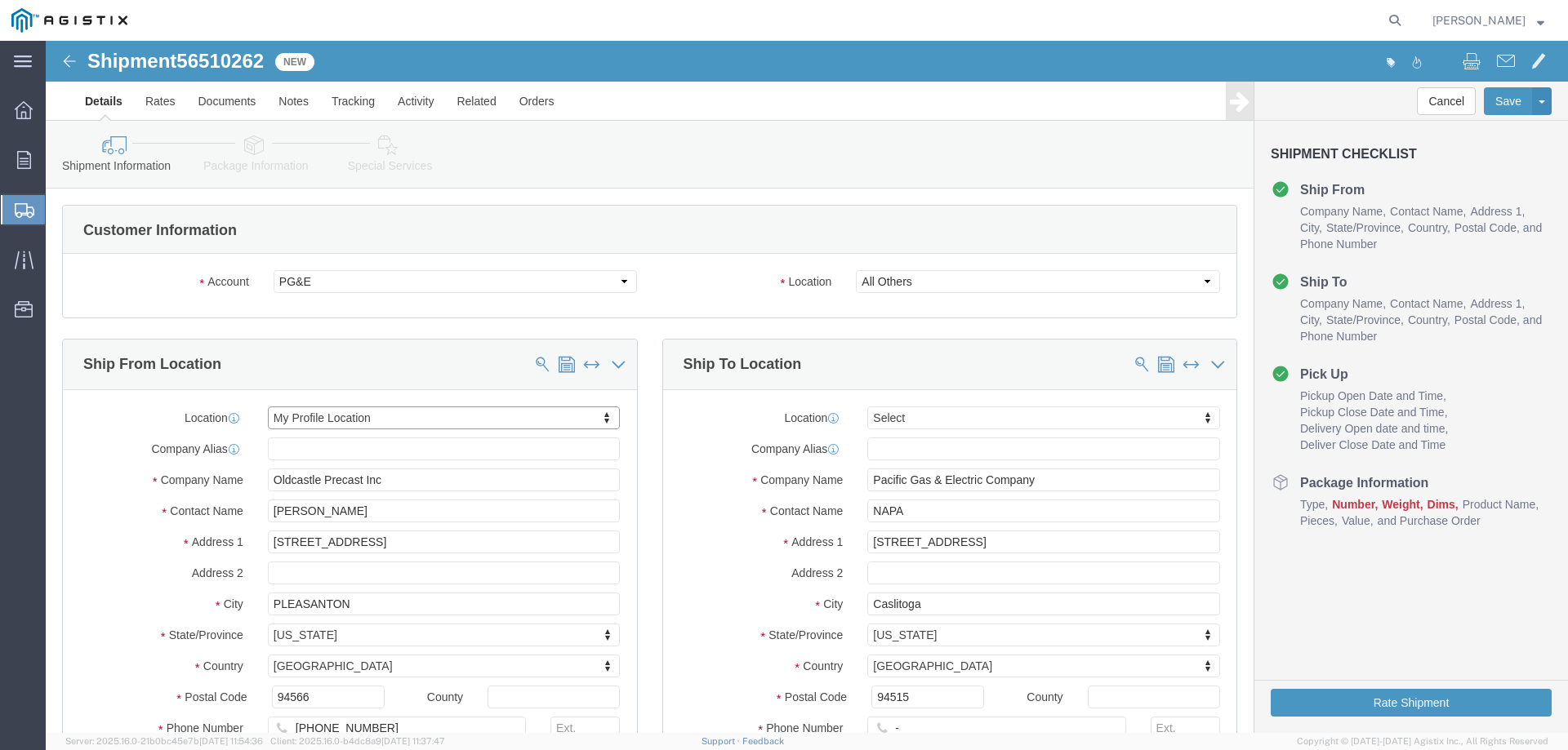
scroll to position [163, 0]
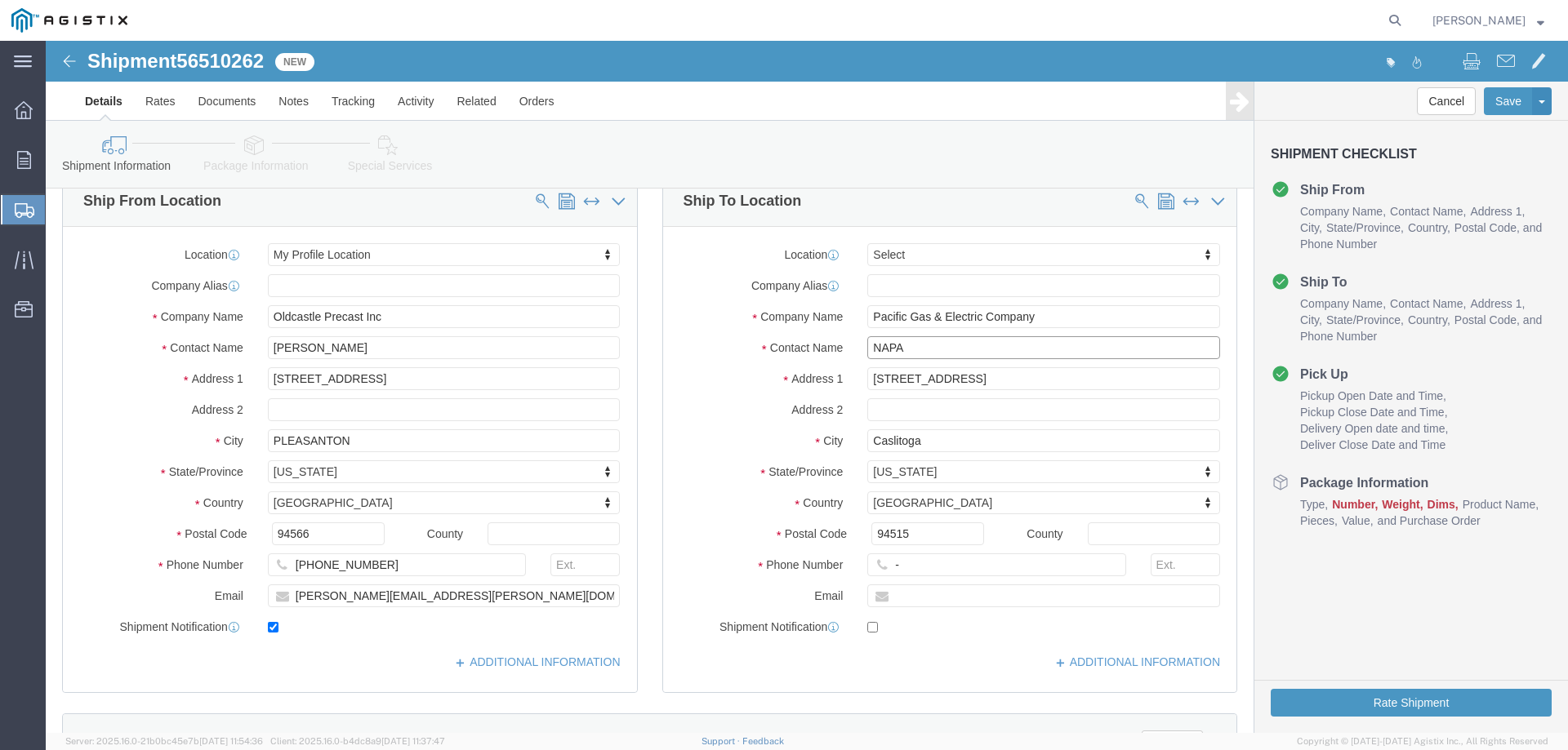
drag, startPoint x: 880, startPoint y: 308, endPoint x: 740, endPoint y: 308, distance: 140.0
click div "Contact Name NAPA"
type input "Calistoga Job"
type input "123-456-7891"
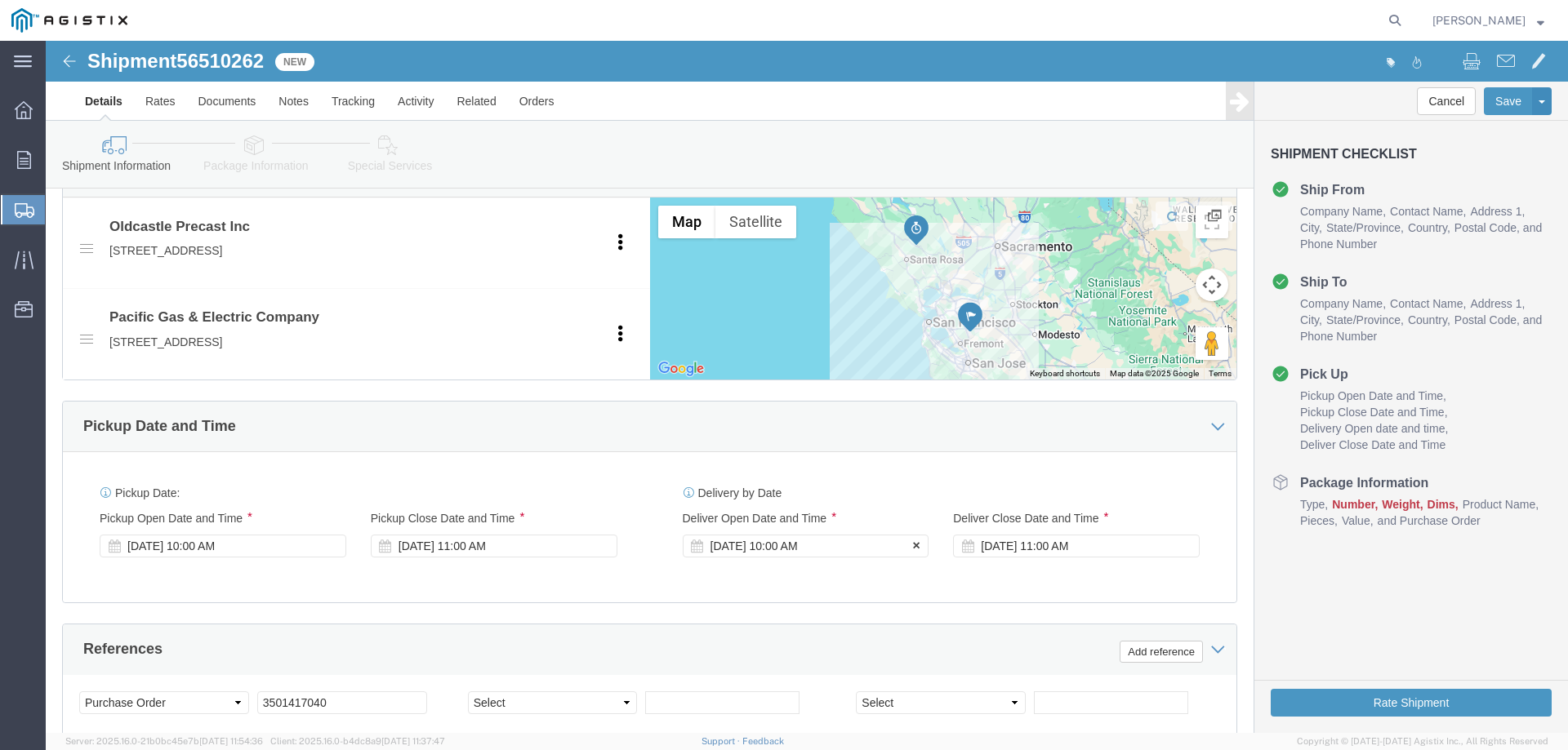
click div "Aug 22 2025 10:00 AM"
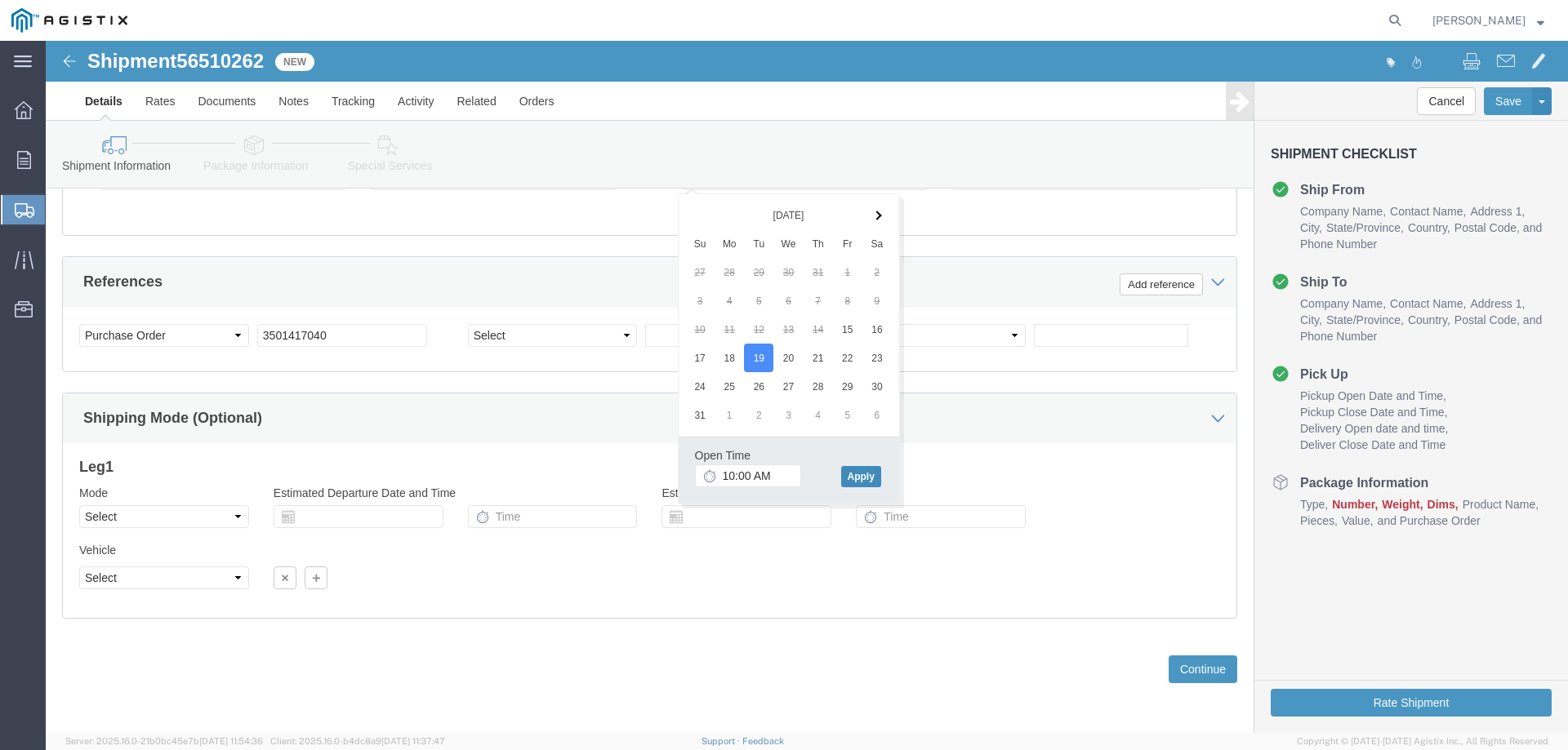
click button "Apply"
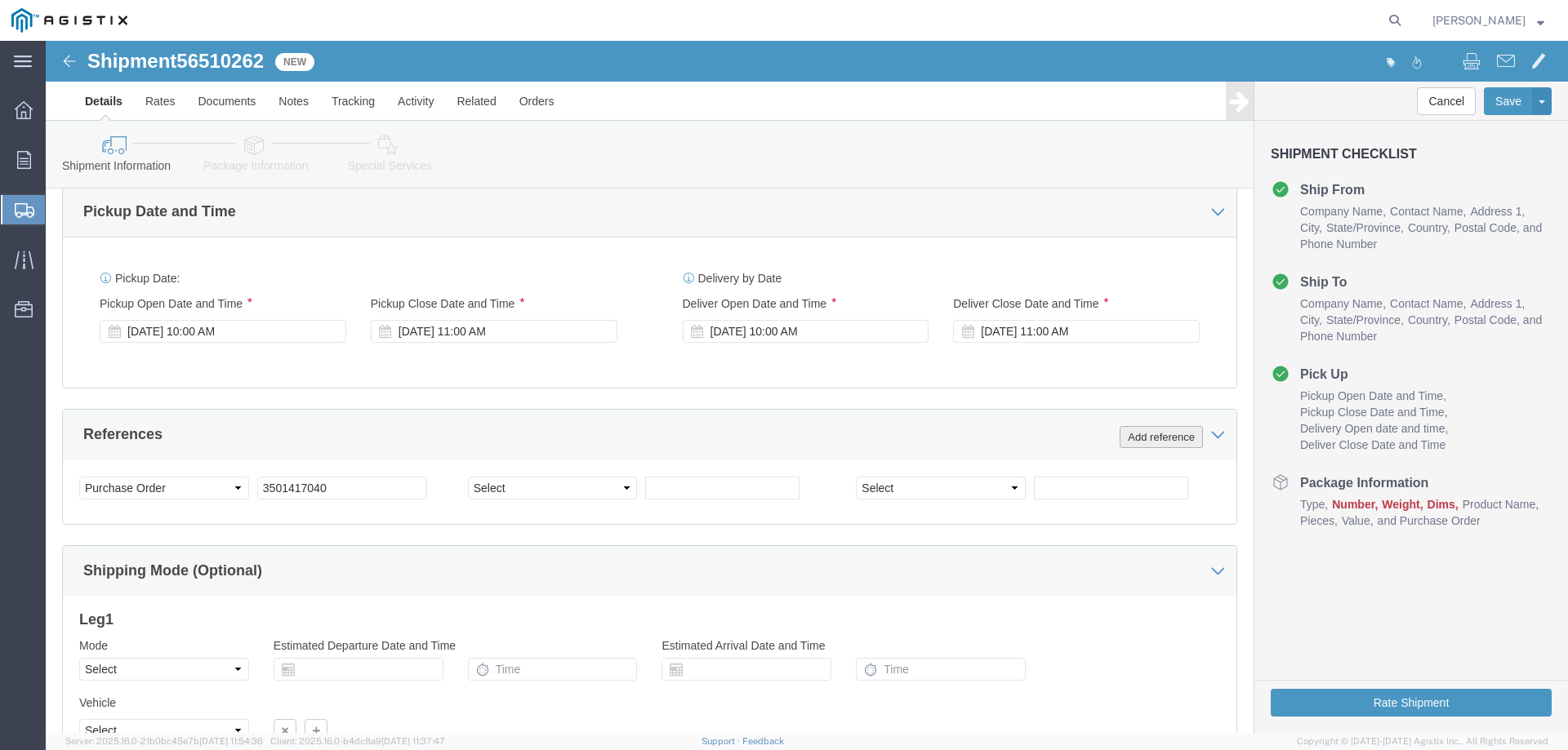
scroll to position [939, 0]
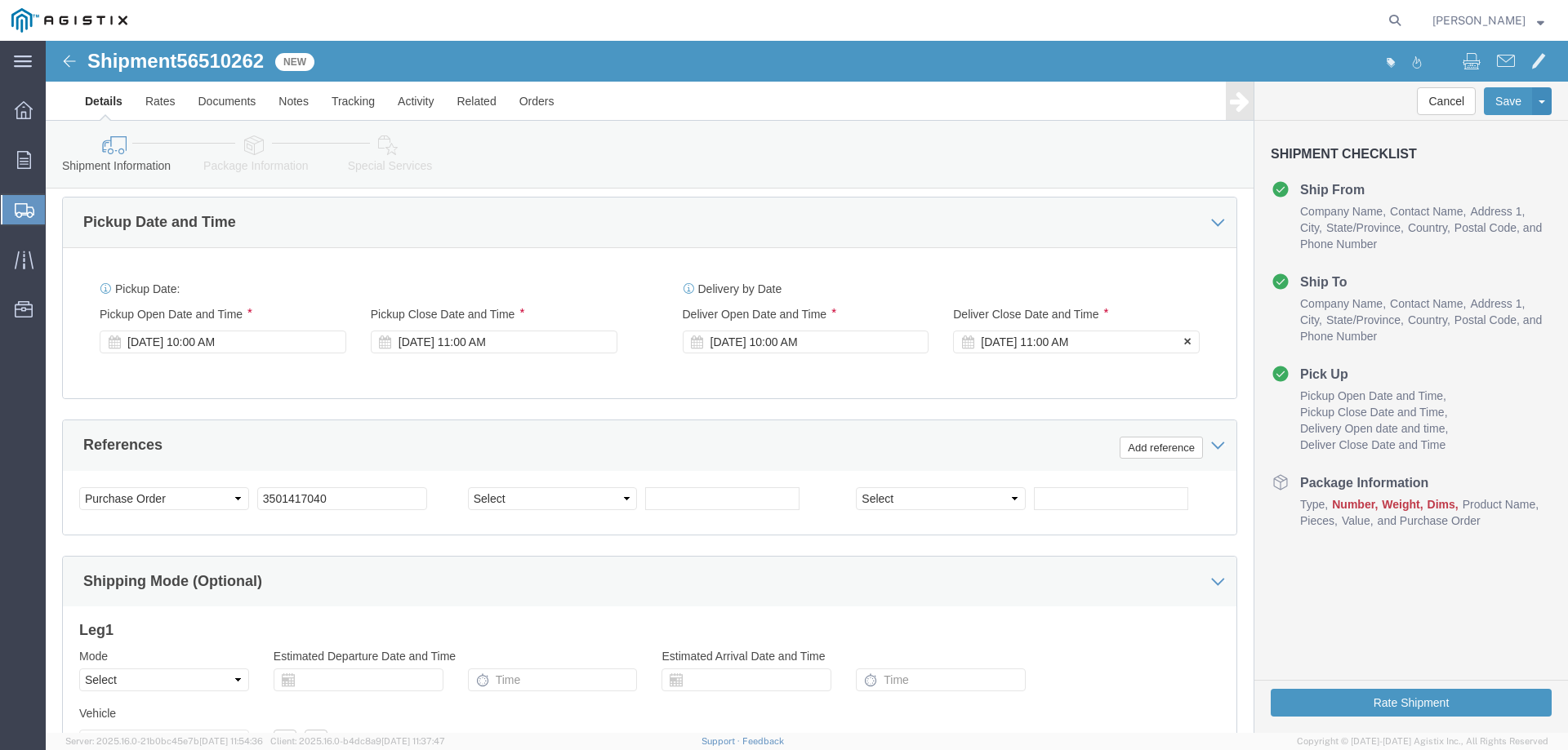
click div "Aug 22 2025 11:00 AM"
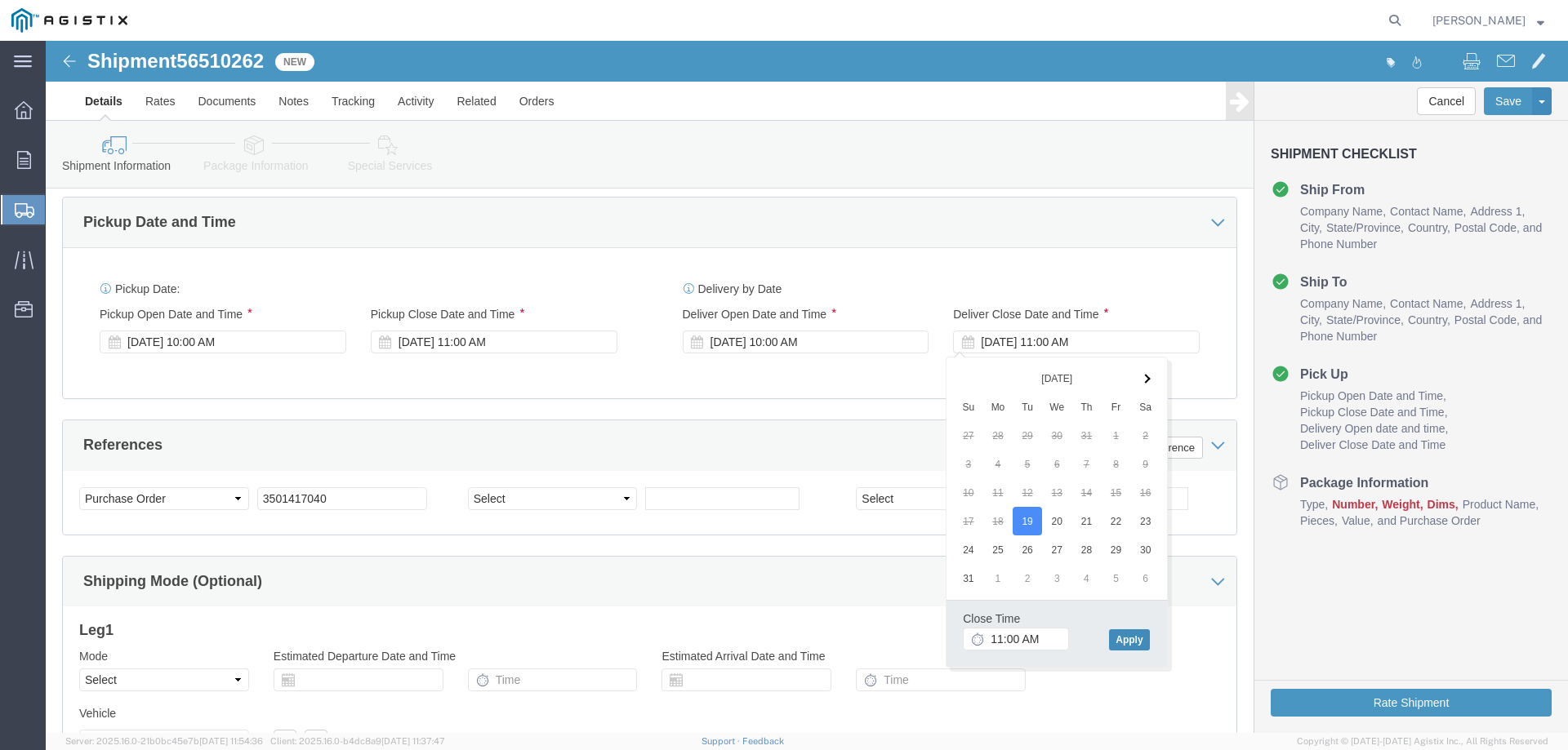
click button "Apply"
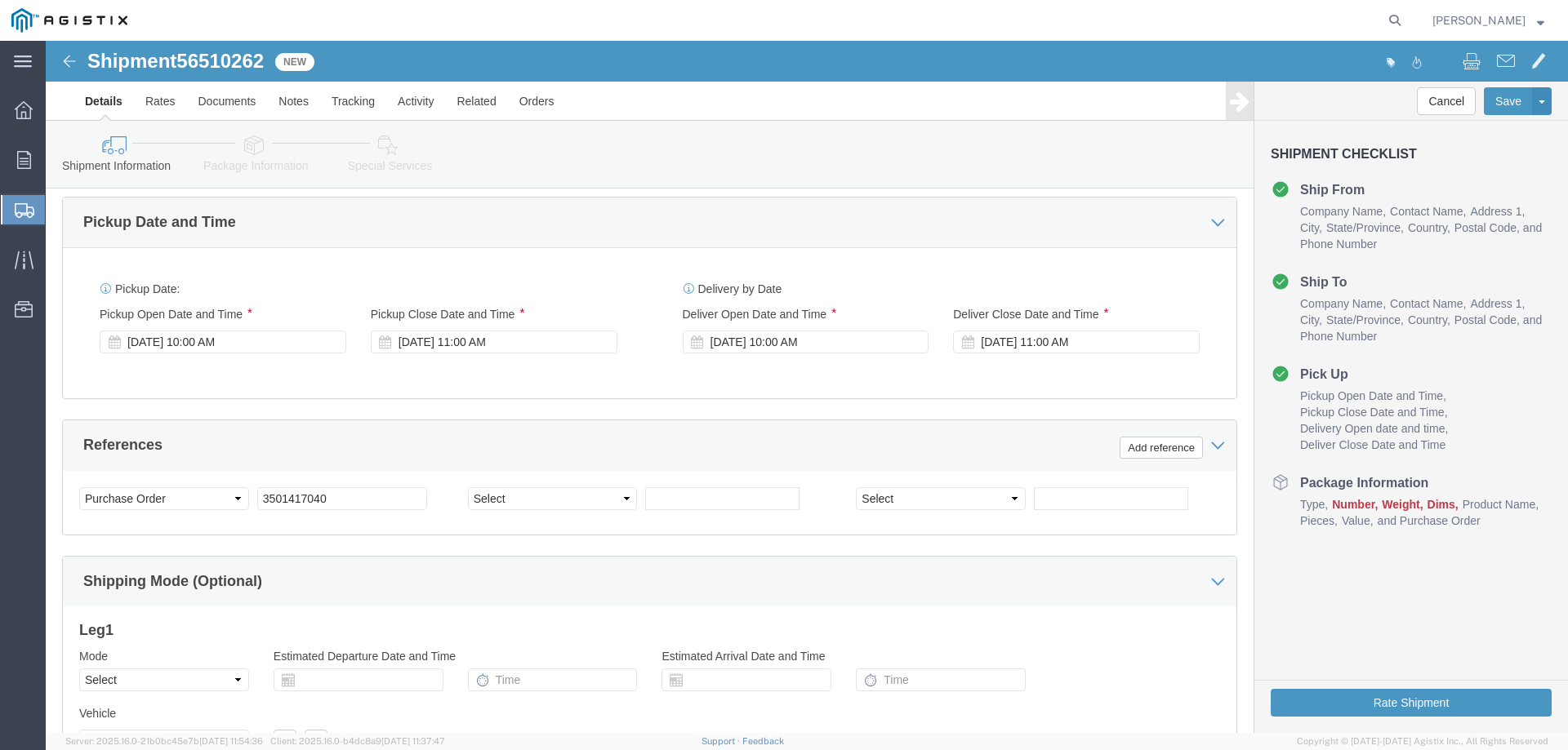
scroll to position [1102, 0]
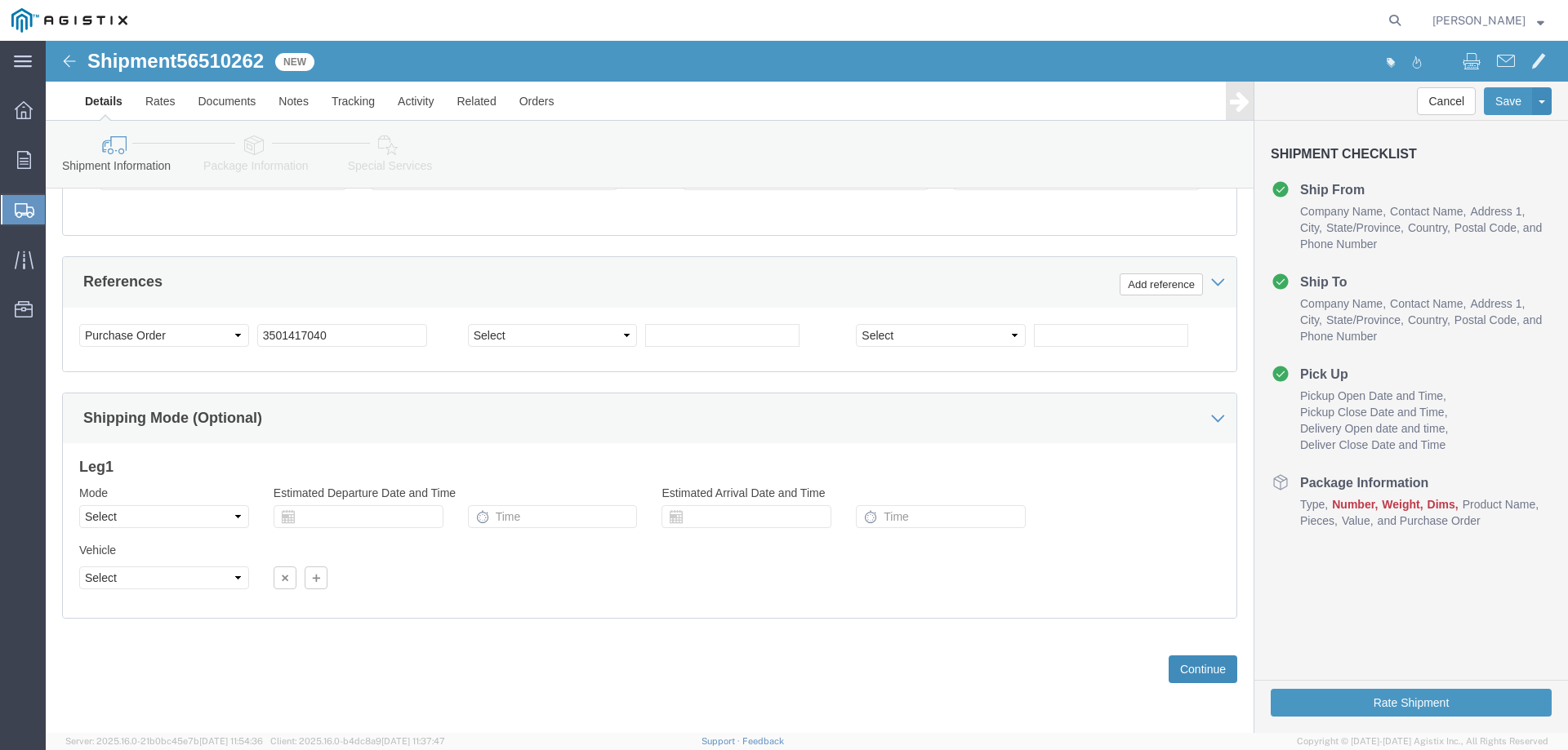
click button "Continue"
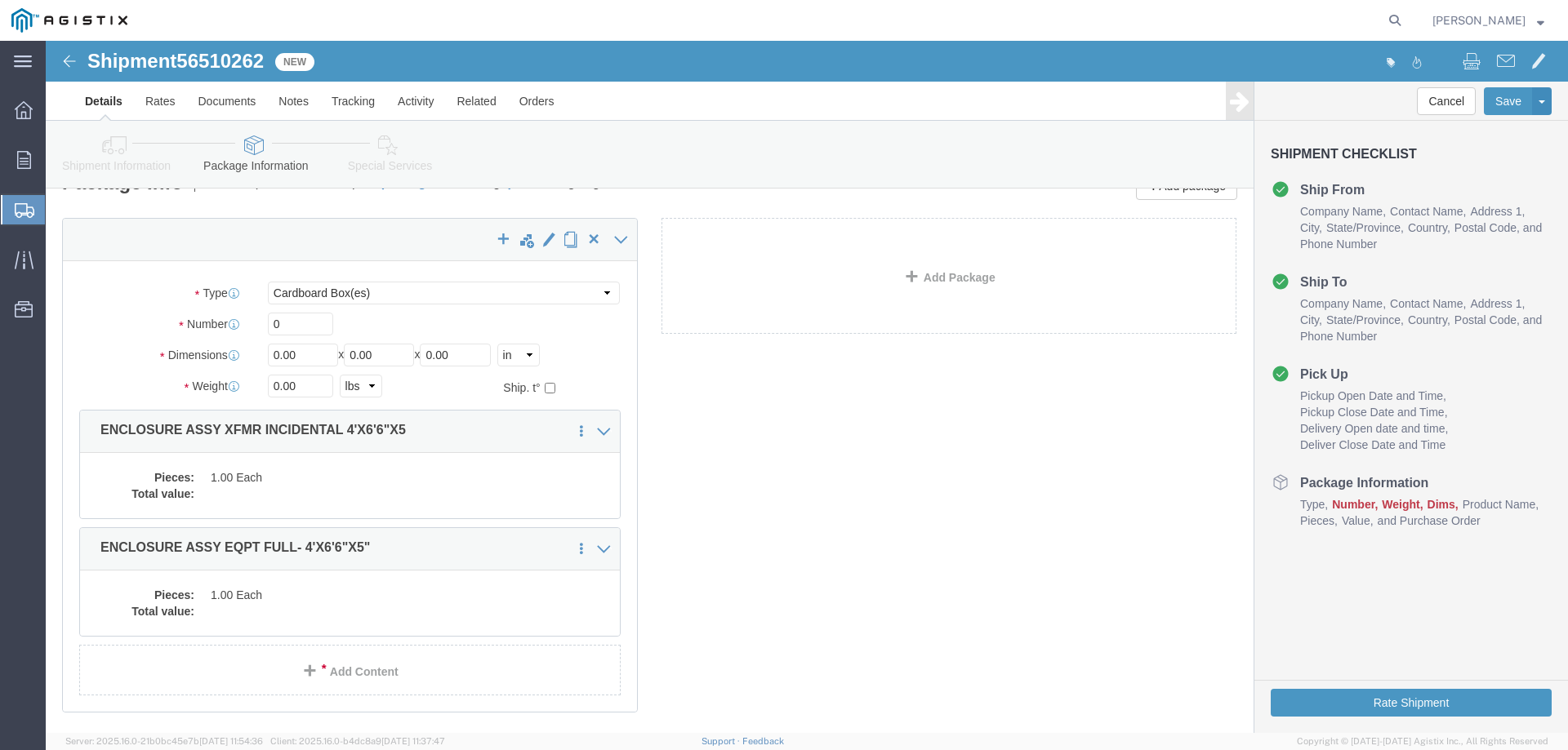
scroll to position [0, 0]
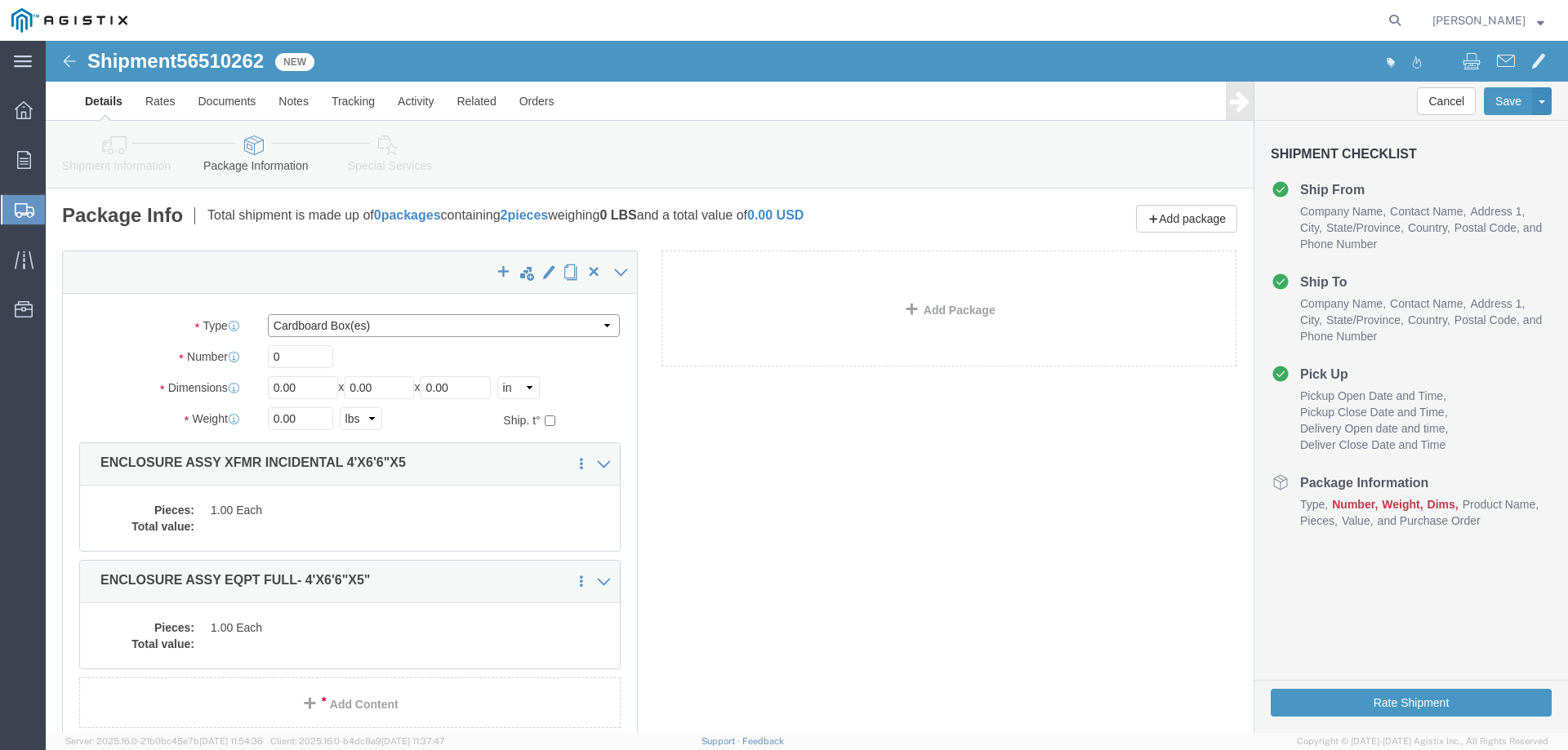
click select "Select Bulk Bundle(s) Cardboard Box(es) Carton(s) Crate(s) Drum(s) (Fiberboard)…"
select select "YRPK"
click select "Select Bulk Bundle(s) Cardboard Box(es) Carton(s) Crate(s) Drum(s) (Fiberboard)…"
click input "0"
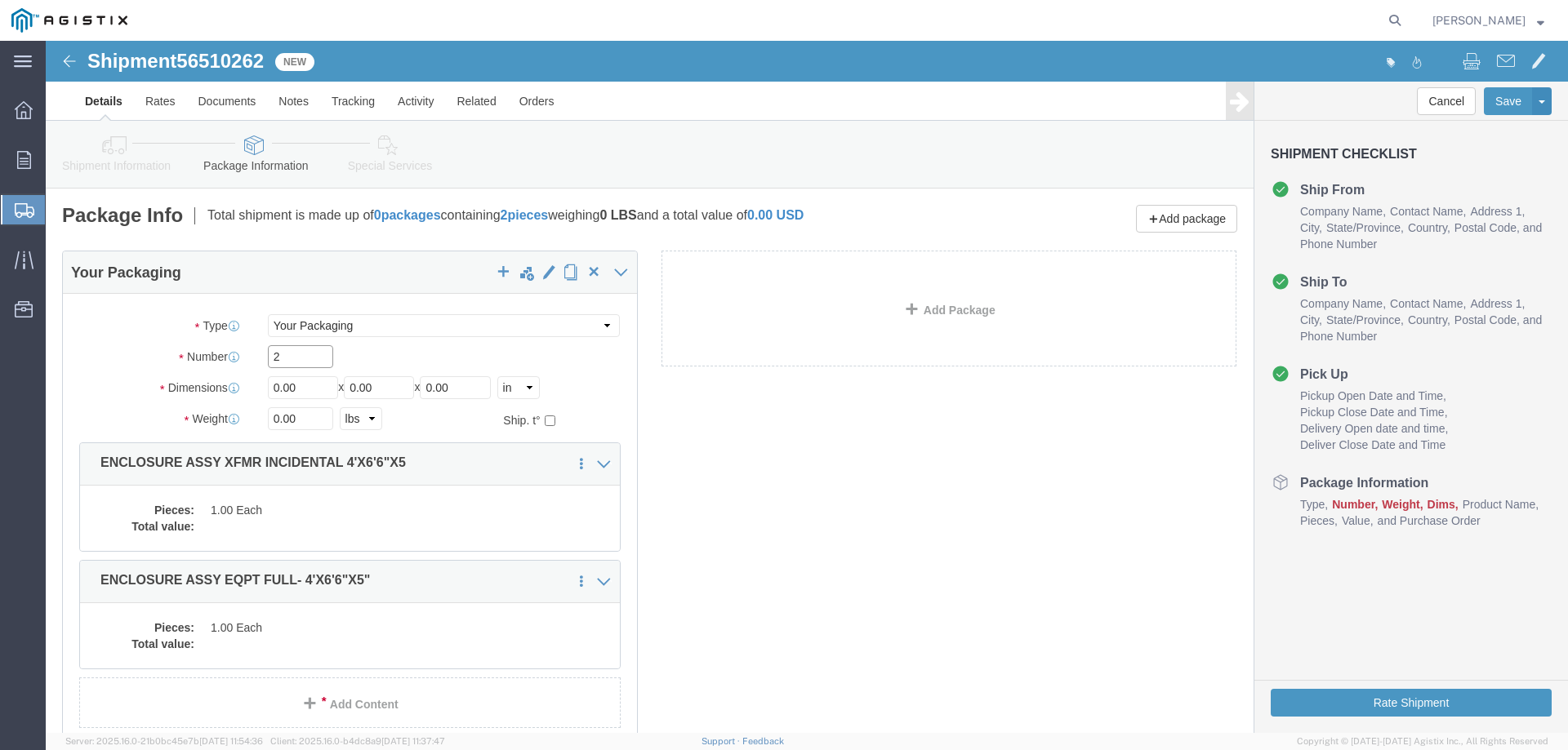
type input "2"
type input "48"
type input "78"
type input "60"
type input "24747"
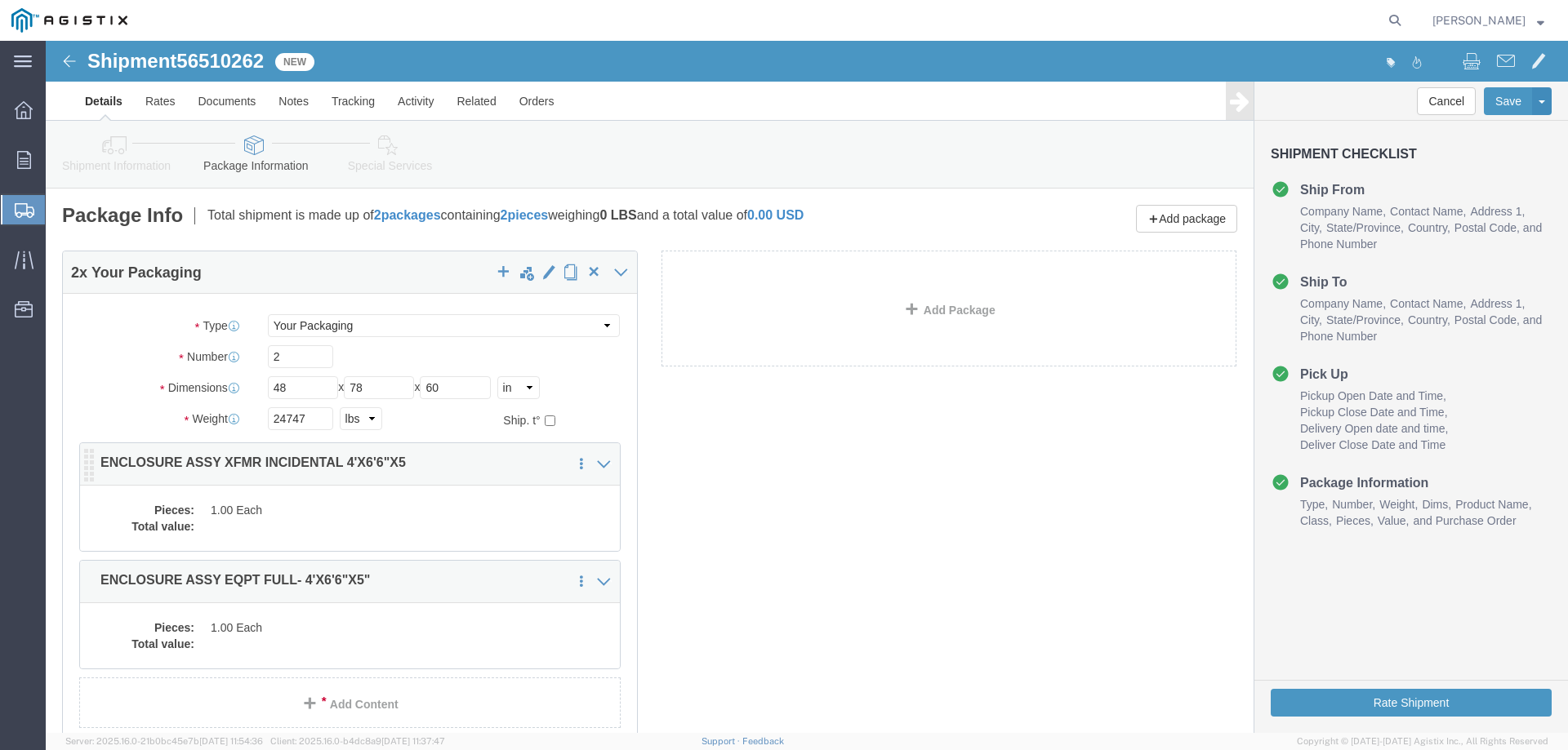
click dd "1.00 Each"
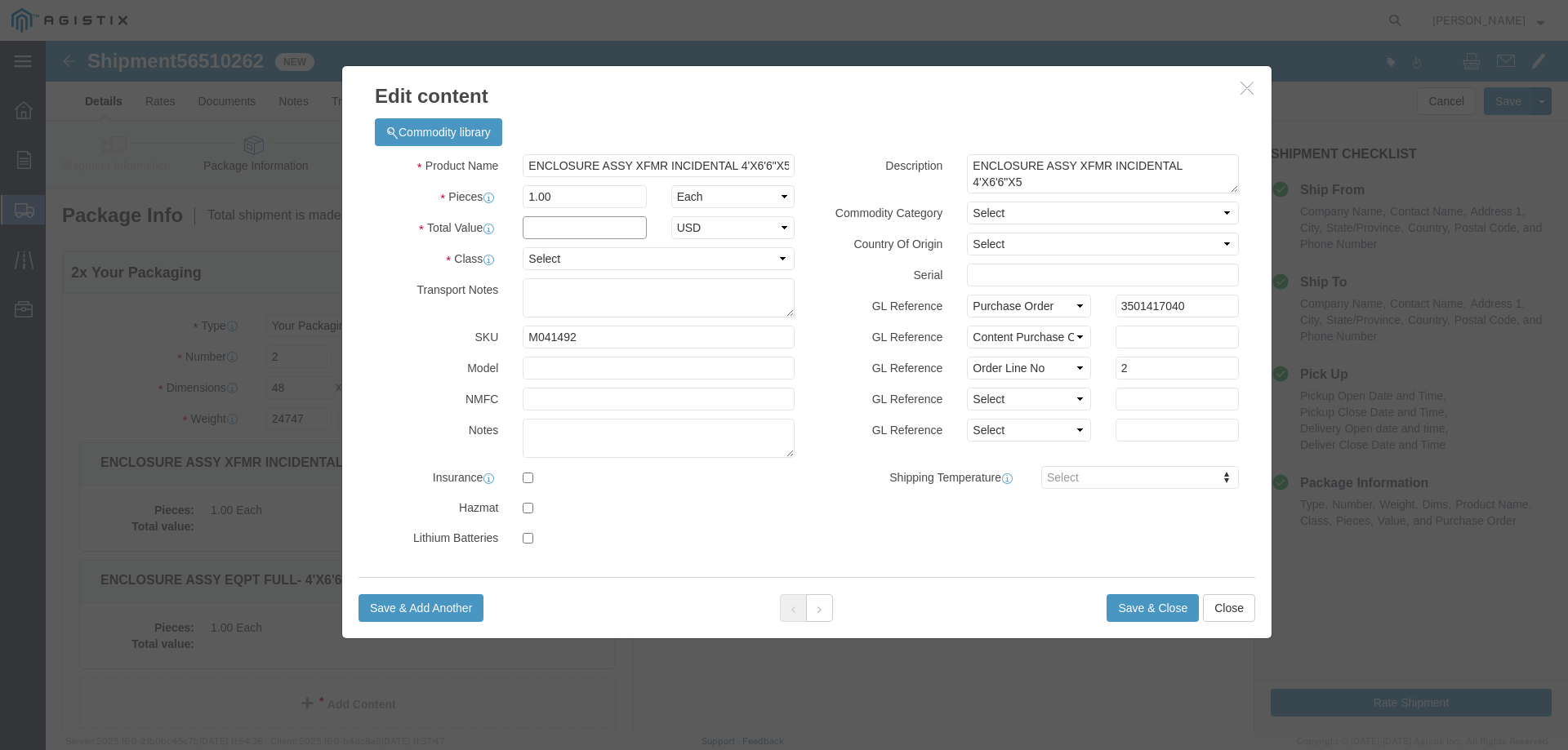
click input "text"
type input "1"
click select "Select 50 55 60 65 70 85 92.5 100 125 175 250 300 400"
select select "55"
click select "Select 50 55 60 65 70 85 92.5 100 125 175 250 300 400"
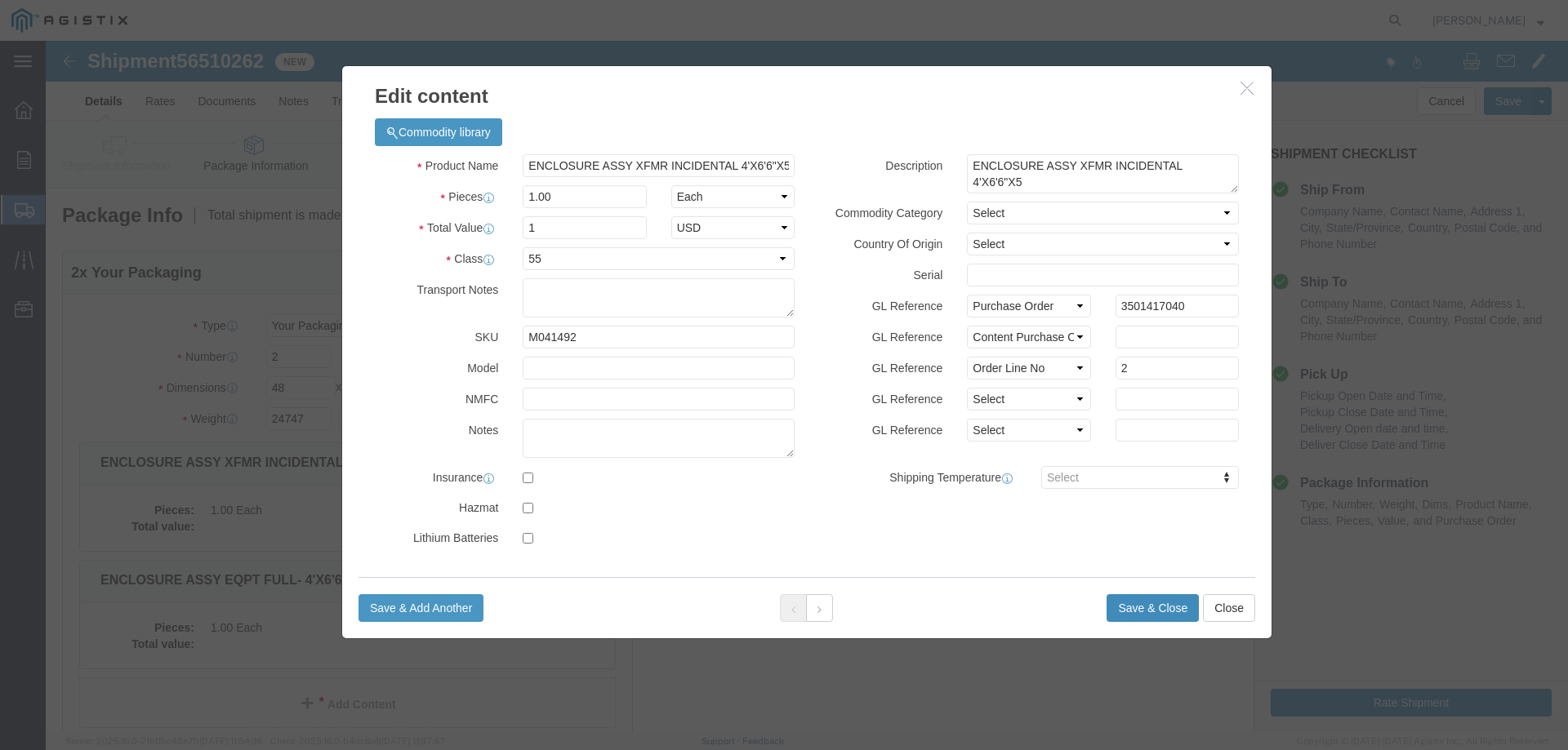
click button "Save & Close"
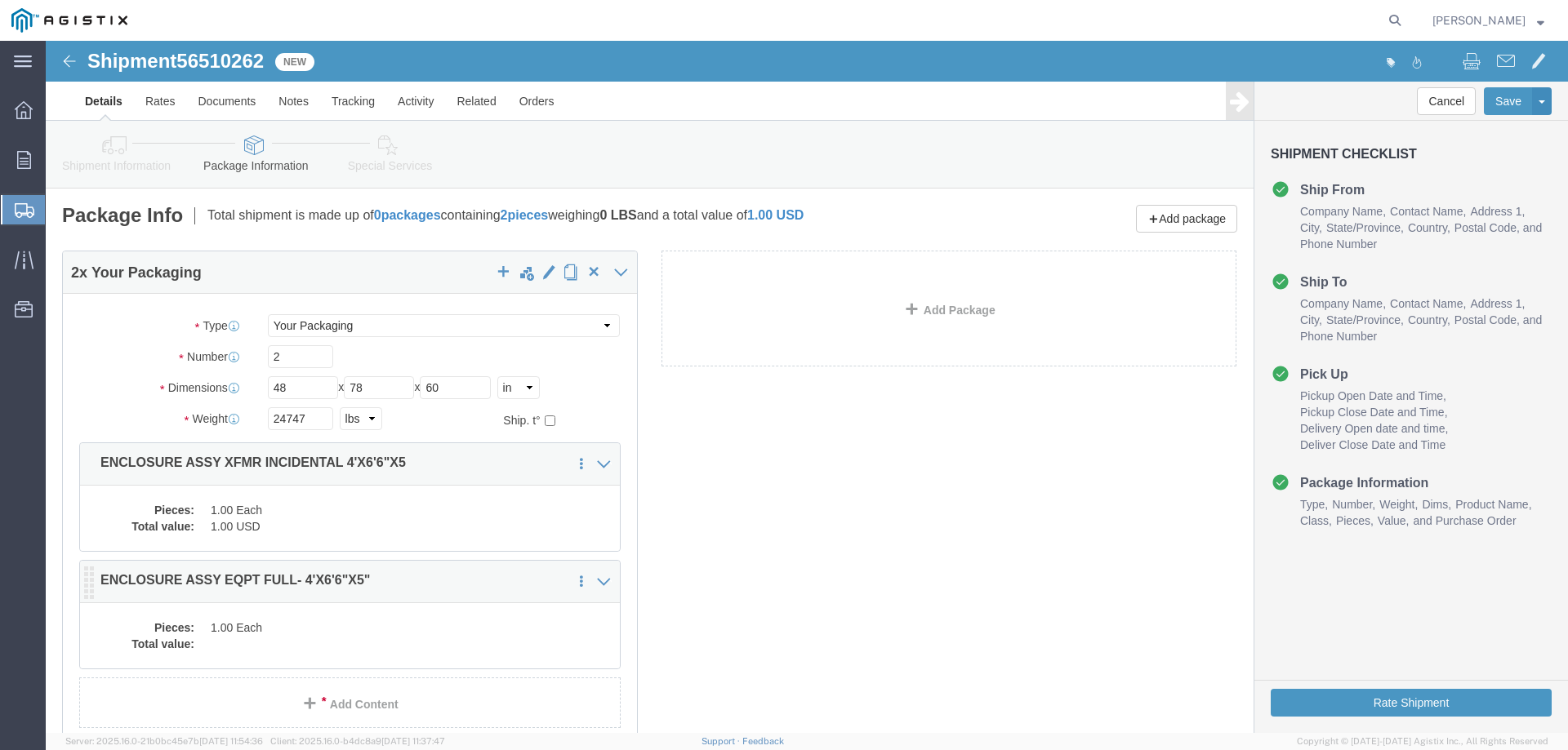
click div "Pieces: 1.00 Each Total value:"
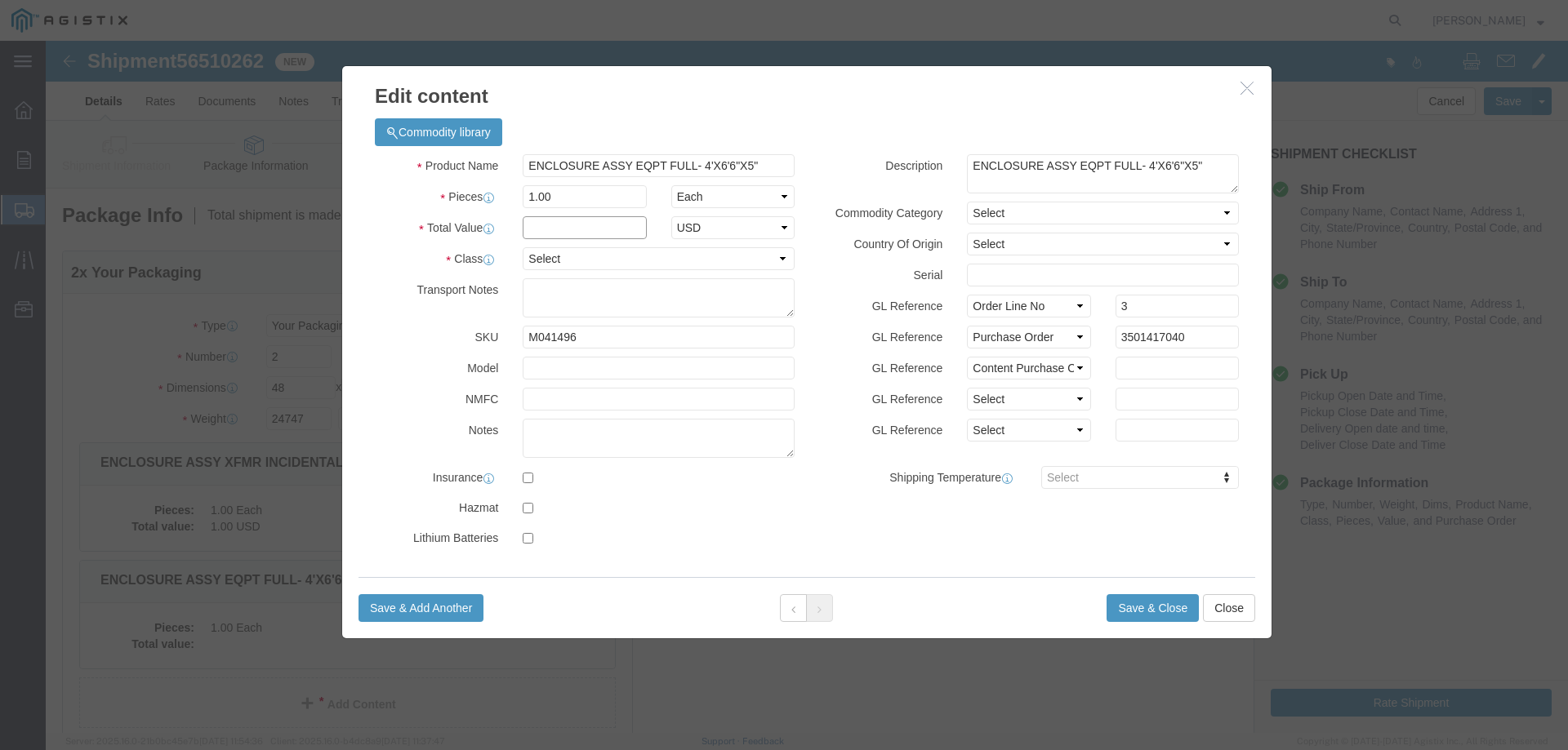
click input "text"
type input "1"
click select "Select 50 55 60 65 70 85 92.5 100 125 175 250 300 400"
select select "55"
click select "Select 50 55 60 65 70 85 92.5 100 125 175 250 300 400"
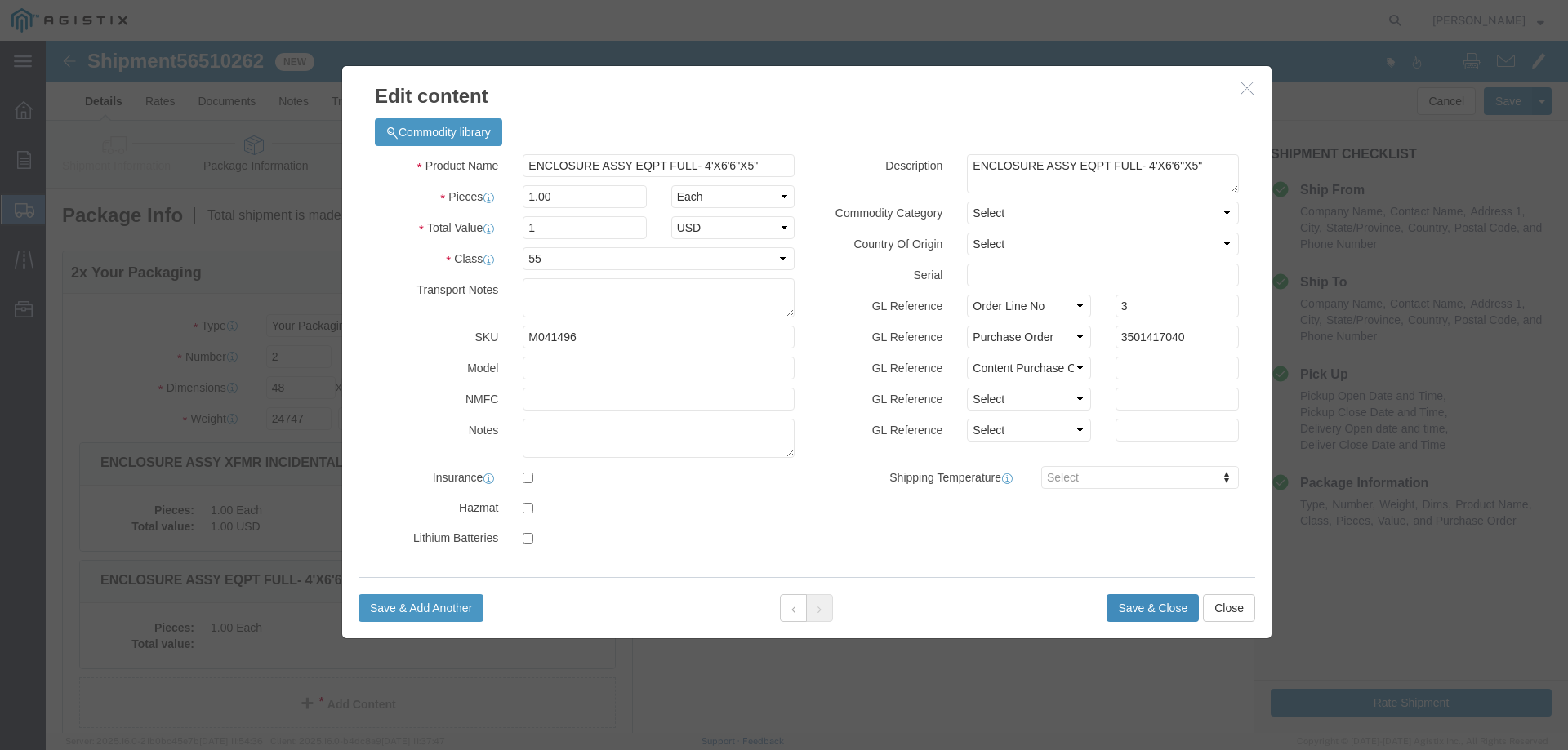
click button "Save & Close"
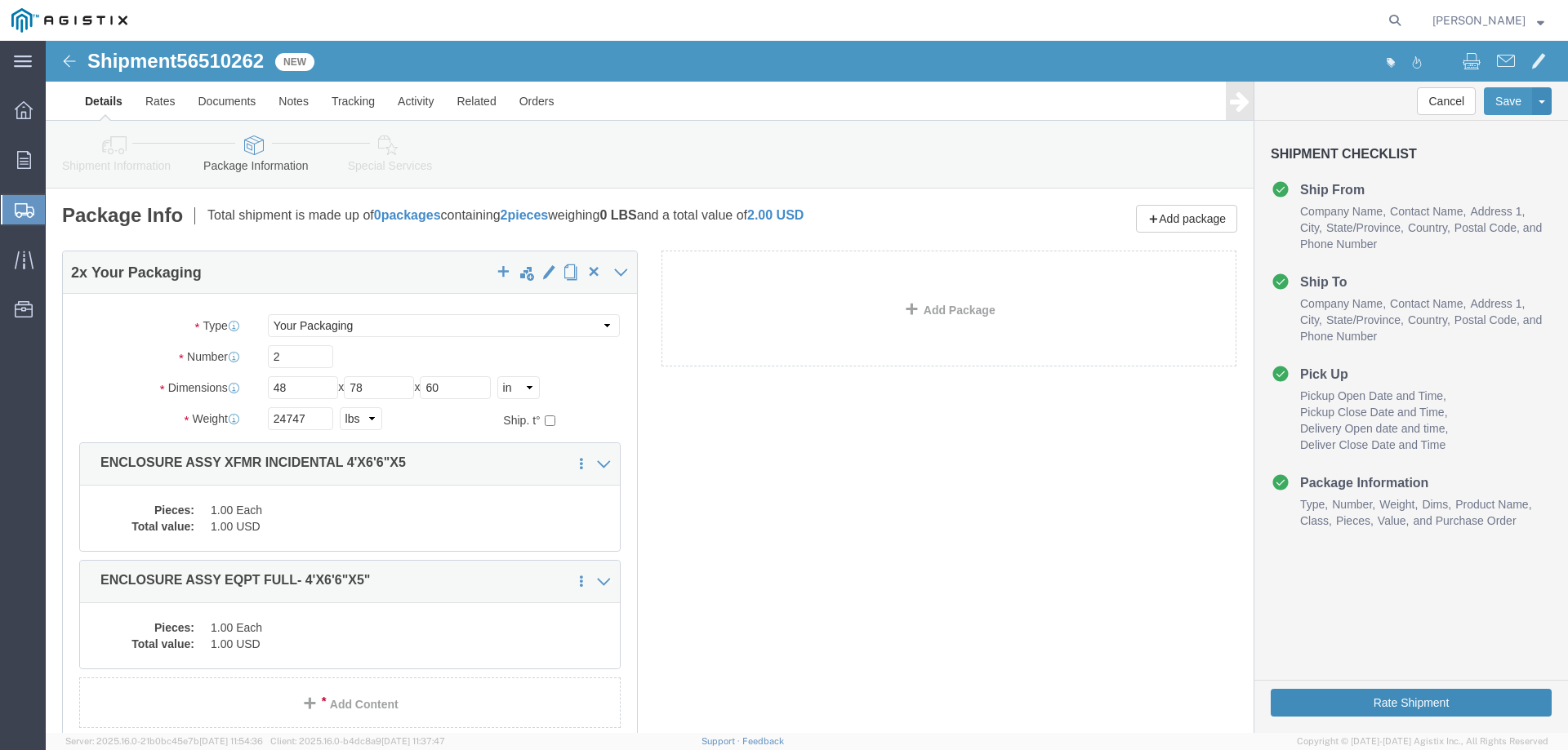
click button "Rate Shipment"
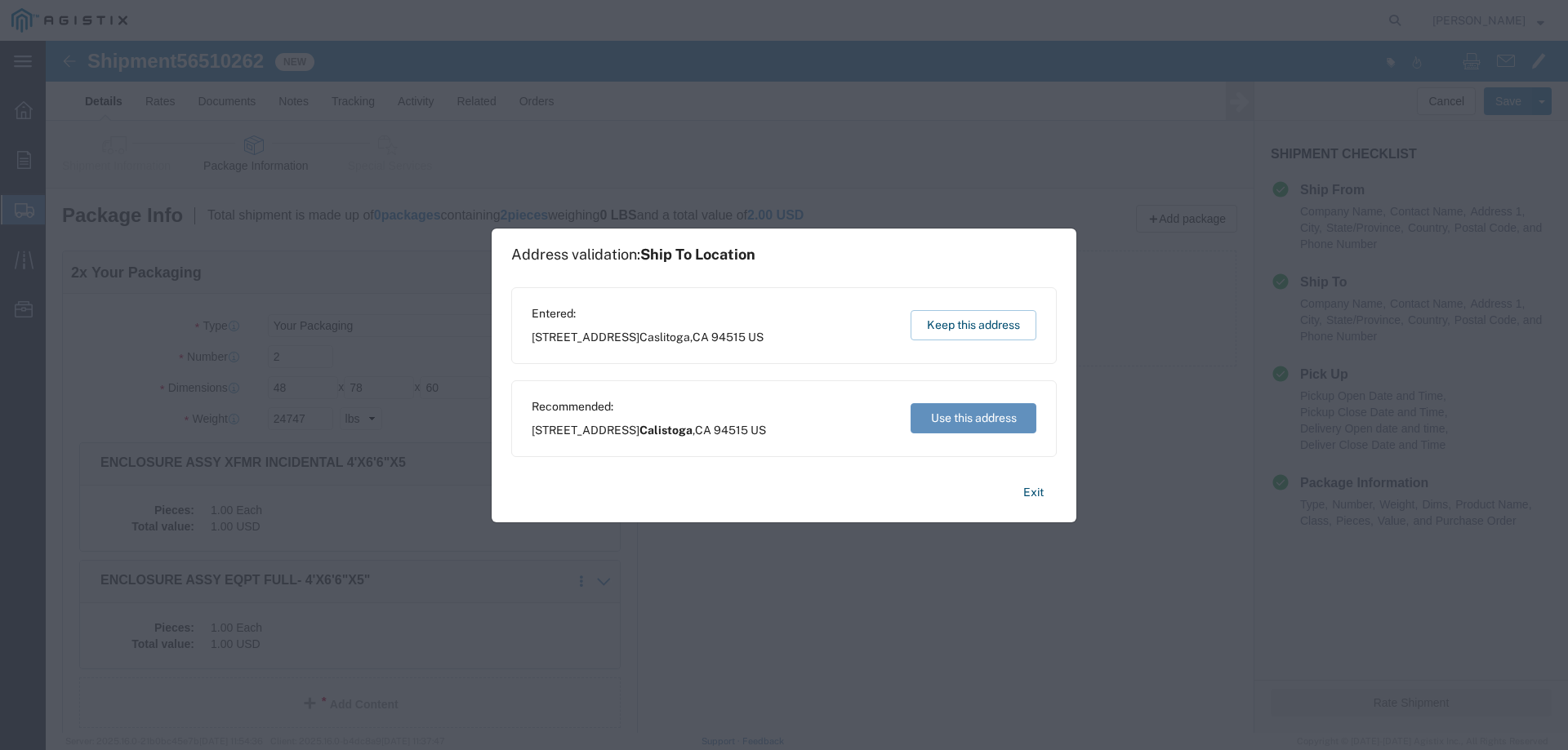
click at [926, 429] on button "Use this address" at bounding box center [974, 418] width 126 height 30
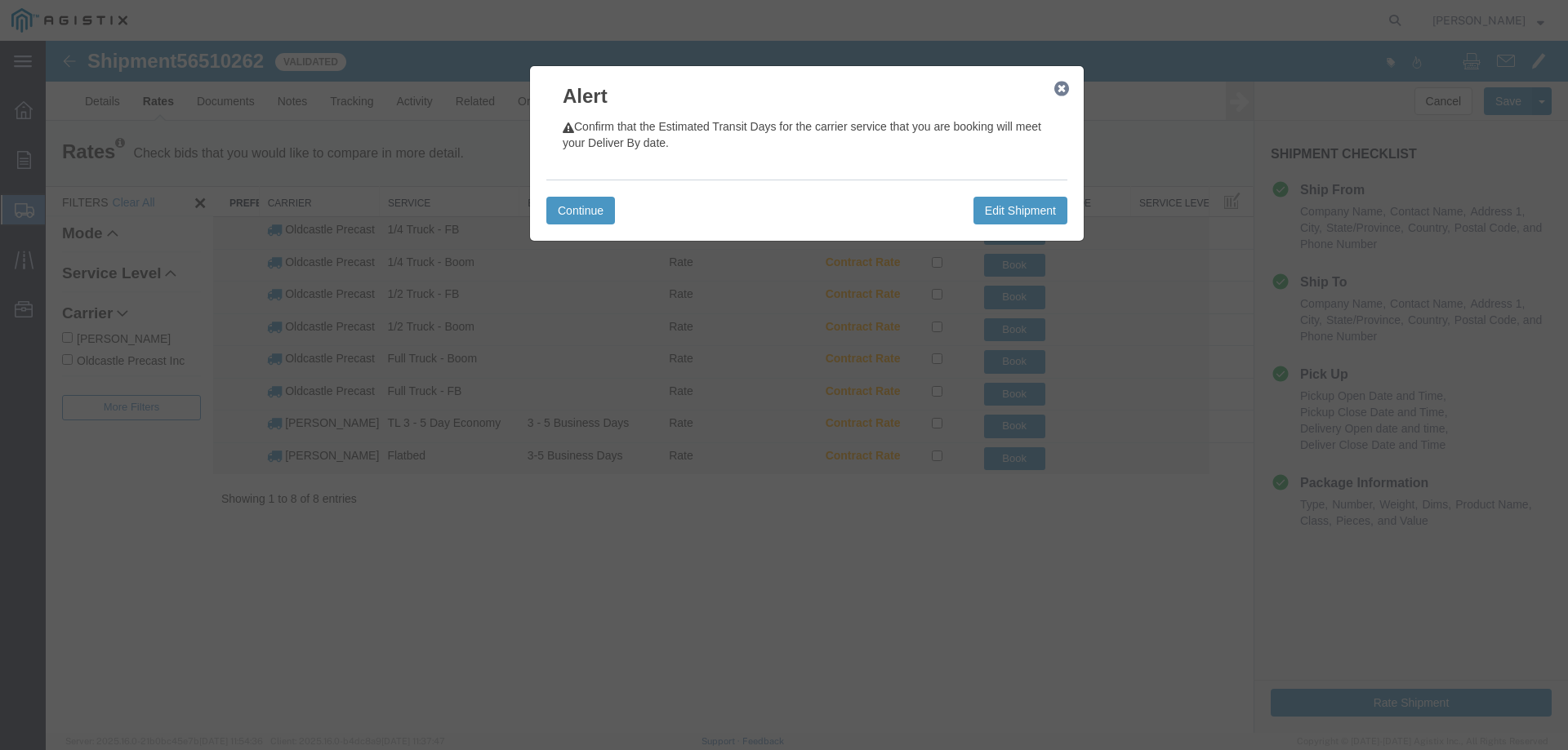
click at [1061, 90] on icon "button" at bounding box center [1061, 88] width 15 height 13
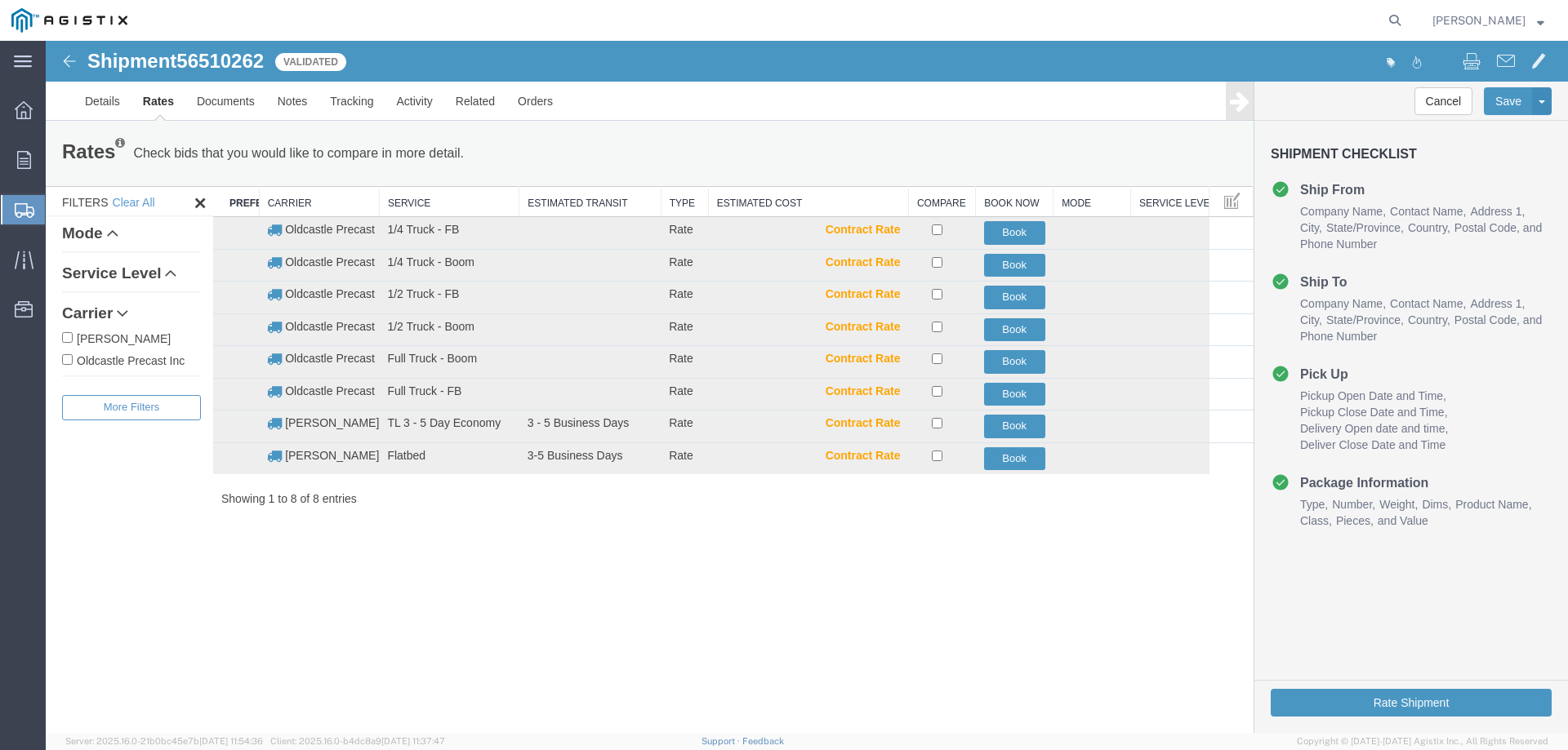
click at [154, 360] on label "Oldcastle Precast Inc" at bounding box center [131, 360] width 138 height 18
click at [73, 360] on input "Oldcastle Precast Inc" at bounding box center [67, 359] width 11 height 11
checkbox input "true"
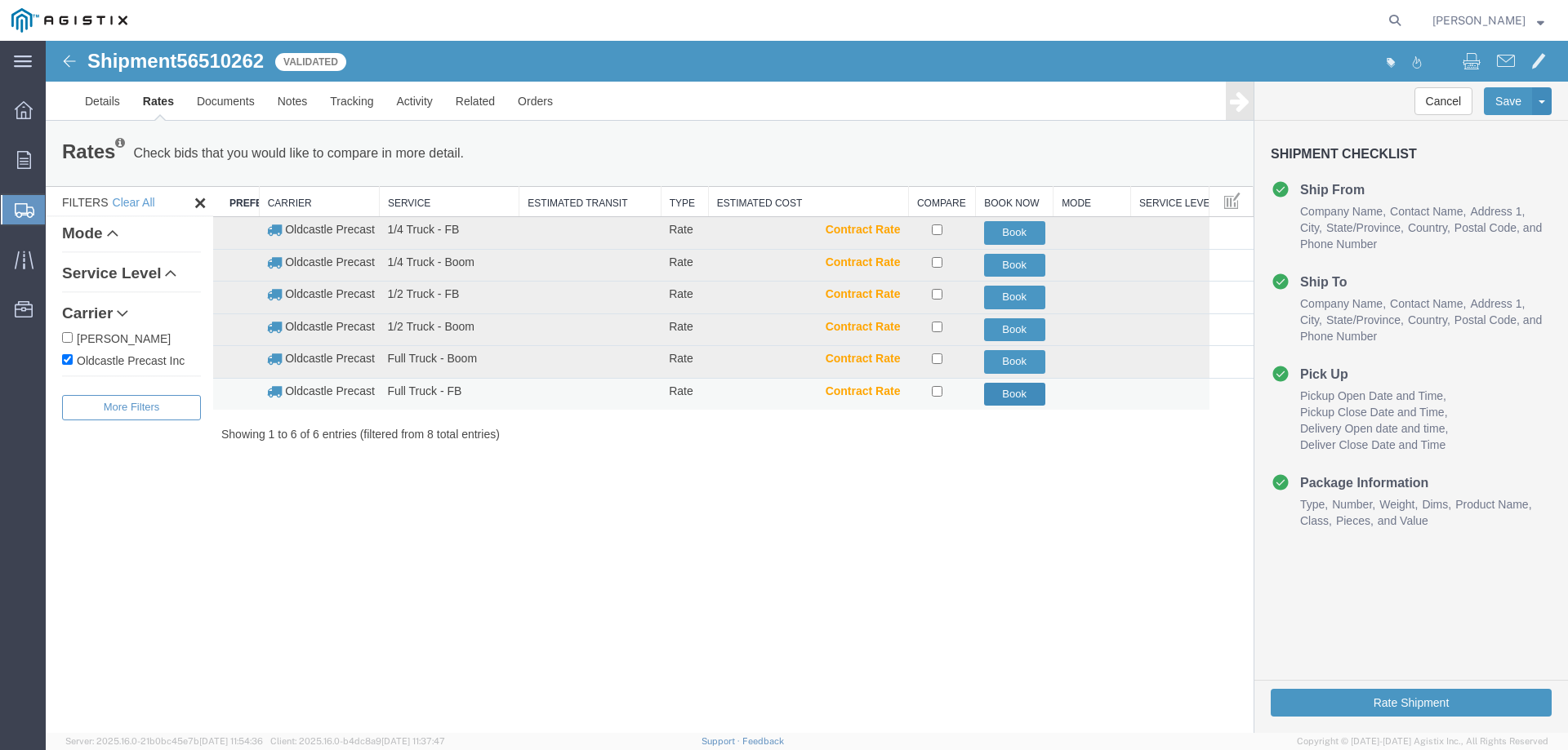
click at [1011, 391] on button "Book" at bounding box center [1014, 395] width 61 height 24
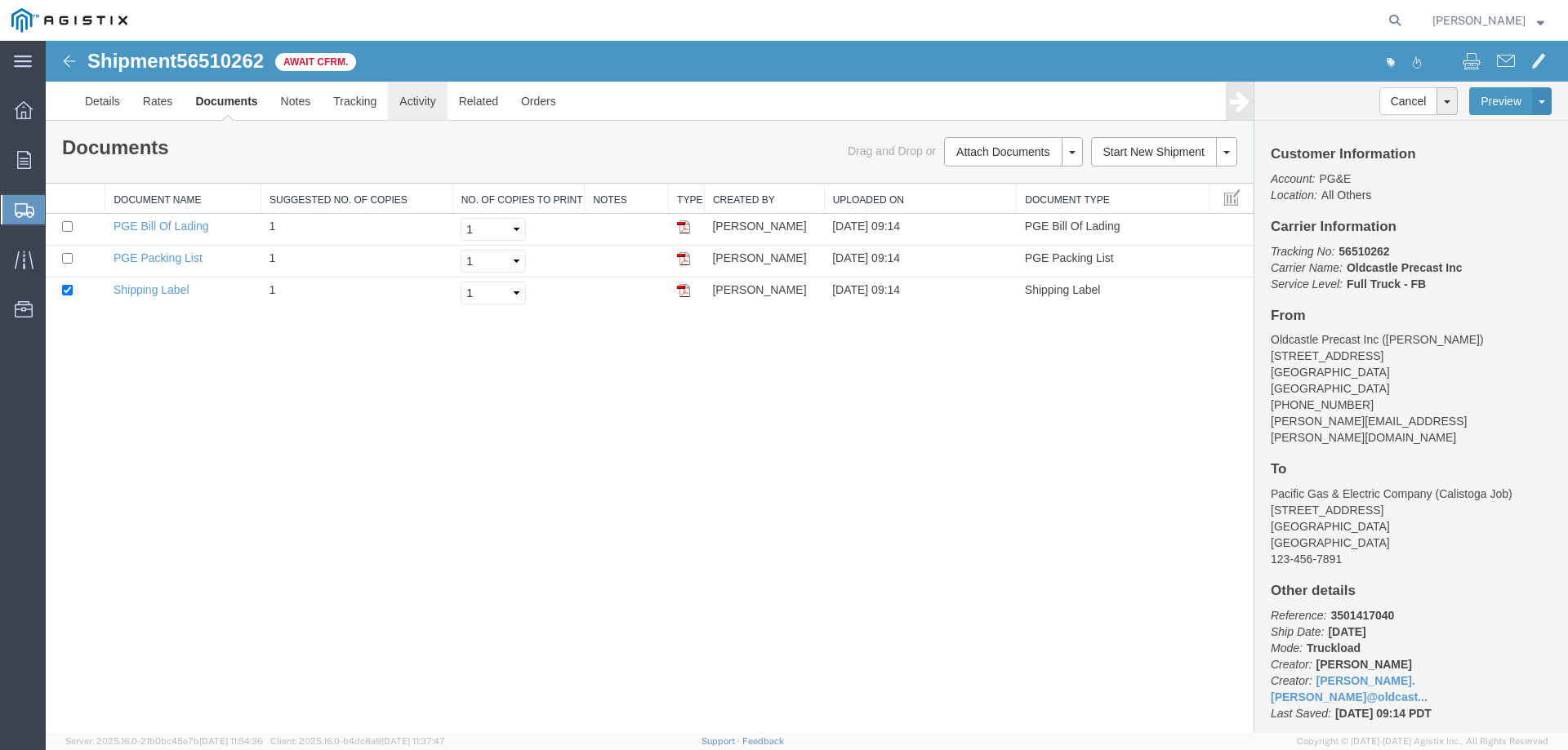
click at [406, 105] on link "Activity" at bounding box center [417, 101] width 59 height 39
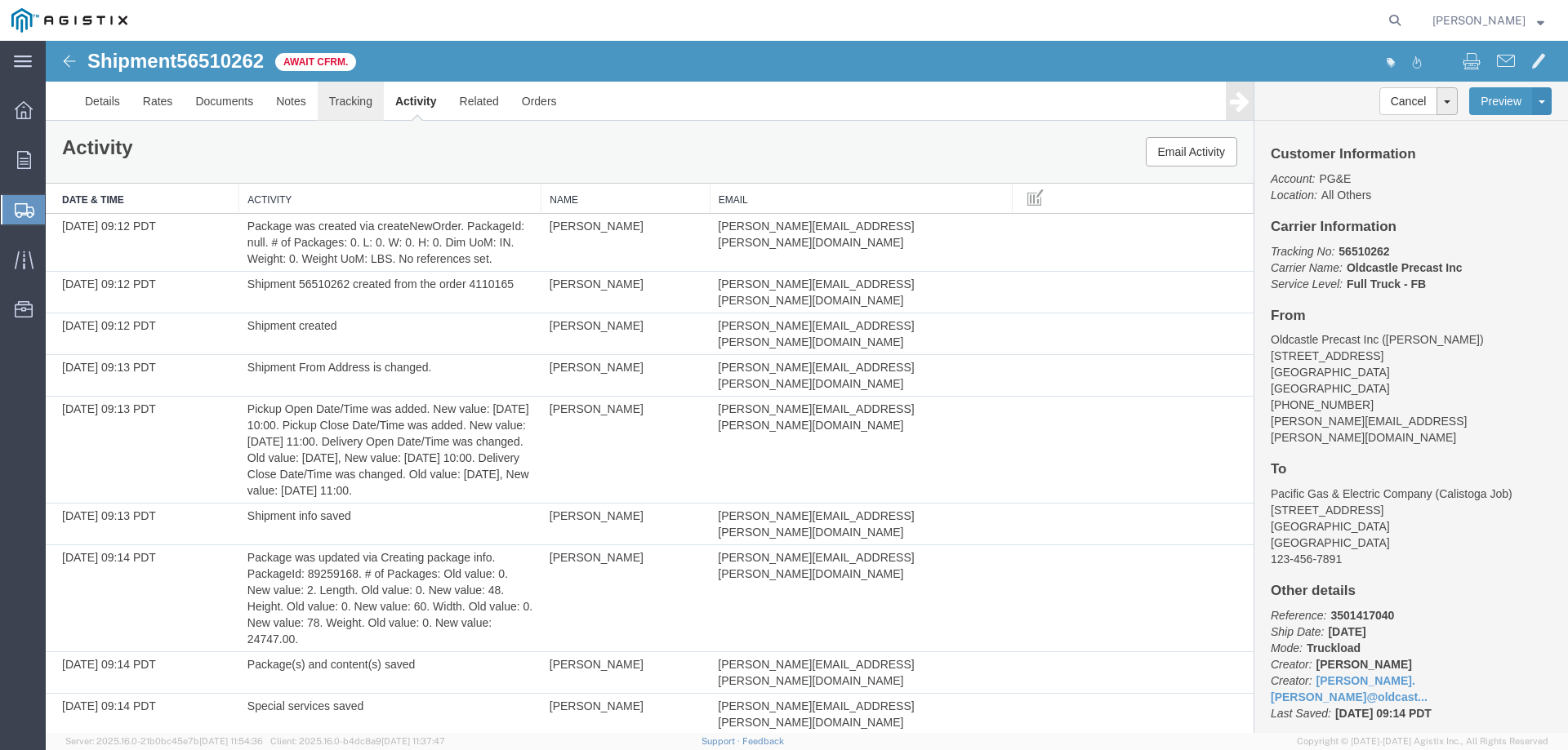
click at [368, 93] on link "Tracking" at bounding box center [351, 101] width 66 height 39
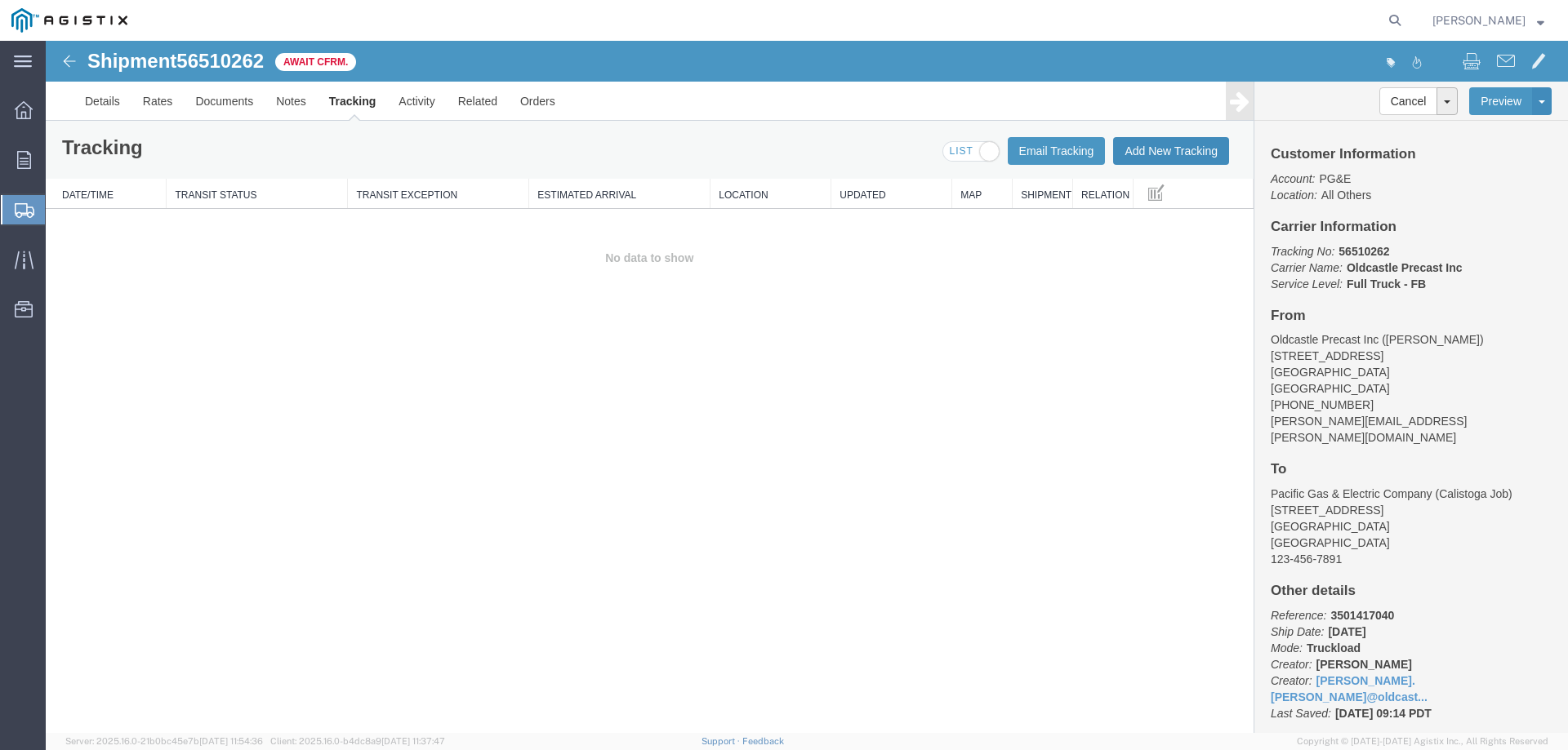
click at [1169, 151] on button "Add New Tracking" at bounding box center [1171, 151] width 116 height 27
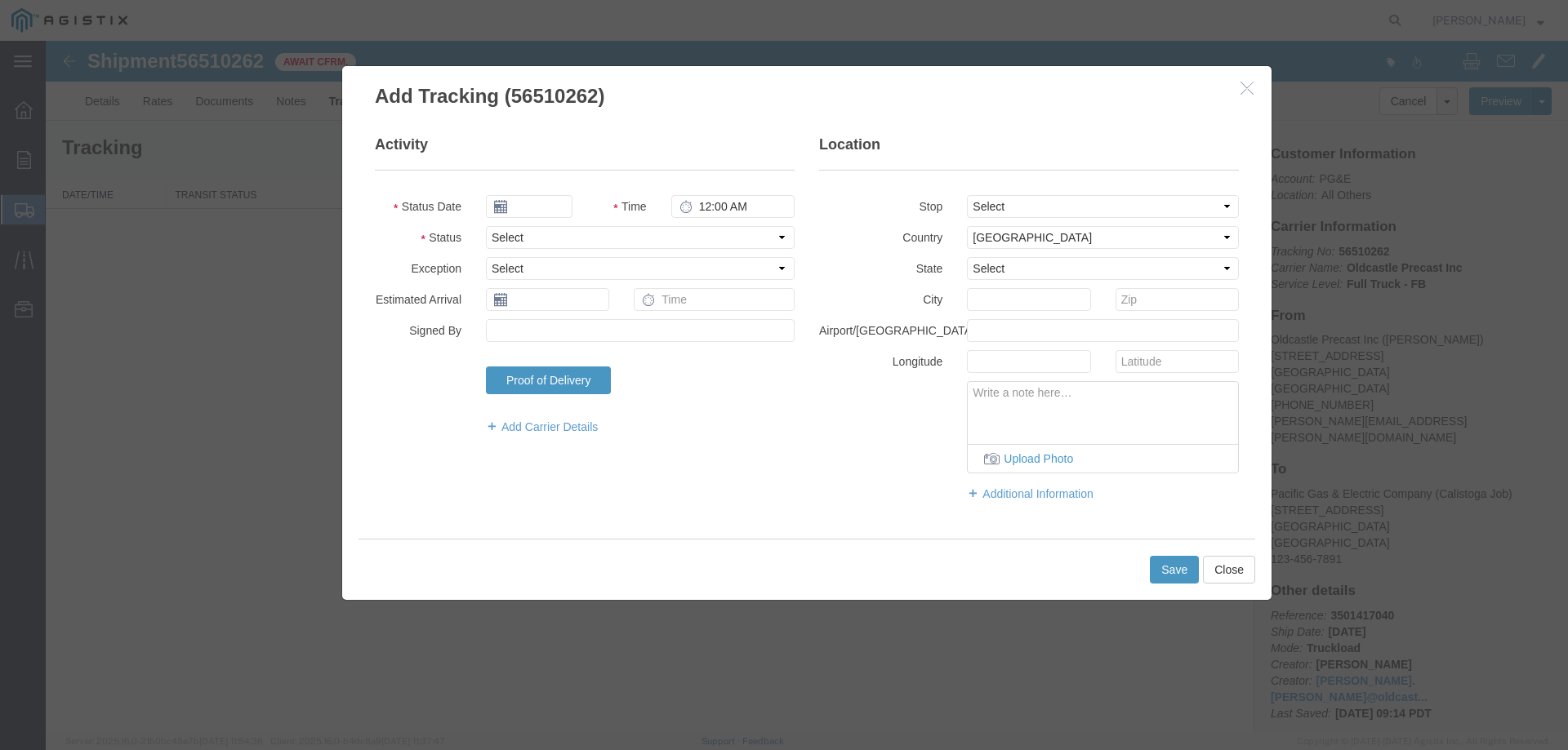
type input "08/15/2025"
type input "10:00 AM"
click at [520, 232] on select "Select Arrival Notice Available Arrival Notice Imported Arrive at Delivery Loca…" at bounding box center [640, 237] width 308 height 23
select select "DELIVRED"
click at [486, 226] on select "Select Arrival Notice Available Arrival Notice Imported Arrive at Delivery Loca…" at bounding box center [640, 237] width 308 height 23
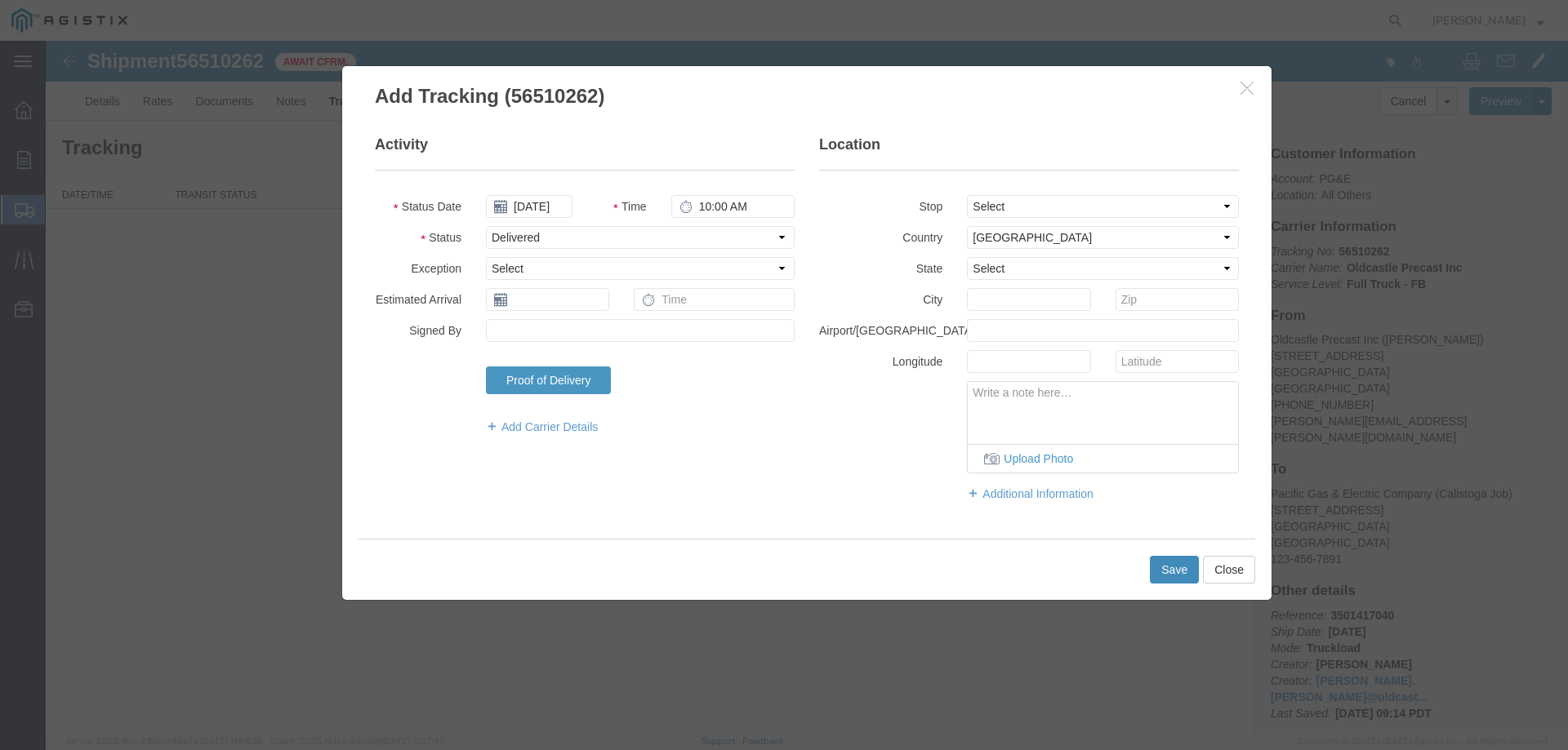
click at [1173, 566] on button "Save" at bounding box center [1174, 570] width 49 height 27
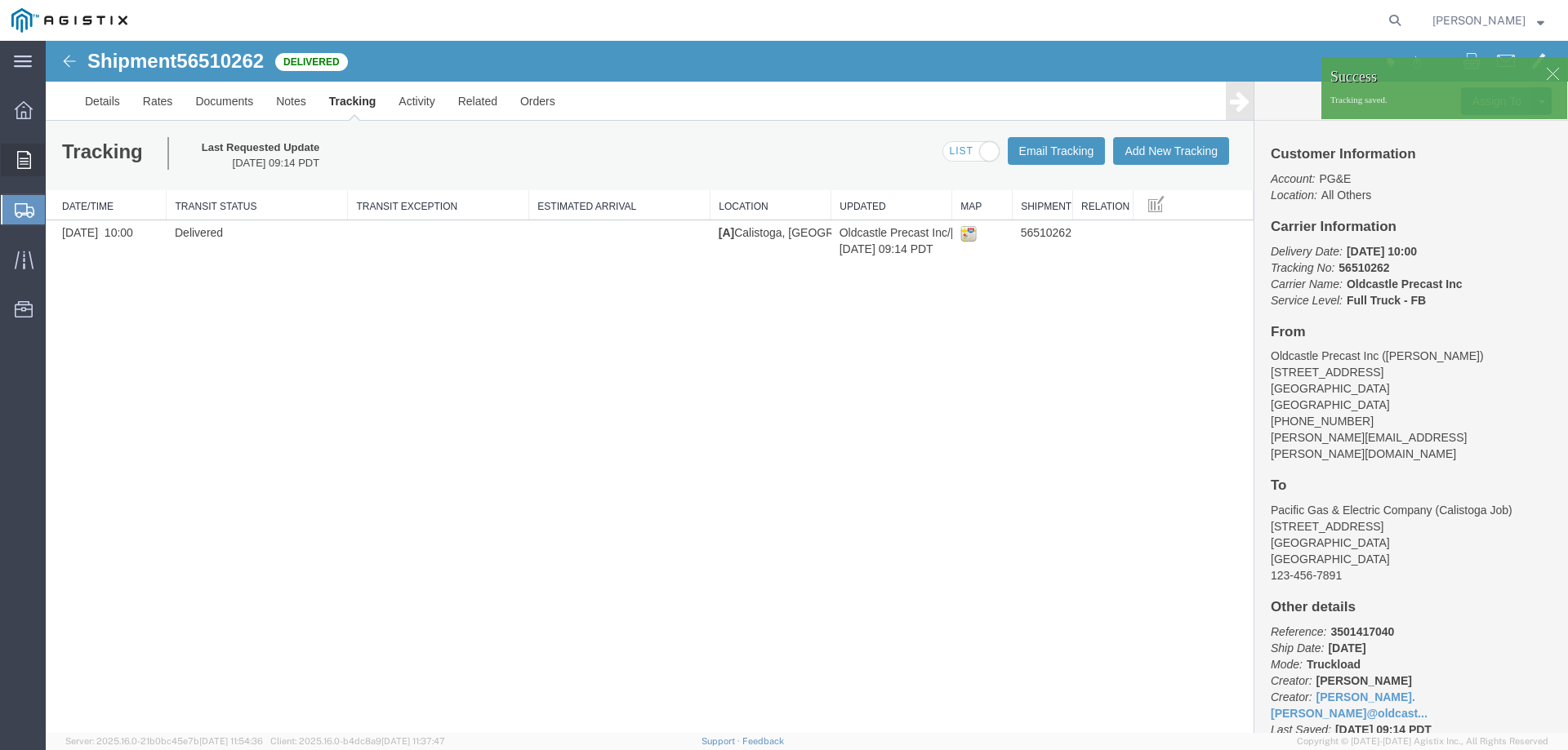
click at [29, 150] on div at bounding box center [24, 159] width 46 height 32
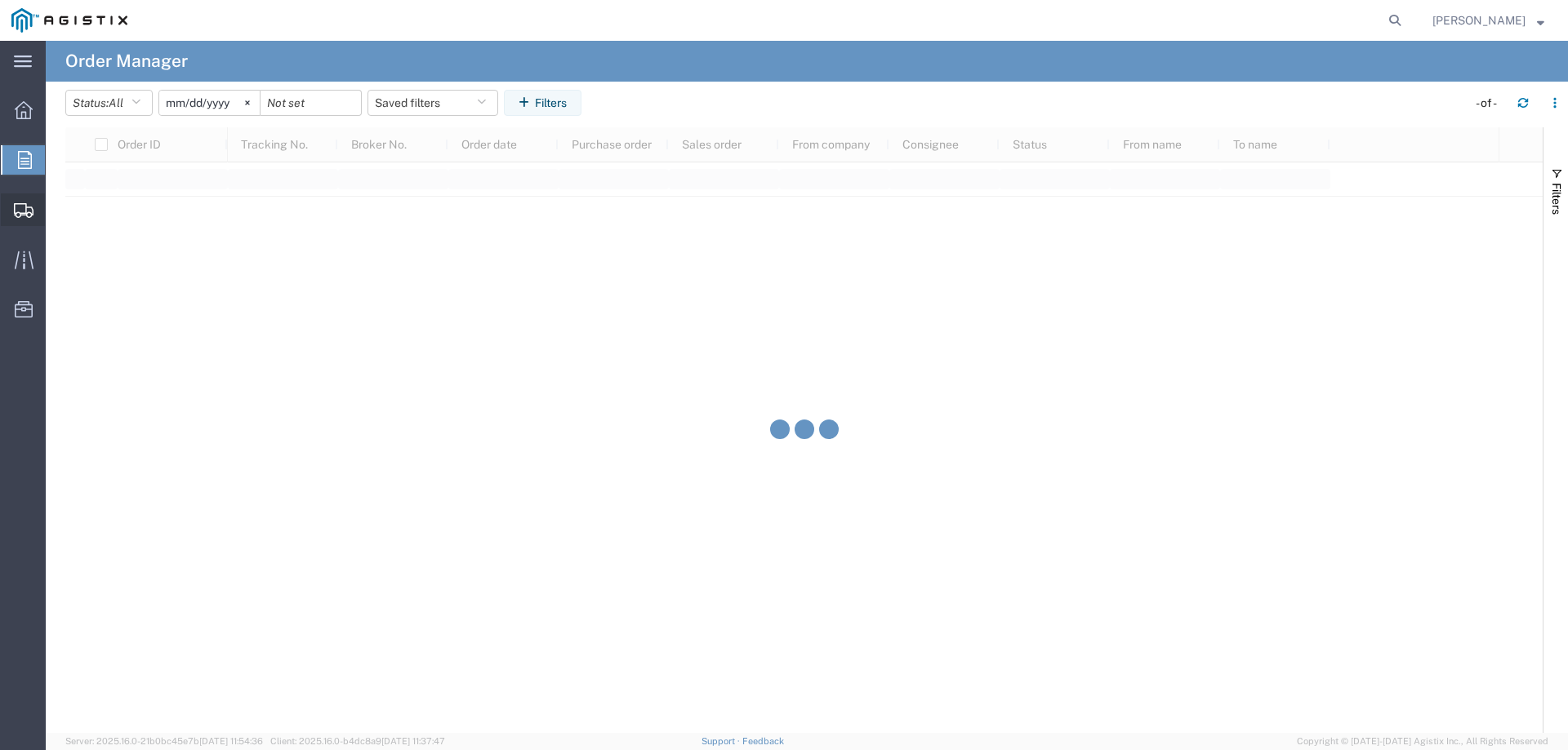
click at [30, 211] on icon at bounding box center [24, 210] width 20 height 15
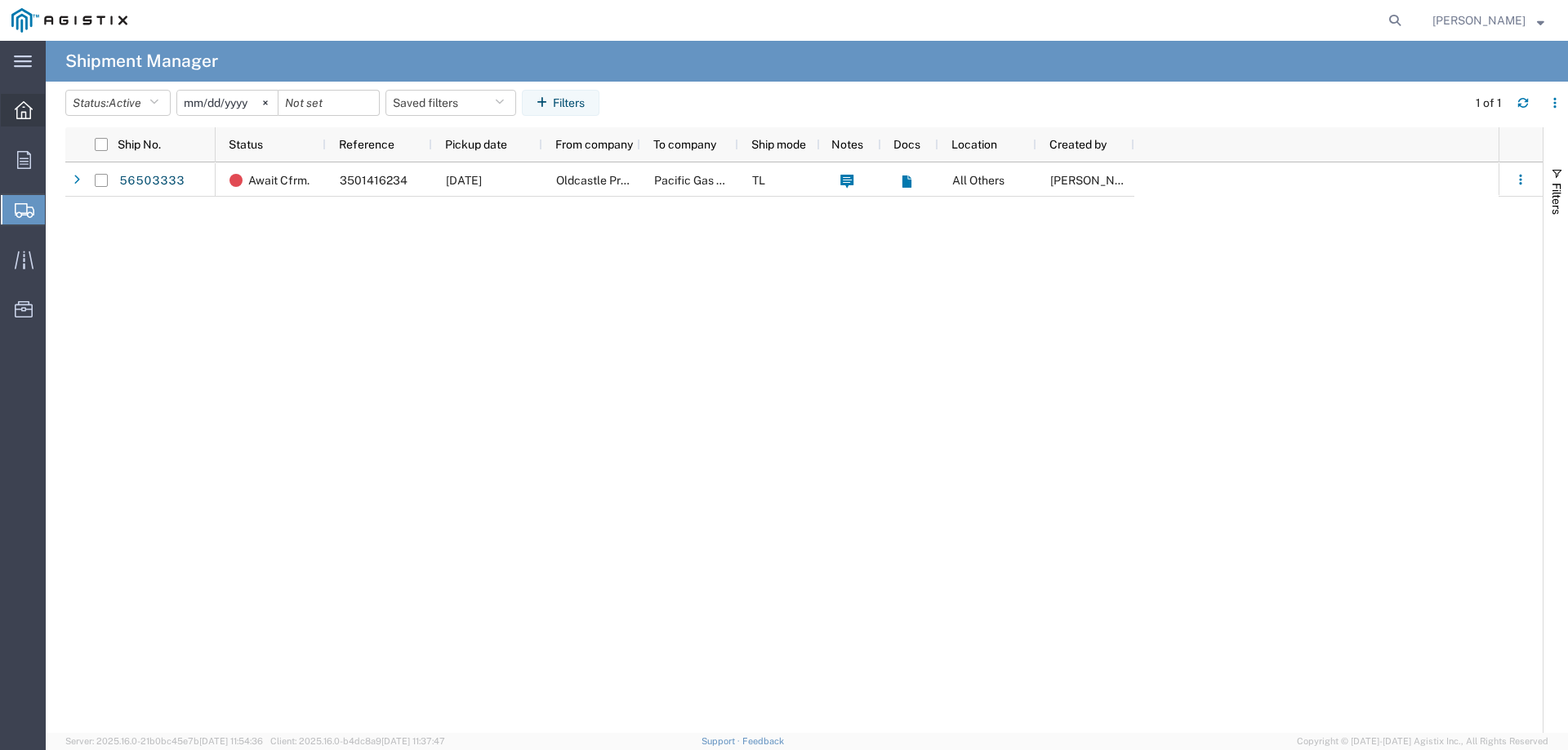
click at [27, 116] on icon at bounding box center [24, 110] width 18 height 18
